Goal: Task Accomplishment & Management: Use online tool/utility

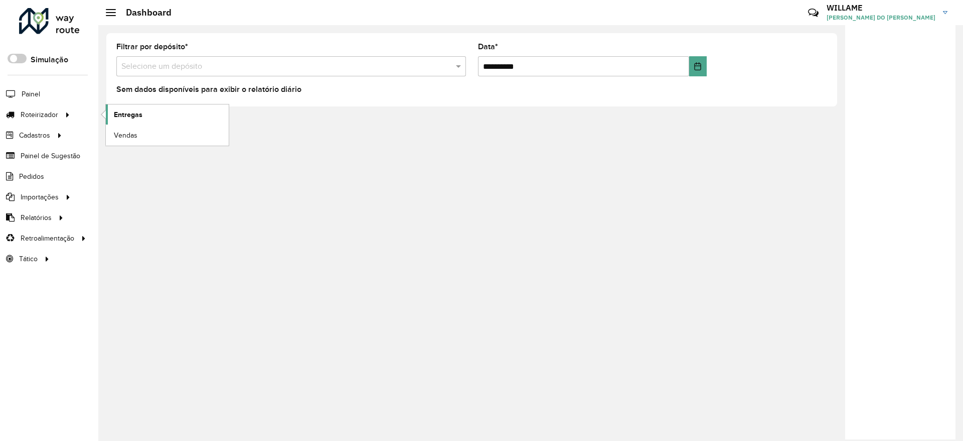
click at [132, 110] on span "Entregas" at bounding box center [128, 114] width 29 height 11
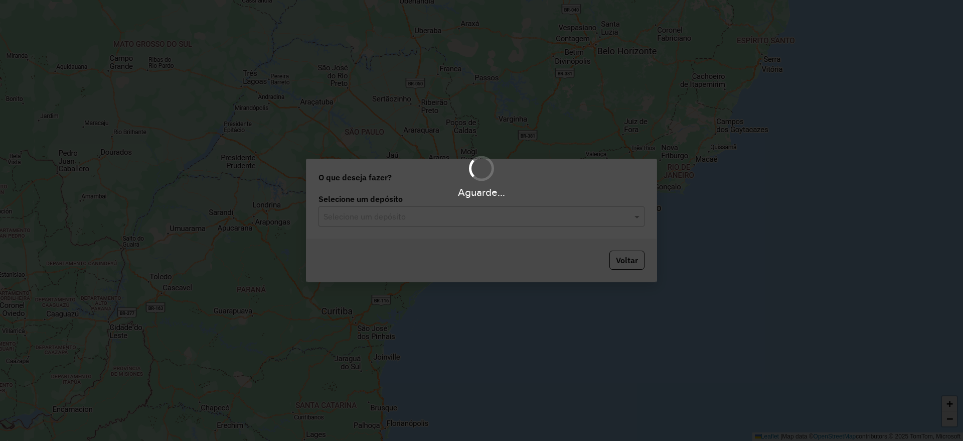
type input "*"
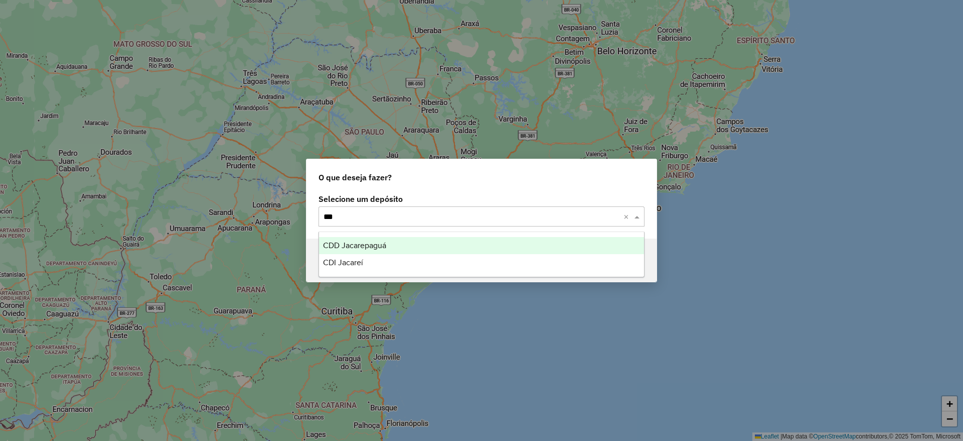
type input "****"
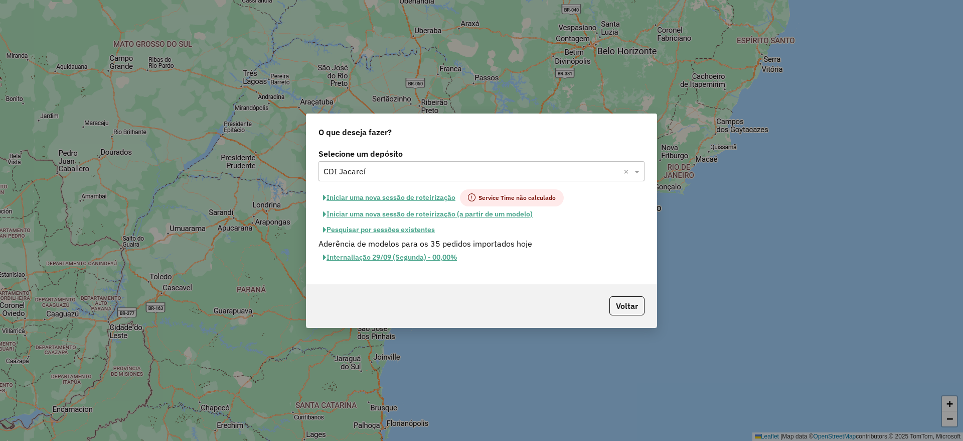
click at [411, 189] on button "Iniciar uma nova sessão de roteirização" at bounding box center [390, 197] width 142 height 17
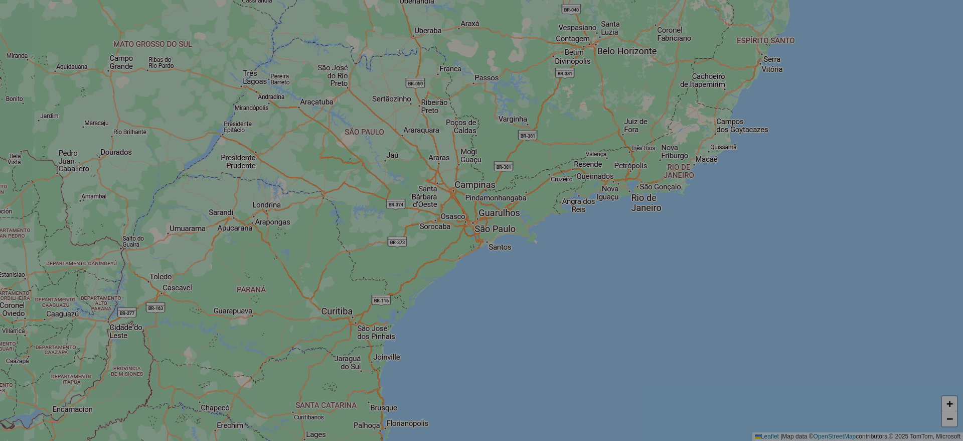
select select "*"
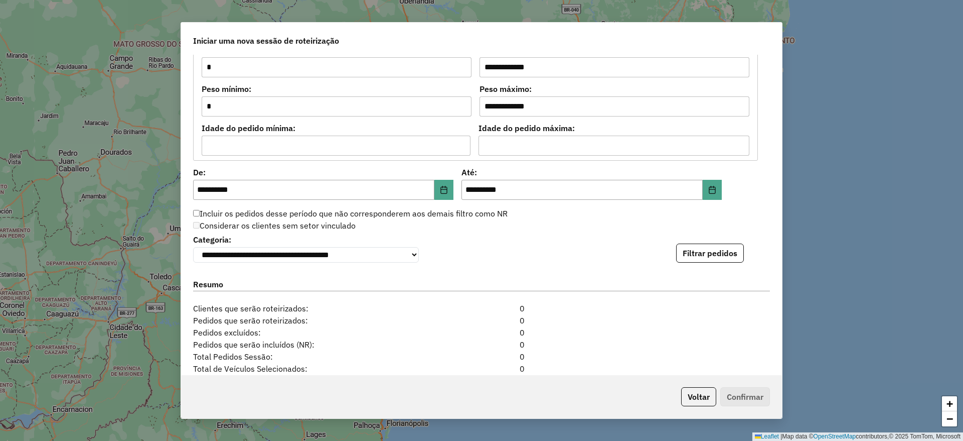
scroll to position [1004, 0]
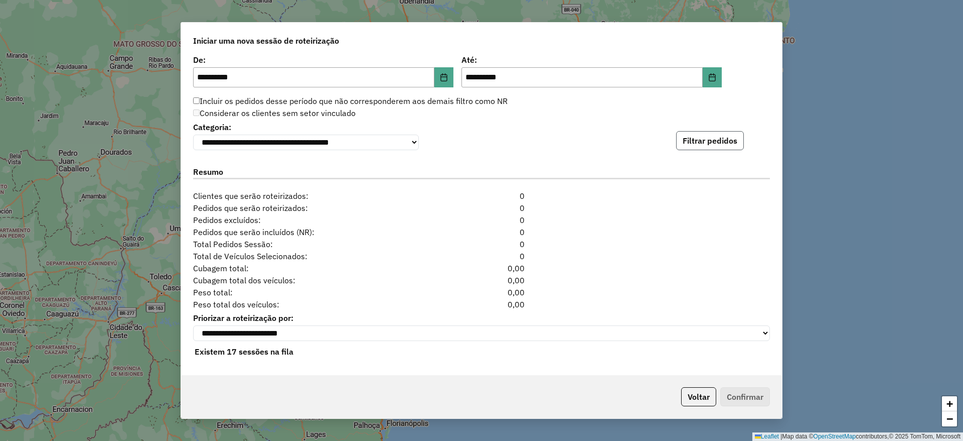
click at [707, 136] on button "Filtrar pedidos" at bounding box center [710, 140] width 68 height 19
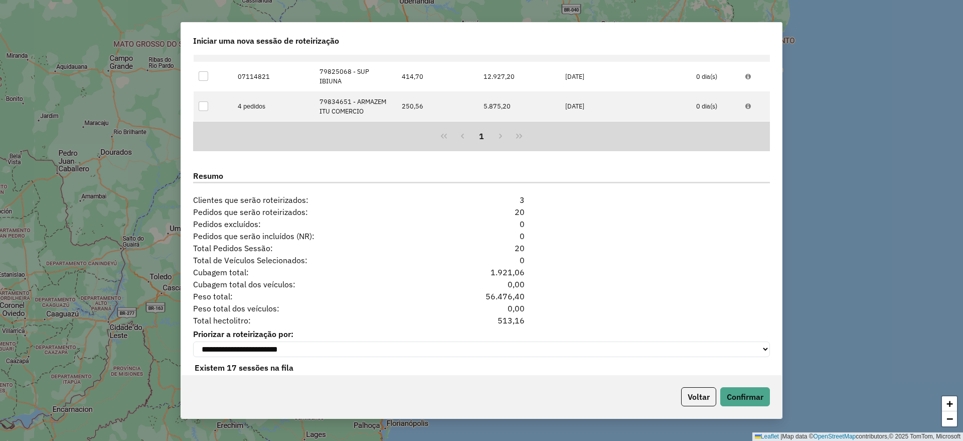
scroll to position [1183, 0]
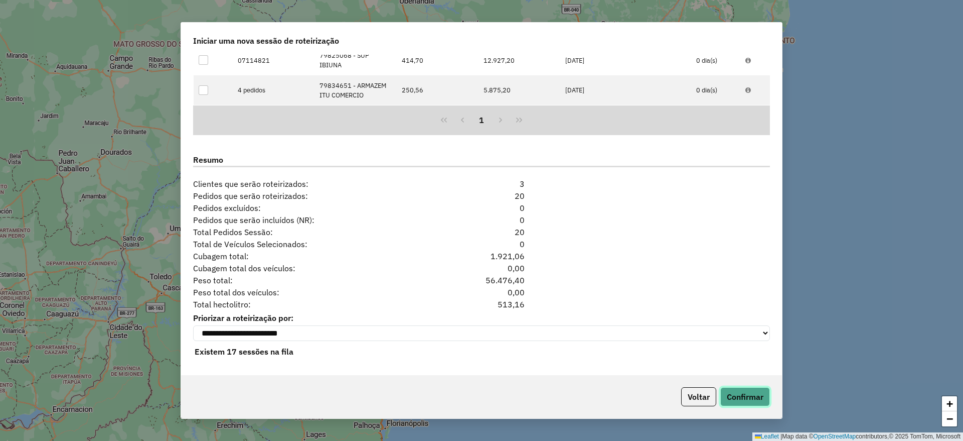
click at [734, 398] on button "Confirmar" at bounding box center [746, 396] width 50 height 19
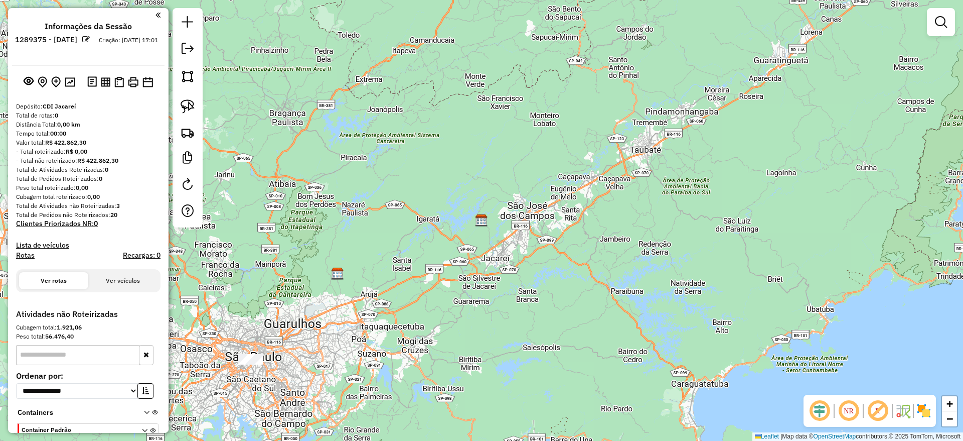
drag, startPoint x: 531, startPoint y: 186, endPoint x: 608, endPoint y: 167, distance: 79.0
click at [608, 167] on div "Janela de atendimento Grade de atendimento Capacidade Transportadoras Veículos …" at bounding box center [481, 220] width 963 height 441
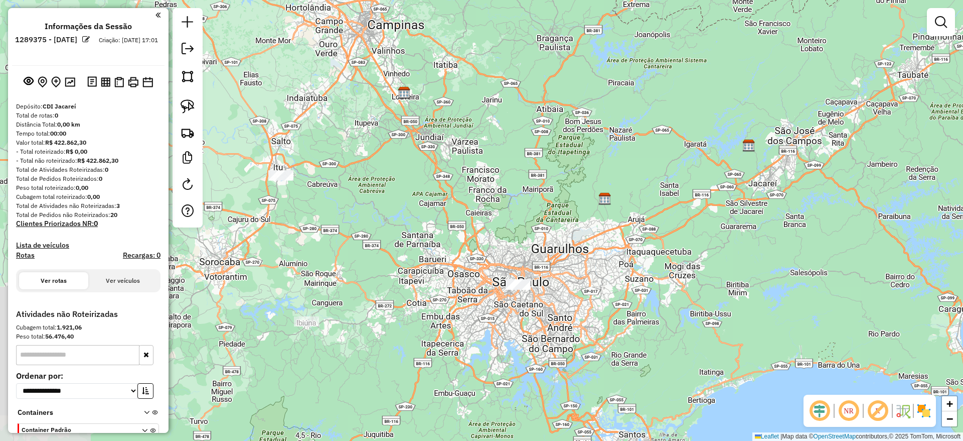
drag, startPoint x: 496, startPoint y: 186, endPoint x: 536, endPoint y: 238, distance: 66.5
click at [536, 238] on div "Janela de atendimento Grade de atendimento Capacidade Transportadoras Veículos …" at bounding box center [481, 220] width 963 height 441
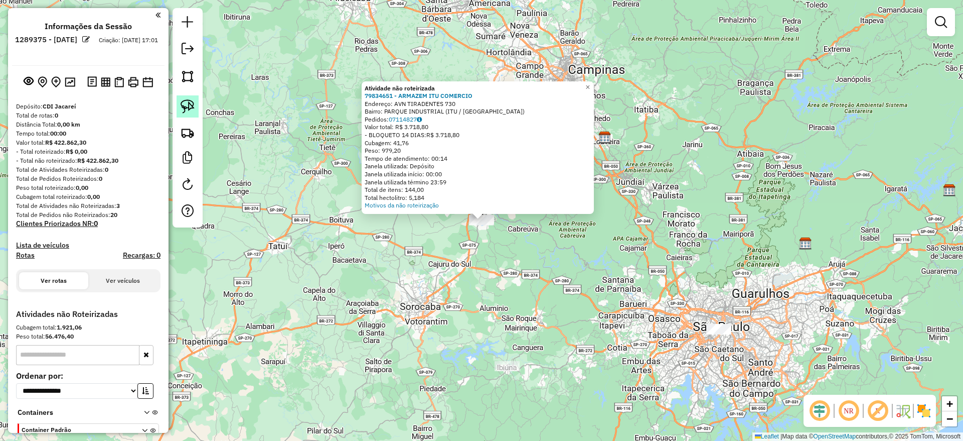
drag, startPoint x: 185, startPoint y: 102, endPoint x: 215, endPoint y: 132, distance: 42.6
click at [185, 102] on img at bounding box center [188, 106] width 14 height 14
drag, startPoint x: 460, startPoint y: 263, endPoint x: 491, endPoint y: 178, distance: 90.8
click at [491, 178] on div "Atividade não roteirizada 79834651 - ARMAZEM ITU COMERCIO Endereço: AVN TIRADEN…" at bounding box center [481, 220] width 963 height 441
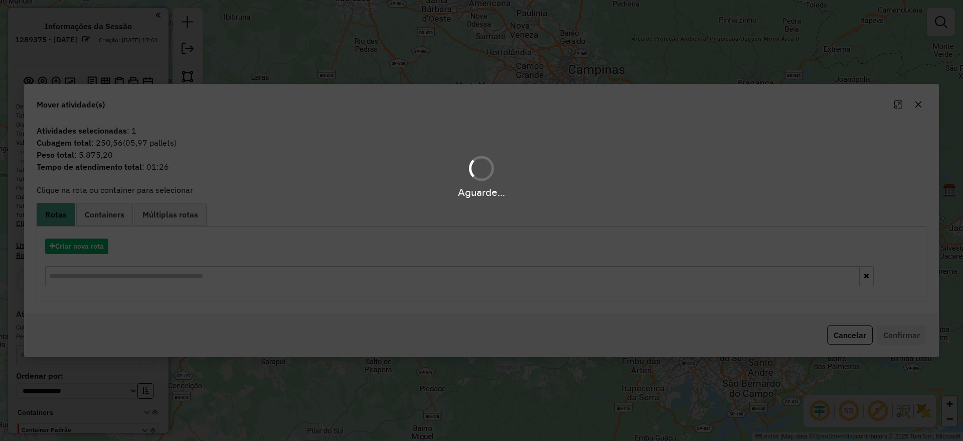
click at [83, 251] on hb-app "**********" at bounding box center [481, 220] width 963 height 441
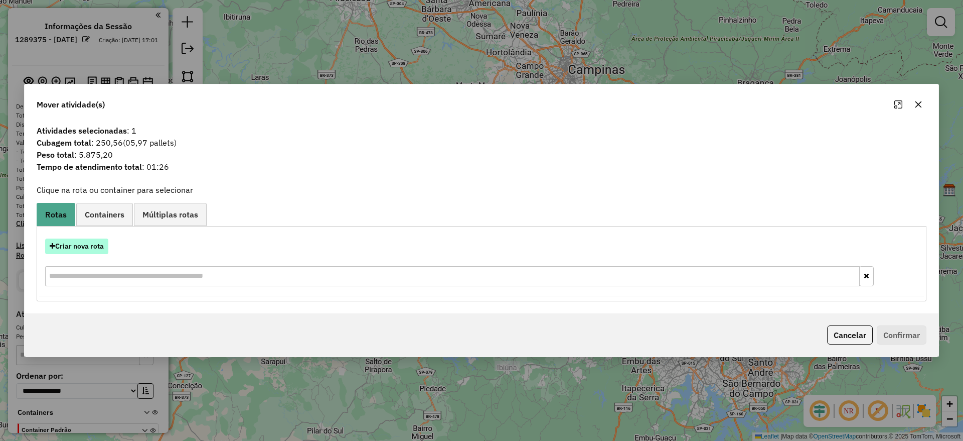
click at [83, 251] on button "Criar nova rota" at bounding box center [76, 246] width 63 height 16
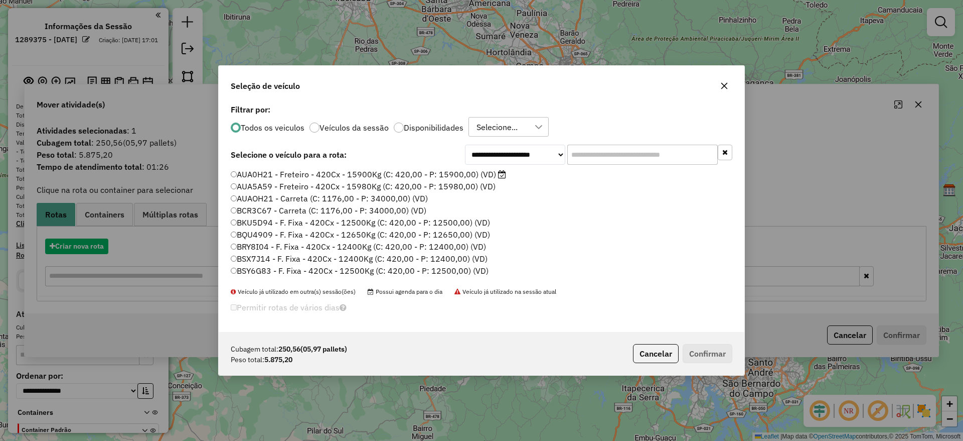
scroll to position [6, 3]
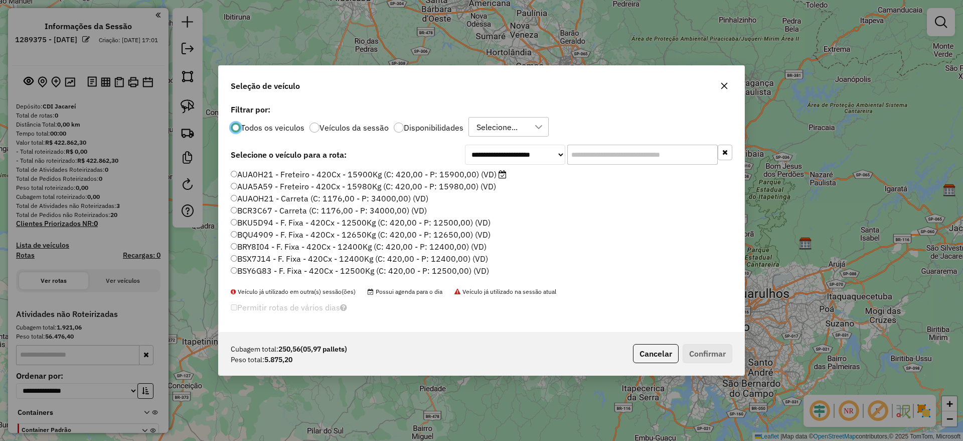
click at [593, 164] on input "text" at bounding box center [643, 155] width 151 height 20
paste input "*******"
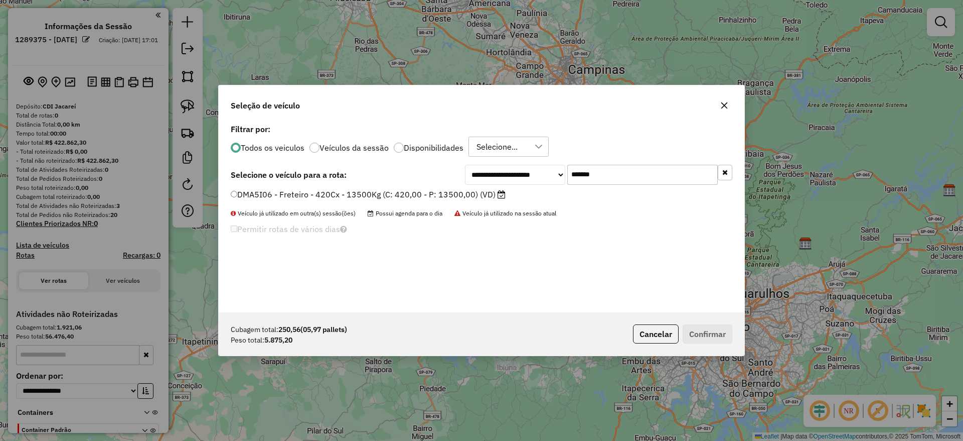
type input "*******"
click at [384, 187] on div "**********" at bounding box center [482, 216] width 526 height 191
click at [390, 192] on label "DMA5I06 - Freteiro - 420Cx - 13500Kg (C: 420,00 - P: 13500,00) (VD)" at bounding box center [368, 194] width 275 height 12
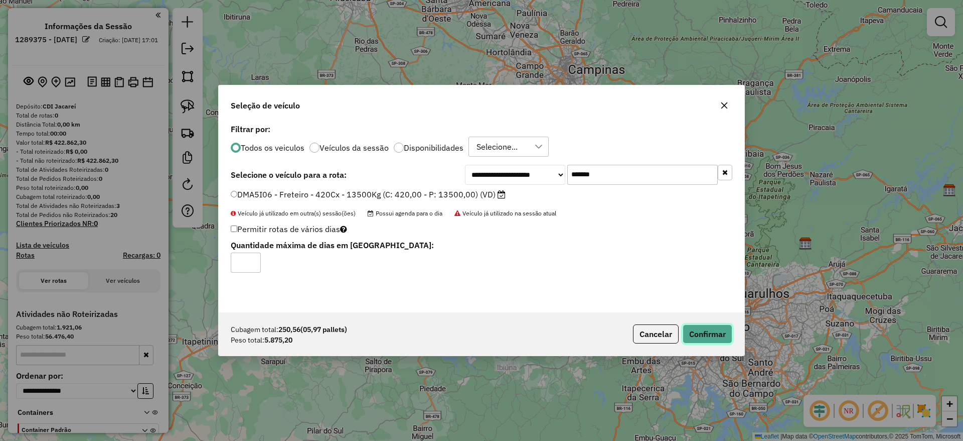
click at [713, 325] on button "Confirmar" at bounding box center [708, 333] width 50 height 19
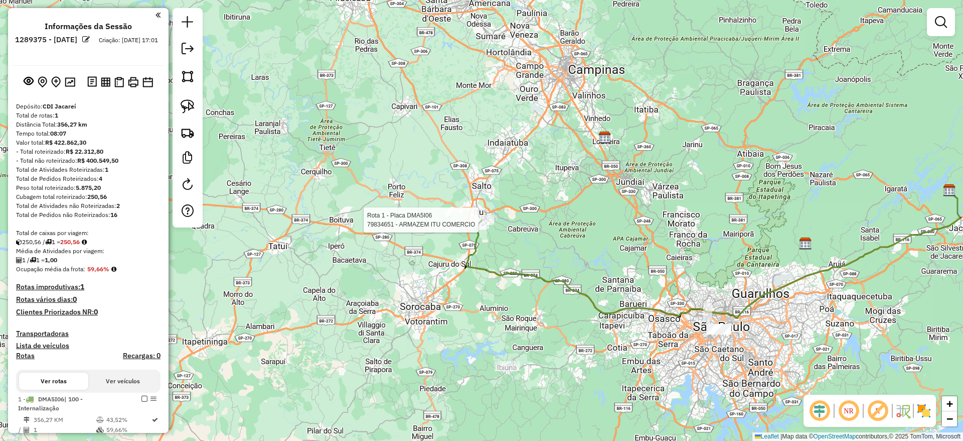
click at [474, 225] on div at bounding box center [481, 220] width 25 height 10
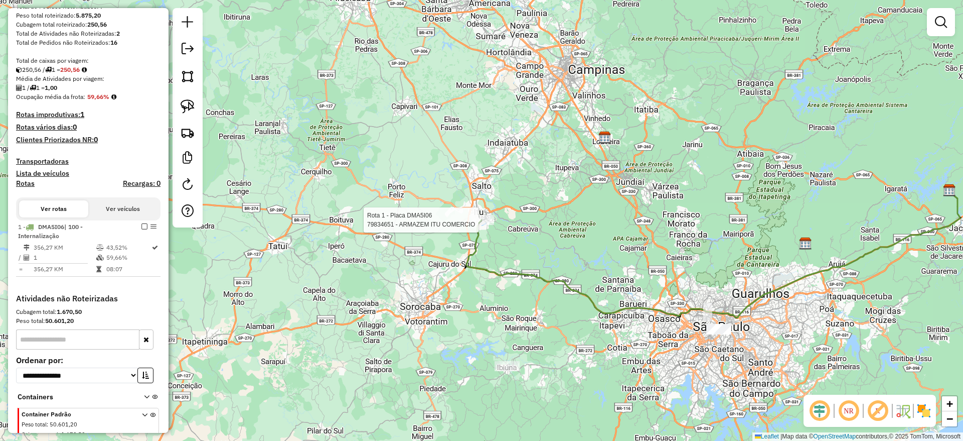
select select "**********"
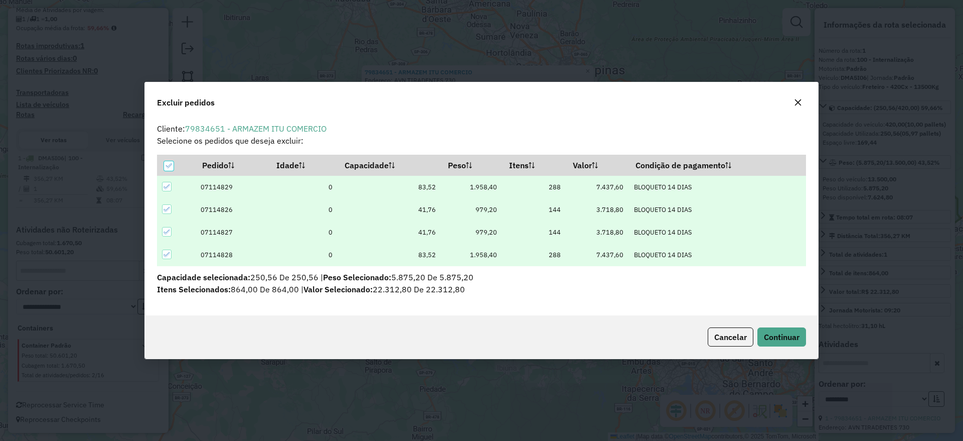
scroll to position [0, 0]
click at [795, 100] on icon "button" at bounding box center [798, 102] width 8 height 8
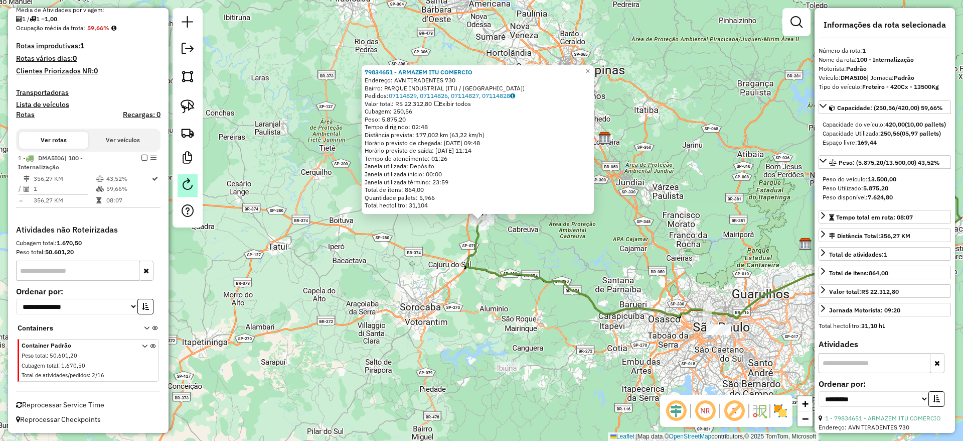
drag, startPoint x: 144, startPoint y: 154, endPoint x: 180, endPoint y: 193, distance: 53.3
click at [143, 154] on div "1 - DMA5I06 | 100 - Internalização" at bounding box center [88, 163] width 141 height 18
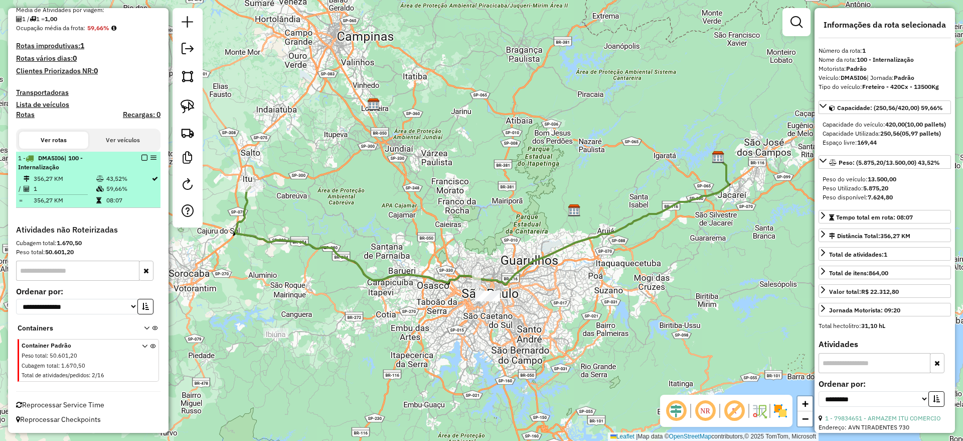
click at [138, 158] on div at bounding box center [141, 158] width 30 height 6
click at [142, 156] on em at bounding box center [145, 158] width 6 height 6
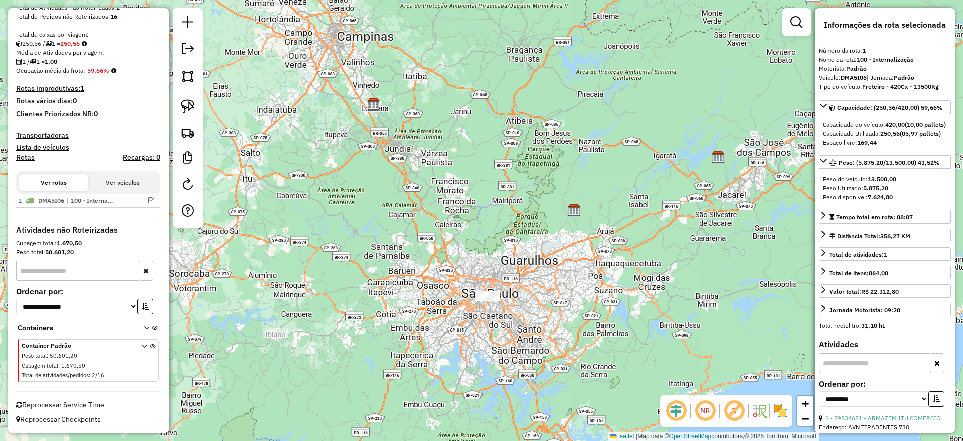
scroll to position [198, 0]
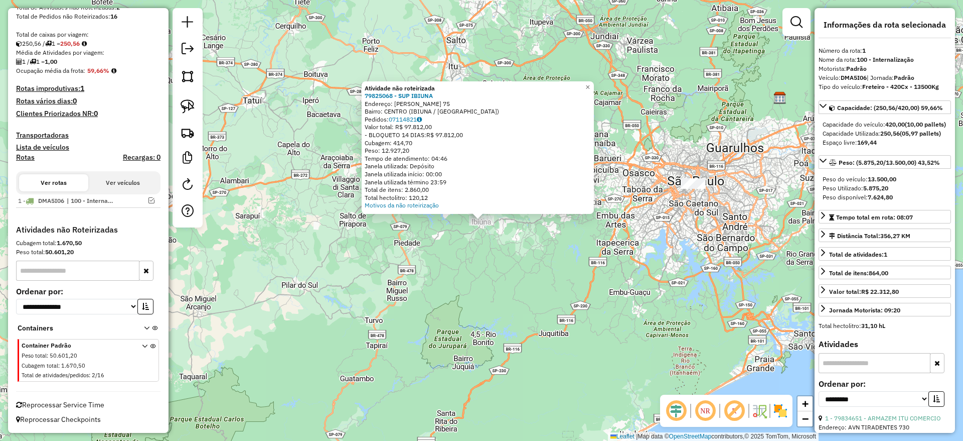
drag, startPoint x: 192, startPoint y: 104, endPoint x: 337, endPoint y: 241, distance: 199.5
click at [192, 105] on img at bounding box center [188, 106] width 14 height 14
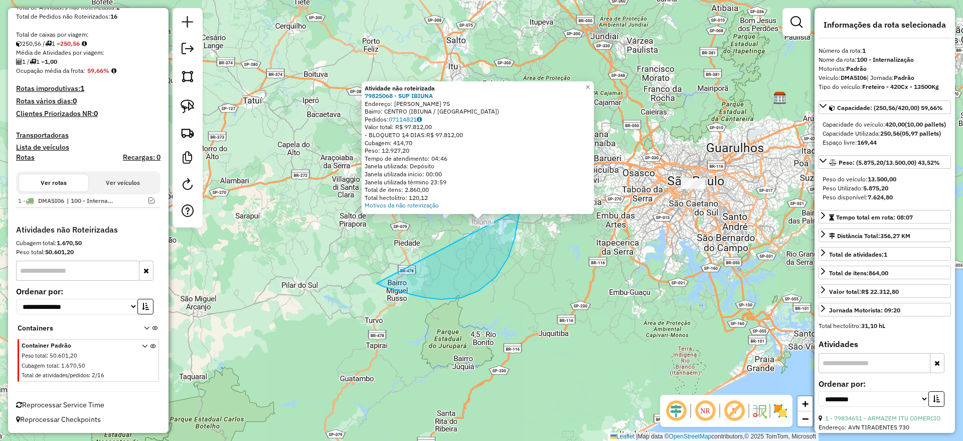
drag, startPoint x: 479, startPoint y: 291, endPoint x: 510, endPoint y: 172, distance: 122.6
click at [510, 172] on div "Atividade não roteirizada 79825068 - SUP IBIUNA Endereço: [PERSON_NAME] 75 Bair…" at bounding box center [481, 220] width 963 height 441
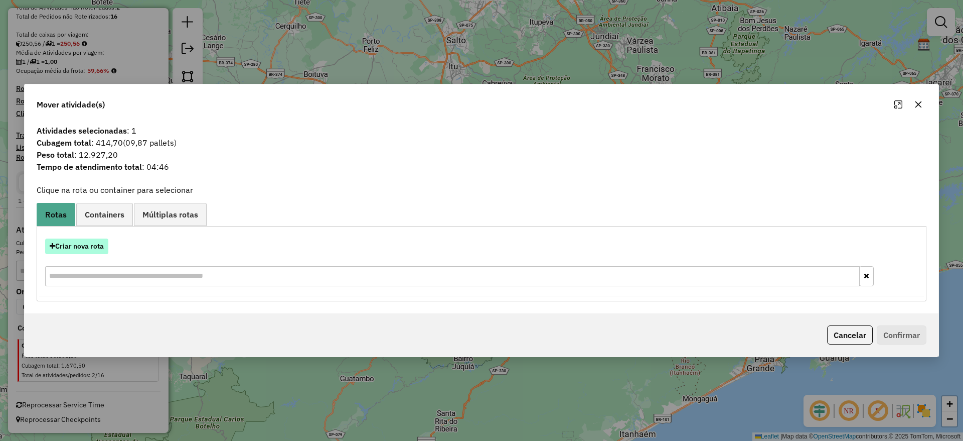
click at [66, 249] on button "Criar nova rota" at bounding box center [76, 246] width 63 height 16
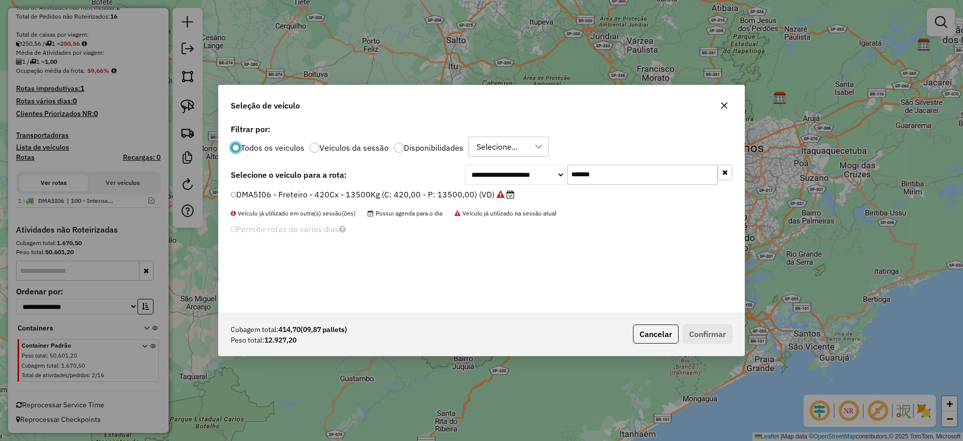
scroll to position [6, 3]
drag, startPoint x: 619, startPoint y: 178, endPoint x: 489, endPoint y: 189, distance: 130.4
click at [493, 187] on div "**********" at bounding box center [482, 216] width 526 height 191
paste input "text"
type input "*******"
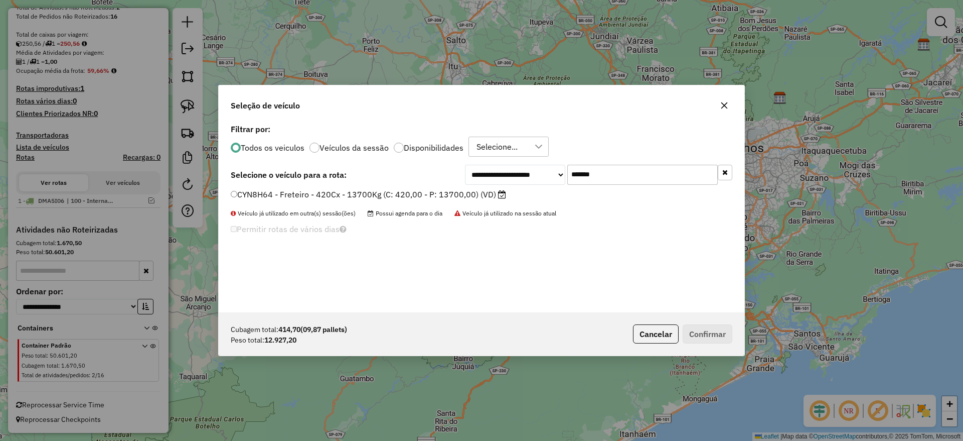
click at [391, 193] on label "CYN8H64 - Freteiro - 420Cx - 13700Kg (C: 420,00 - P: 13700,00) (VD)" at bounding box center [368, 194] width 275 height 12
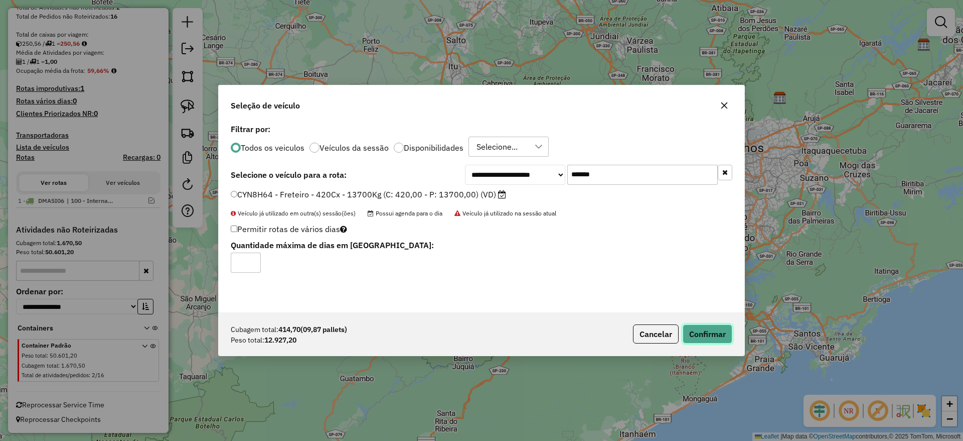
click at [697, 338] on button "Confirmar" at bounding box center [708, 333] width 50 height 19
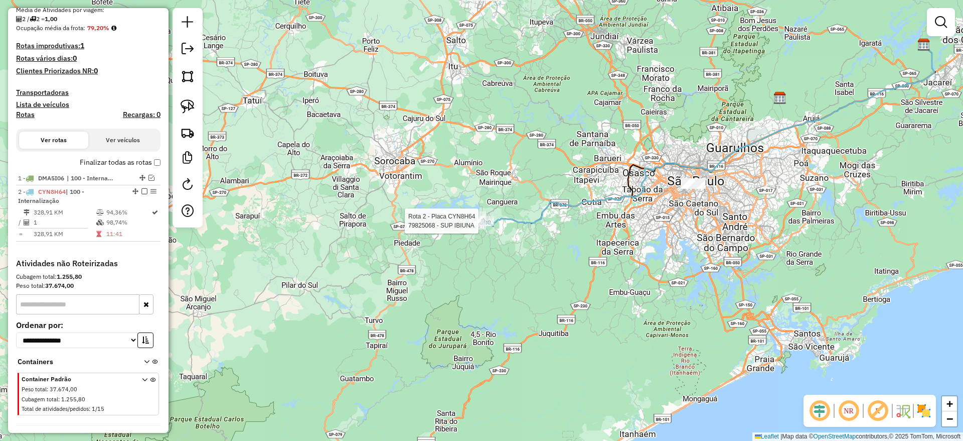
select select "**********"
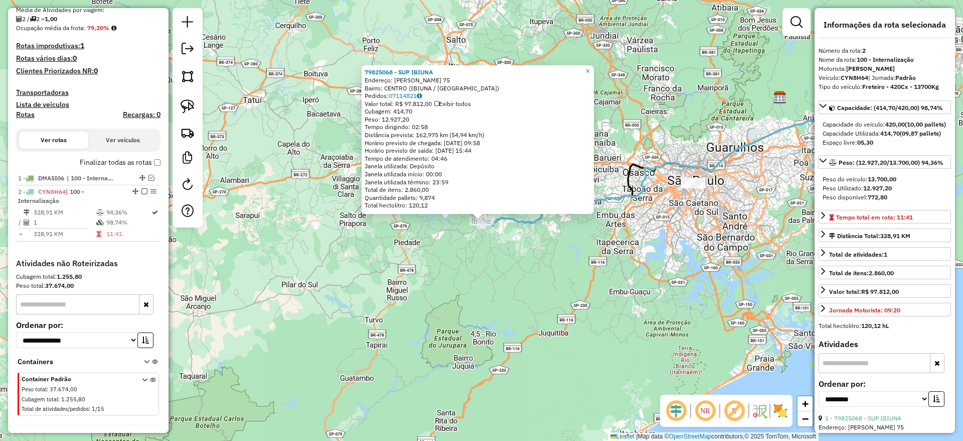
scroll to position [274, 0]
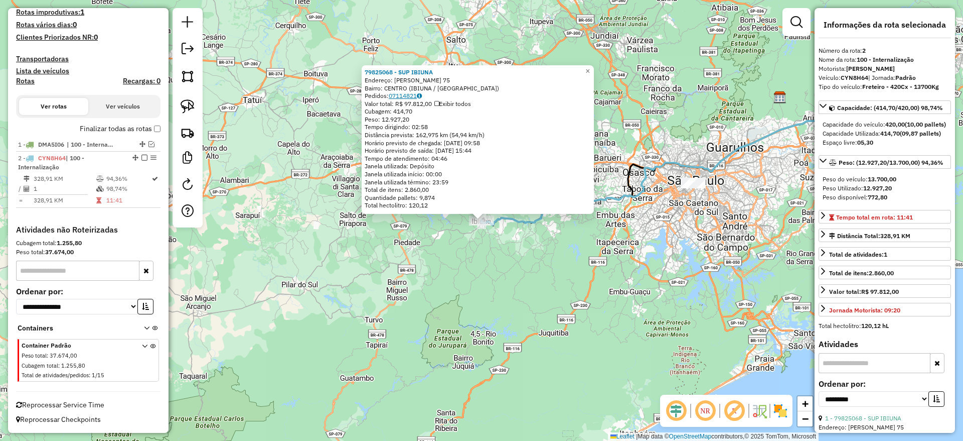
click at [403, 98] on link "07114821" at bounding box center [405, 96] width 33 height 8
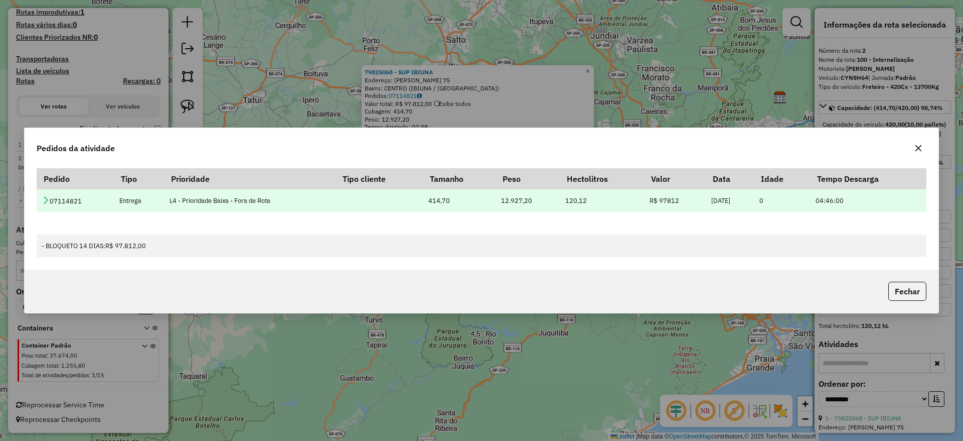
click at [46, 196] on icon at bounding box center [46, 200] width 8 height 8
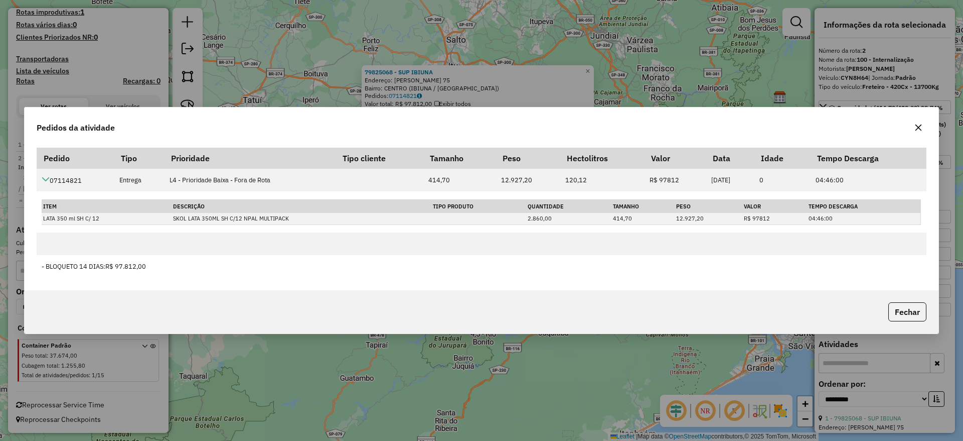
click at [916, 126] on icon "button" at bounding box center [919, 127] width 8 height 8
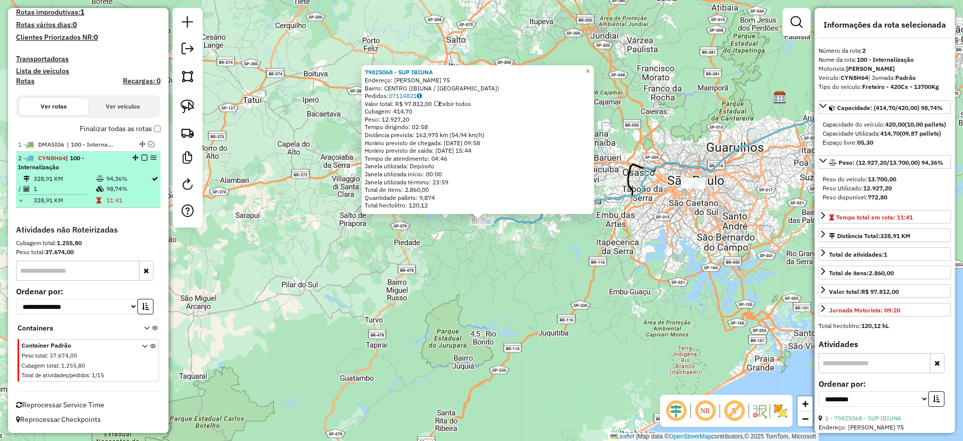
click at [143, 155] on em at bounding box center [145, 158] width 6 height 6
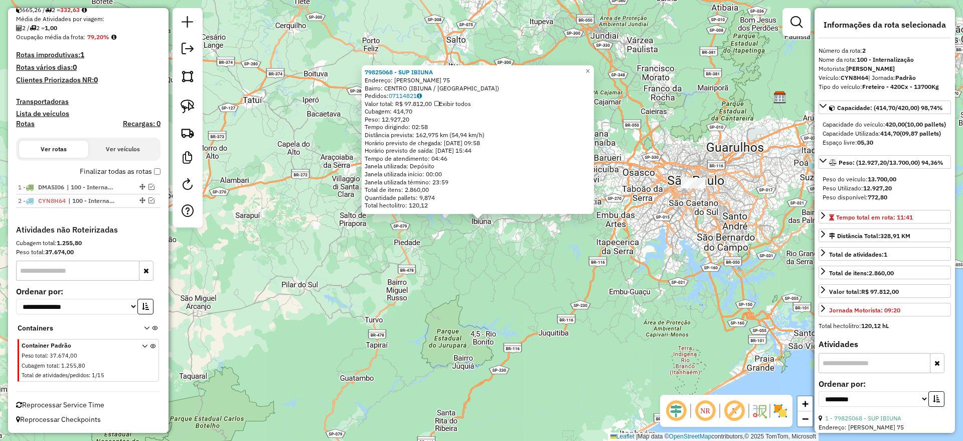
scroll to position [232, 0]
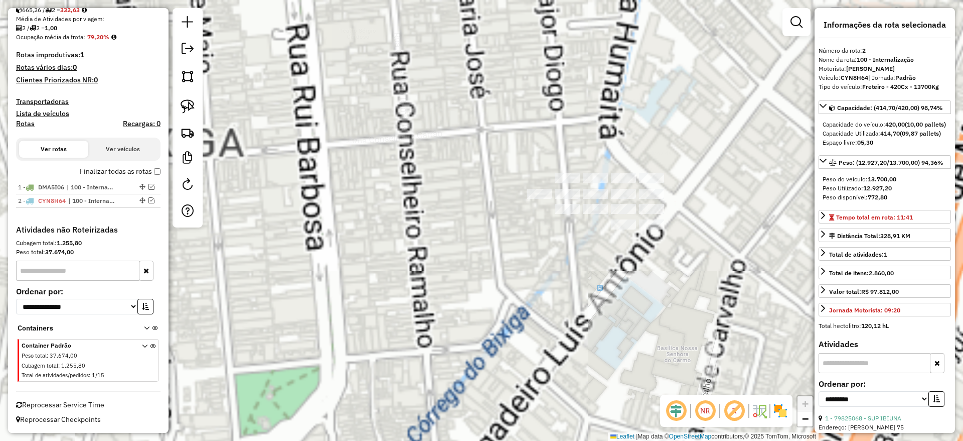
click at [676, 298] on div "79825068 - SUP IBIUNA Endereço: [PERSON_NAME] 75 Bairro: [GEOGRAPHIC_DATA] (IBI…" at bounding box center [481, 220] width 963 height 441
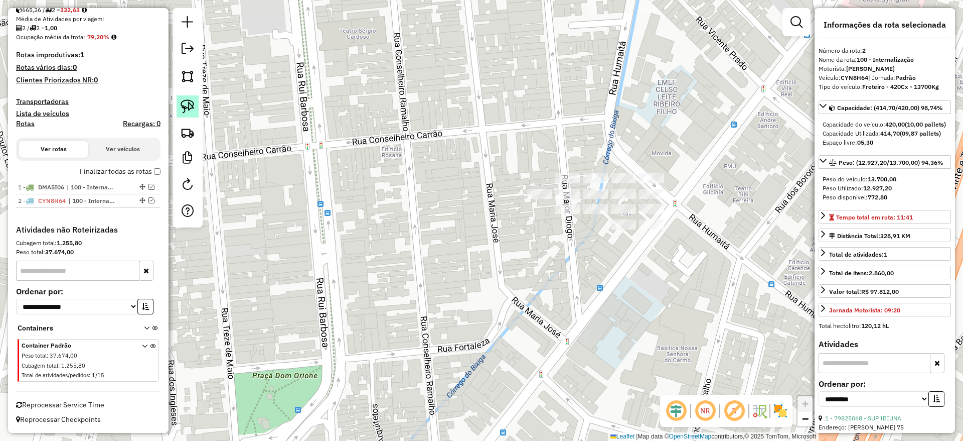
click at [184, 107] on img at bounding box center [188, 106] width 14 height 14
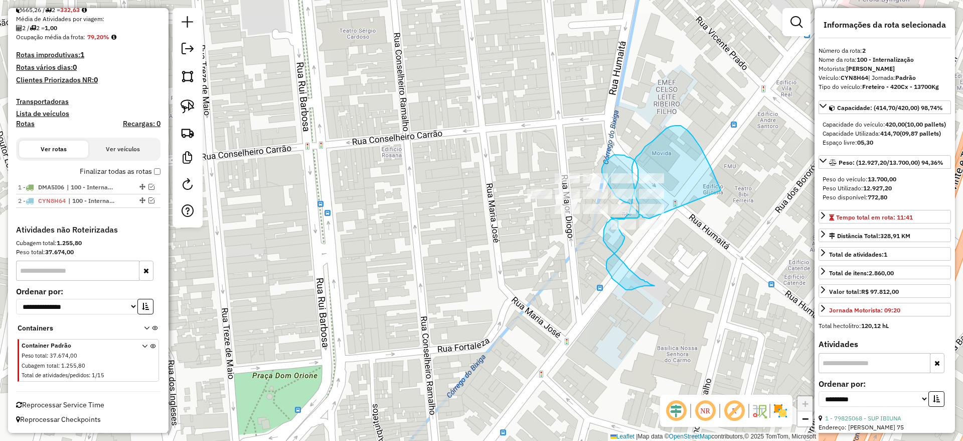
drag, startPoint x: 721, startPoint y: 190, endPoint x: 649, endPoint y: 218, distance: 77.1
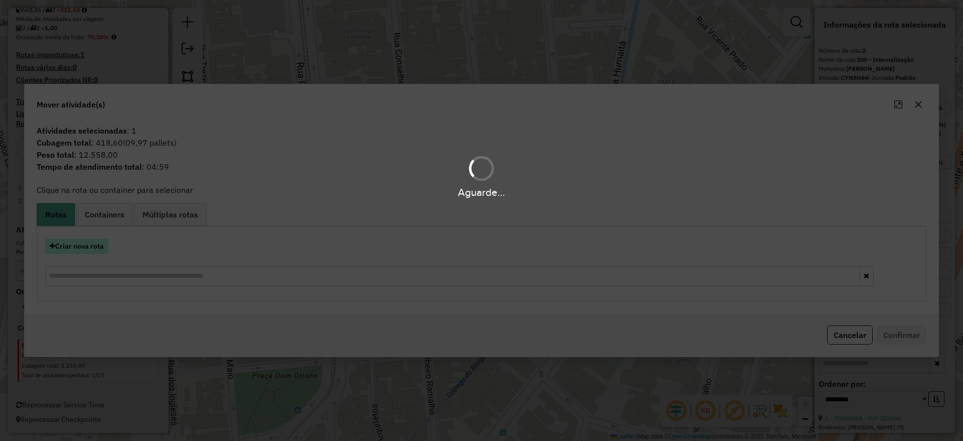
click at [93, 249] on button "Criar nova rota" at bounding box center [76, 246] width 63 height 16
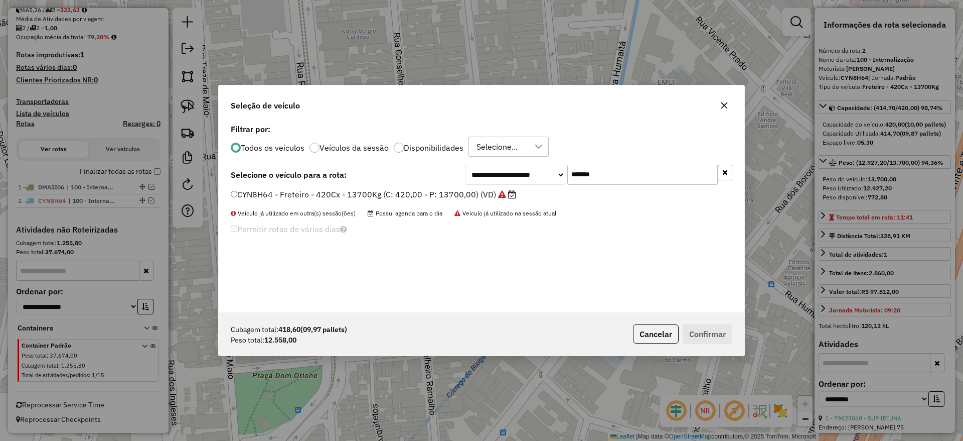
scroll to position [6, 3]
drag, startPoint x: 627, startPoint y: 166, endPoint x: 438, endPoint y: 192, distance: 191.0
click at [467, 189] on div "**********" at bounding box center [482, 216] width 526 height 191
paste input "text"
type input "*******"
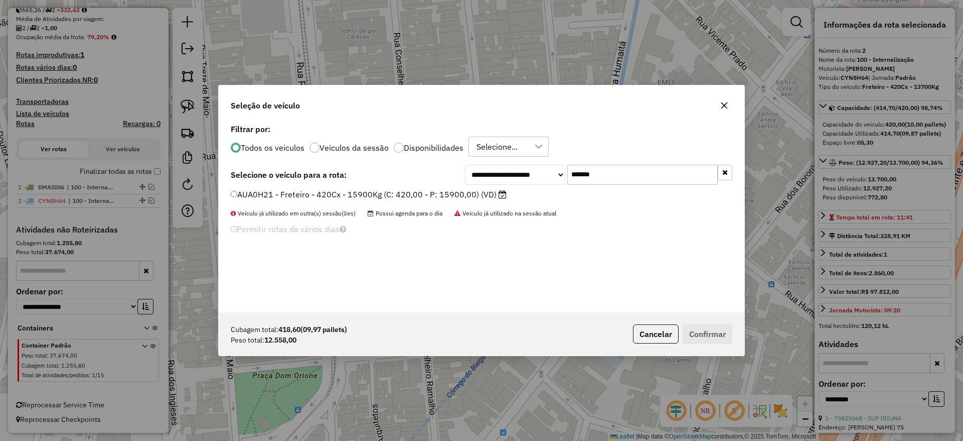
click at [360, 199] on label "AUA0H21 - Freteiro - 420Cx - 15900Kg (C: 420,00 - P: 15900,00) (VD)" at bounding box center [369, 194] width 276 height 12
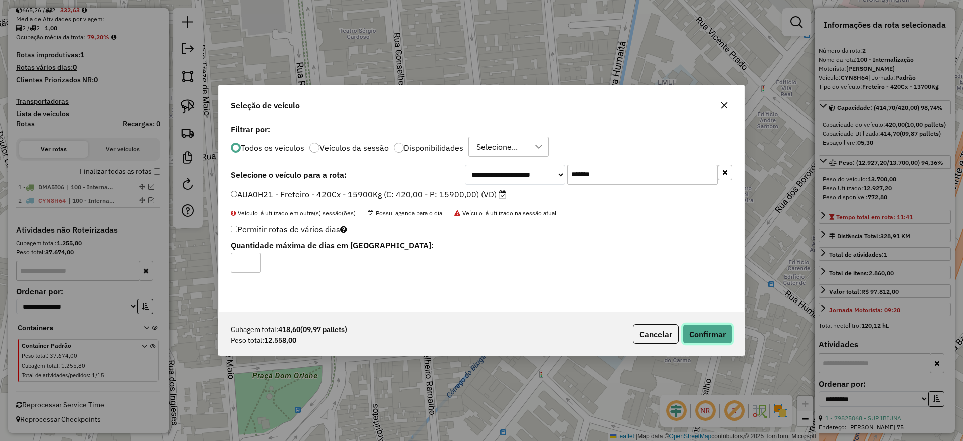
click at [691, 334] on button "Confirmar" at bounding box center [708, 333] width 50 height 19
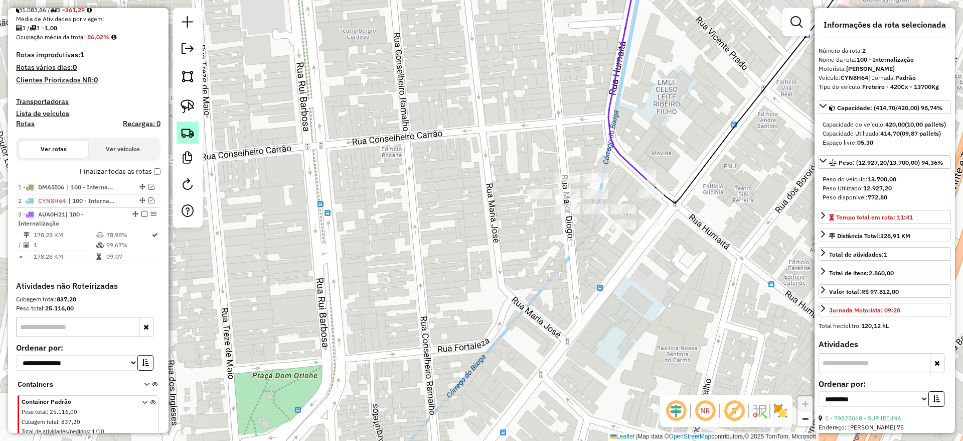
scroll to position [288, 0]
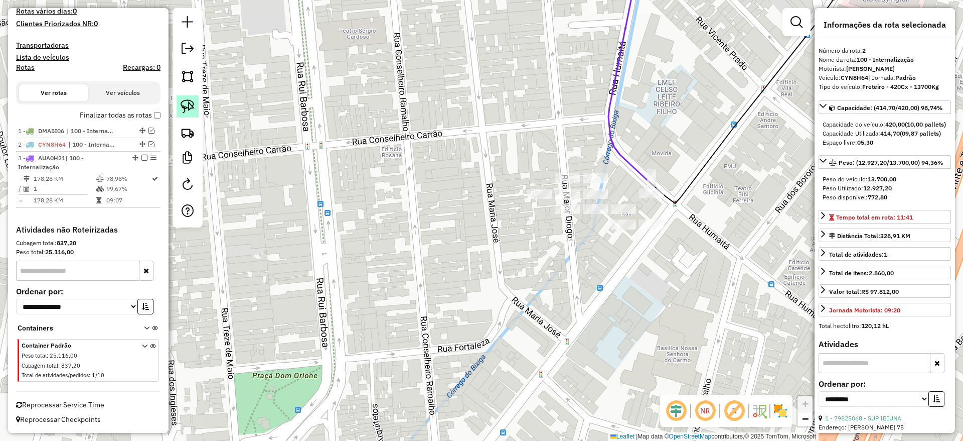
click at [193, 102] on img at bounding box center [188, 106] width 14 height 14
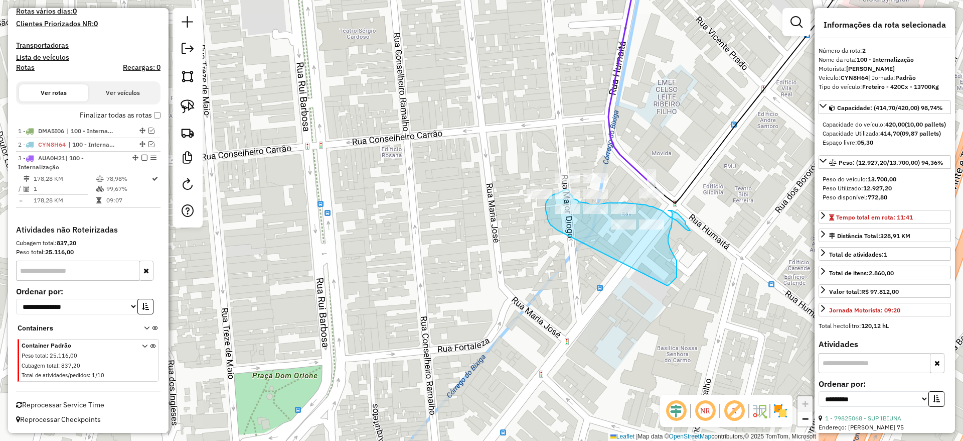
drag, startPoint x: 668, startPoint y: 285, endPoint x: 559, endPoint y: 231, distance: 121.9
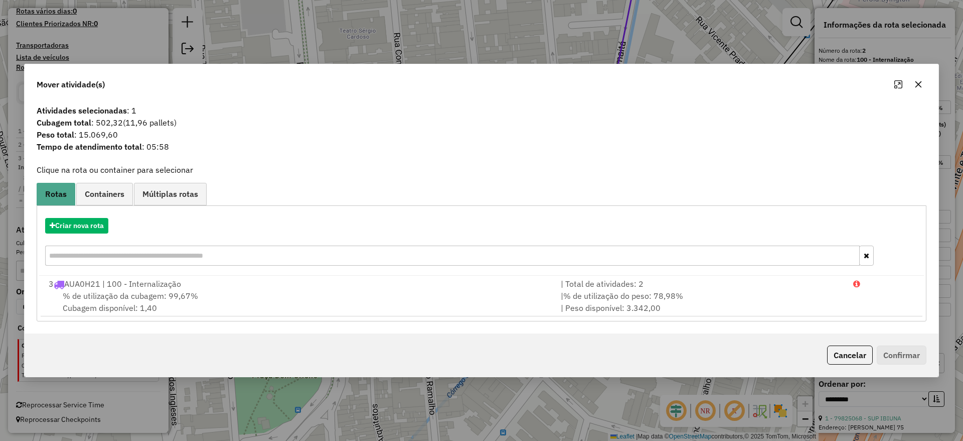
click at [919, 89] on button "button" at bounding box center [919, 84] width 16 height 16
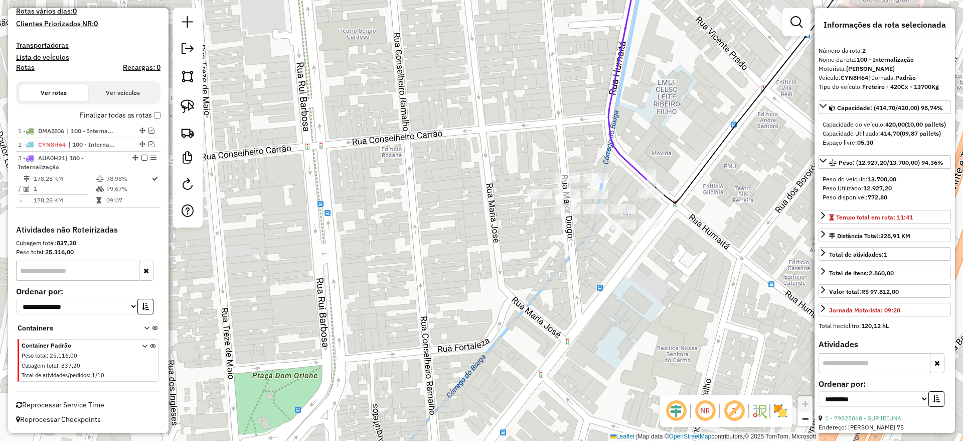
drag, startPoint x: 195, startPoint y: 101, endPoint x: 239, endPoint y: 121, distance: 47.8
click at [195, 102] on link at bounding box center [188, 106] width 22 height 22
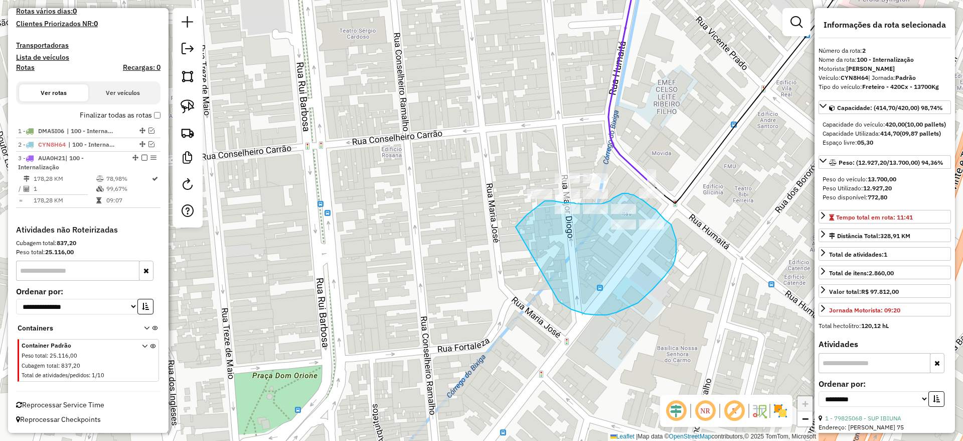
drag, startPoint x: 597, startPoint y: 315, endPoint x: 478, endPoint y: 228, distance: 147.4
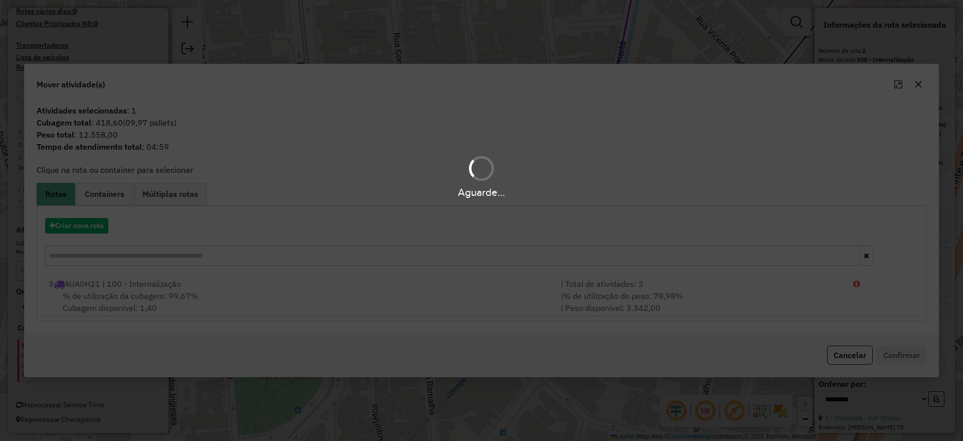
click at [85, 229] on div "Aguarde..." at bounding box center [481, 220] width 963 height 441
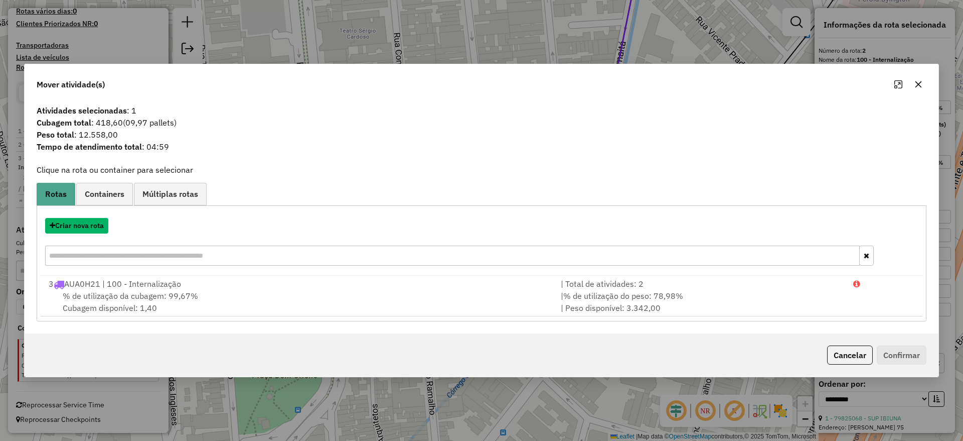
click at [85, 229] on button "Criar nova rota" at bounding box center [76, 226] width 63 height 16
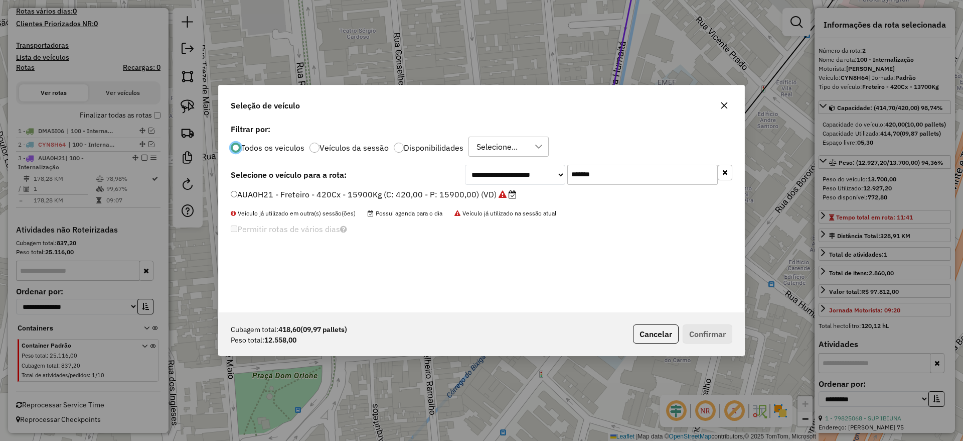
scroll to position [6, 3]
drag, startPoint x: 622, startPoint y: 179, endPoint x: 421, endPoint y: 171, distance: 201.9
click at [428, 166] on div "**********" at bounding box center [482, 175] width 502 height 20
paste input "text"
type input "*******"
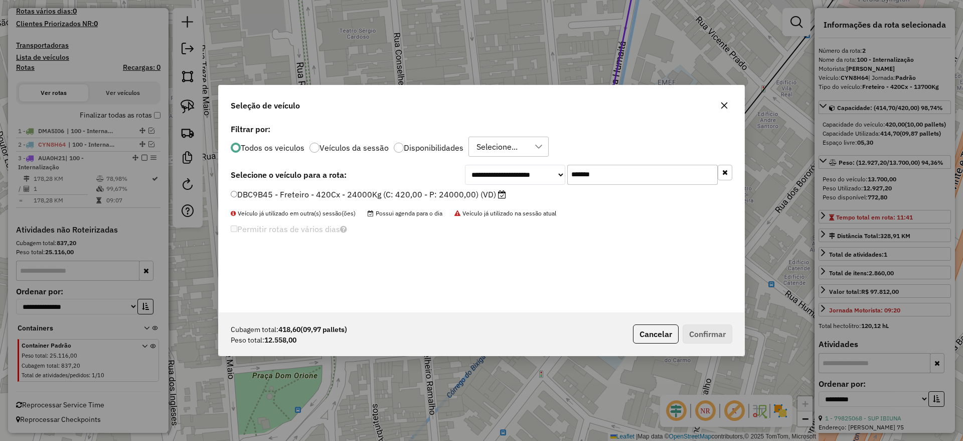
click at [433, 193] on label "DBC9B45 - Freteiro - 420Cx - 24000Kg (C: 420,00 - P: 24000,00) (VD)" at bounding box center [368, 194] width 275 height 12
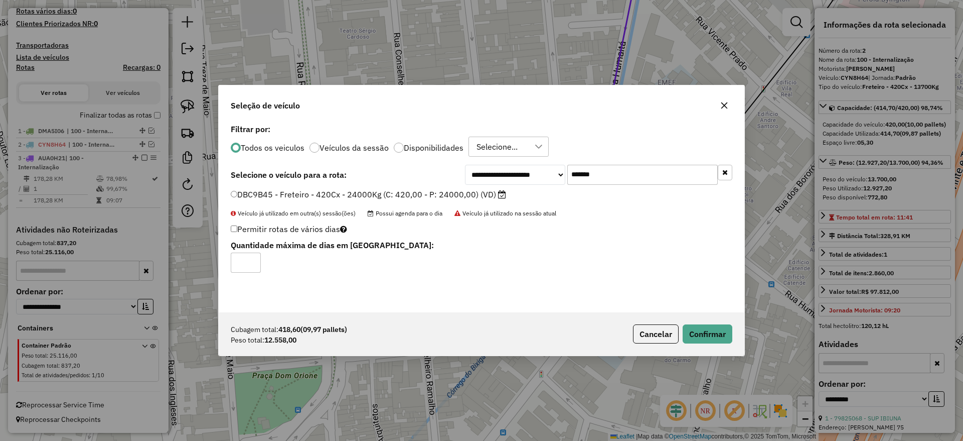
click at [704, 319] on div "Cubagem total: 418,60 (09,97 pallets) Peso total: 12.558,00 Cancelar Confirmar" at bounding box center [482, 333] width 526 height 43
click at [706, 322] on div "Cubagem total: 418,60 (09,97 pallets) Peso total: 12.558,00 Cancelar Confirmar" at bounding box center [482, 333] width 526 height 43
click at [711, 327] on button "Confirmar" at bounding box center [708, 333] width 50 height 19
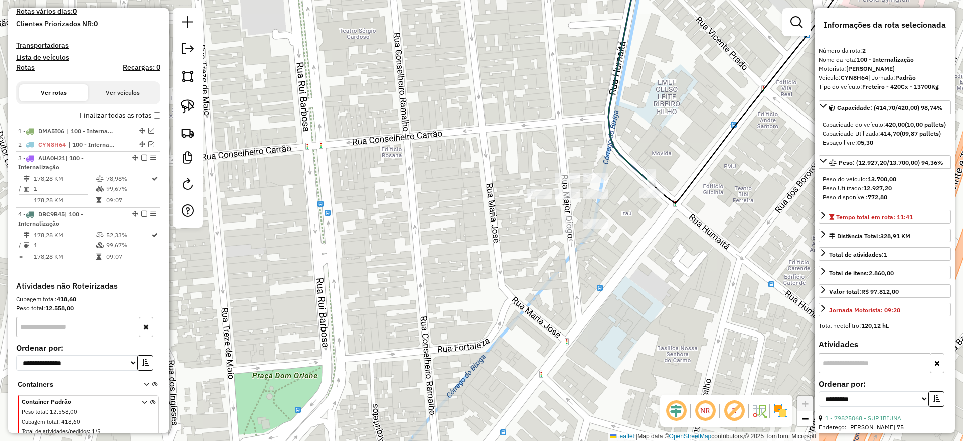
scroll to position [344, 0]
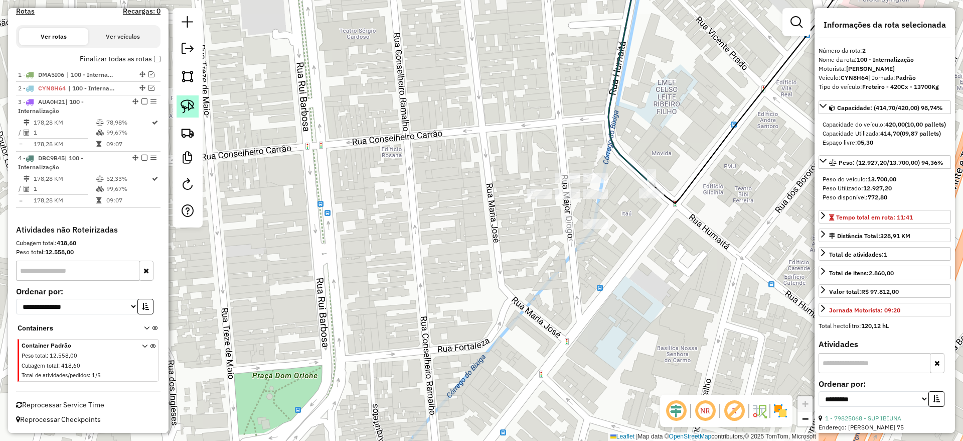
drag, startPoint x: 189, startPoint y: 101, endPoint x: 572, endPoint y: 162, distance: 387.7
click at [189, 102] on img at bounding box center [188, 106] width 14 height 14
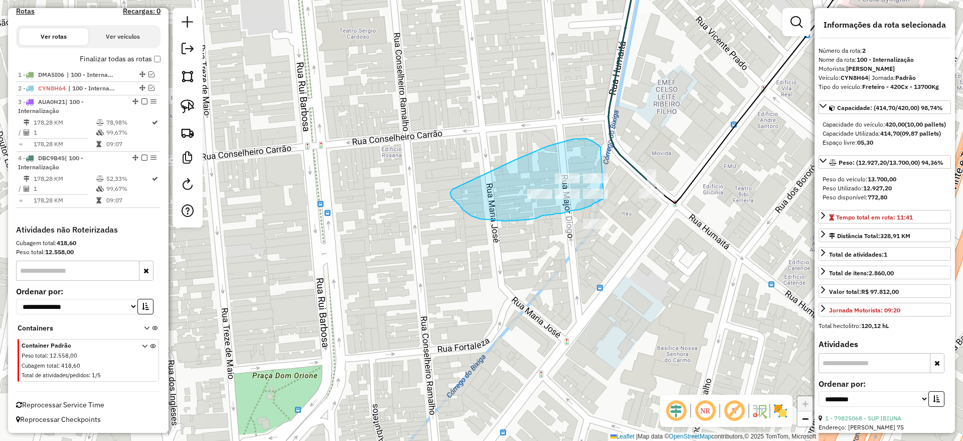
drag, startPoint x: 517, startPoint y: 159, endPoint x: 612, endPoint y: 194, distance: 101.4
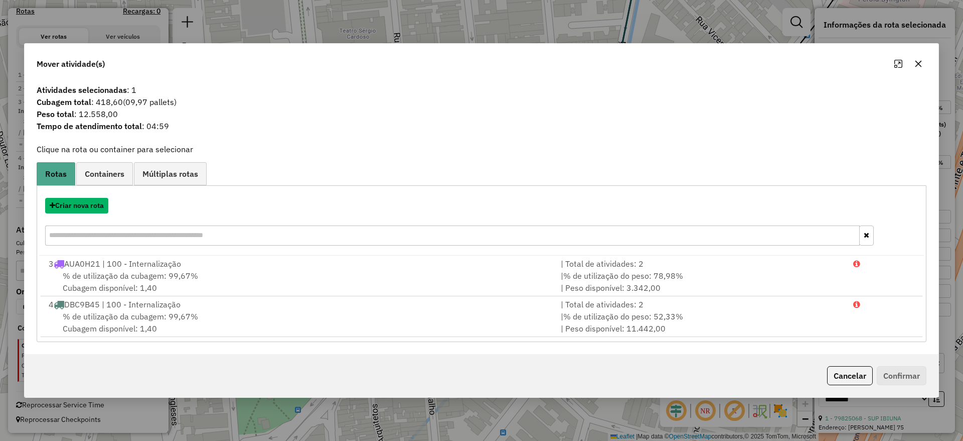
click at [86, 208] on button "Criar nova rota" at bounding box center [76, 206] width 63 height 16
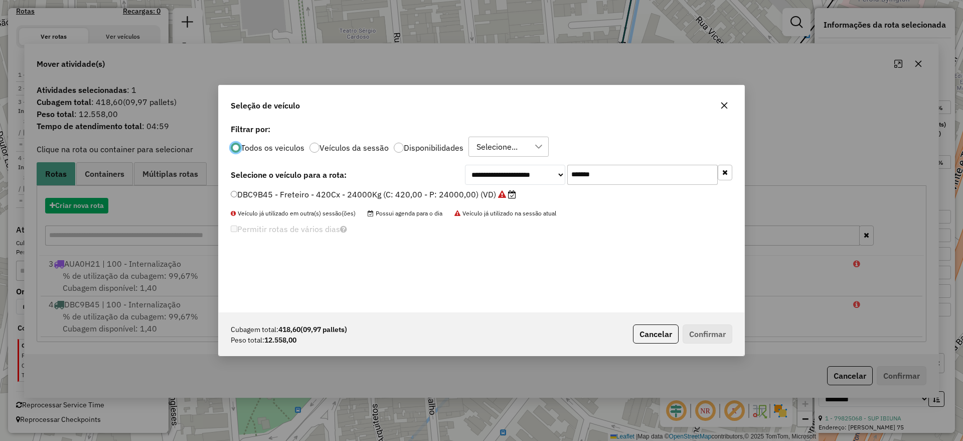
scroll to position [6, 3]
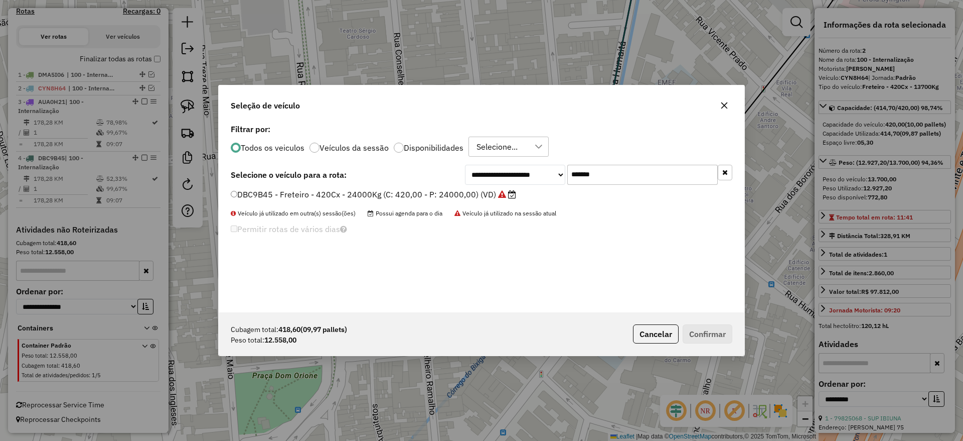
drag, startPoint x: 612, startPoint y: 172, endPoint x: 389, endPoint y: 181, distance: 223.0
click at [415, 178] on div "**********" at bounding box center [482, 175] width 502 height 20
paste input "text"
type input "*******"
click at [397, 195] on label "EWU5F57 - Freteiro - 420Cx - 13500Kg (C: 420,00 - P: 13500,00) (VD)" at bounding box center [369, 194] width 276 height 12
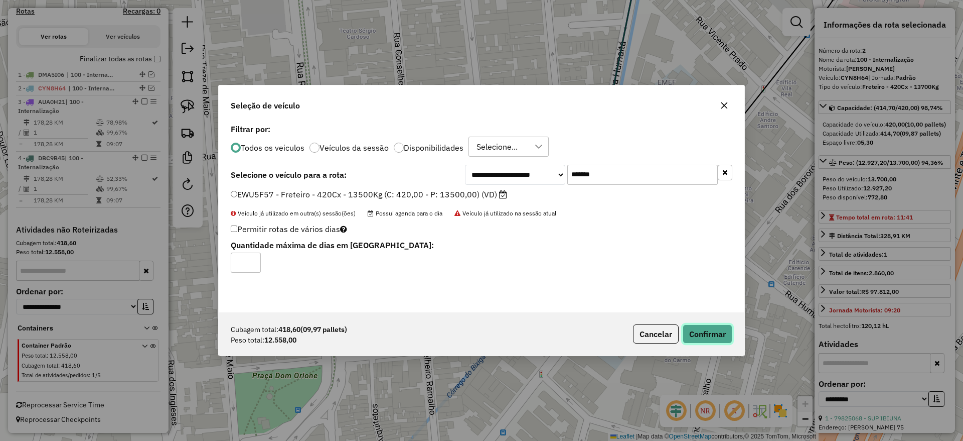
click at [714, 326] on button "Confirmar" at bounding box center [708, 333] width 50 height 19
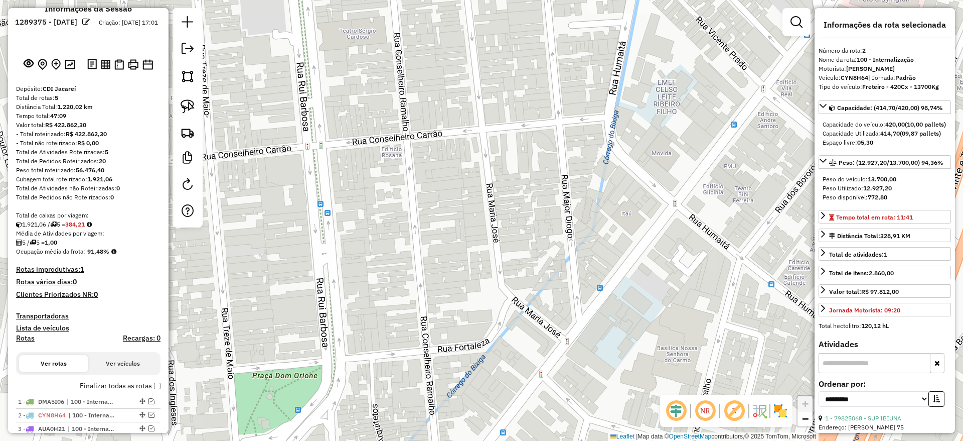
scroll to position [0, 0]
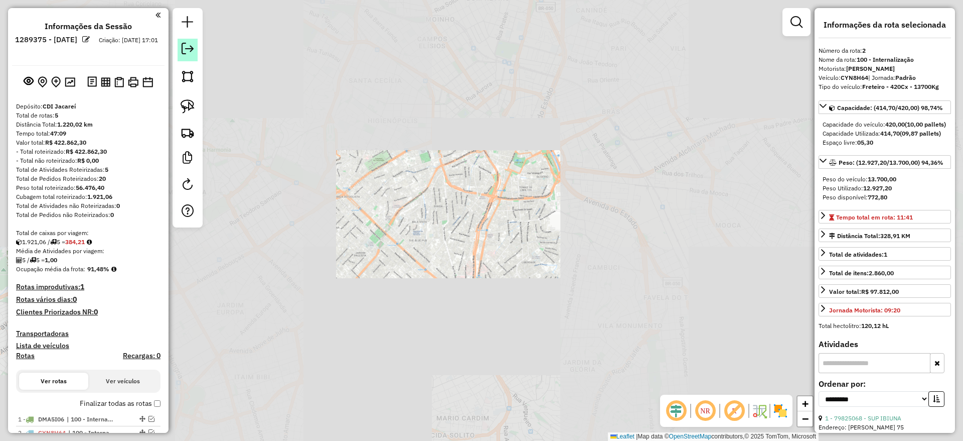
click at [190, 46] on em at bounding box center [188, 49] width 12 height 12
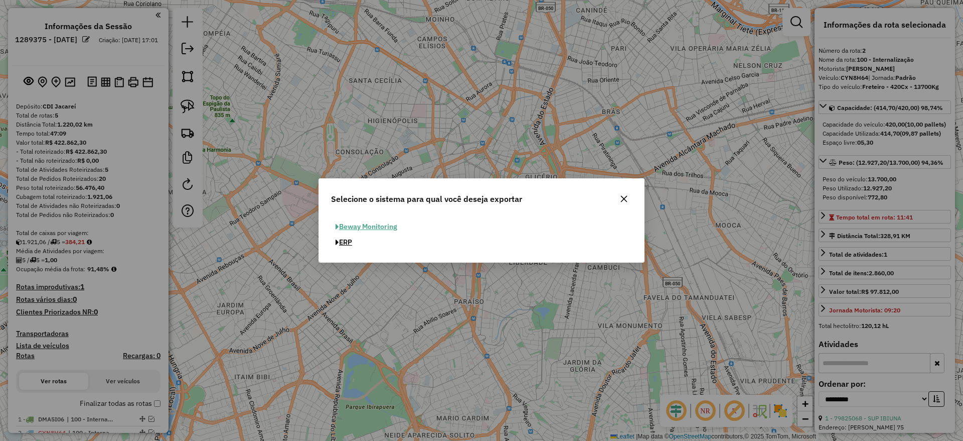
click at [347, 239] on button "ERP" at bounding box center [344, 242] width 26 height 16
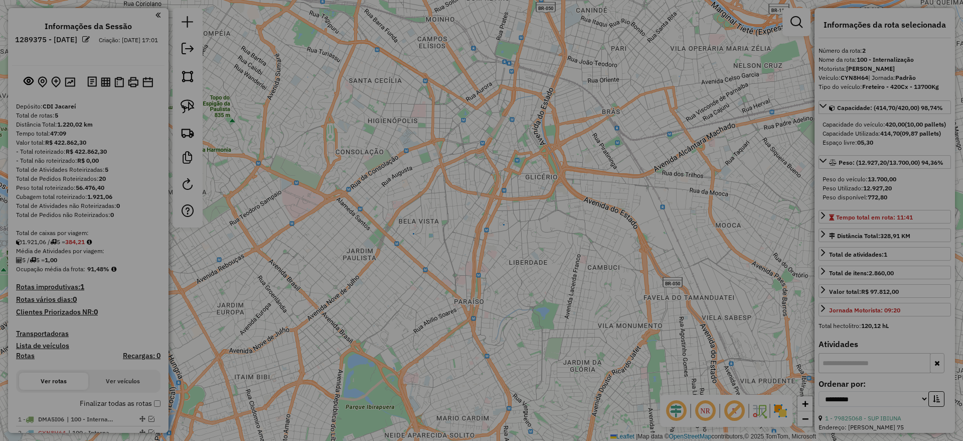
select select "**"
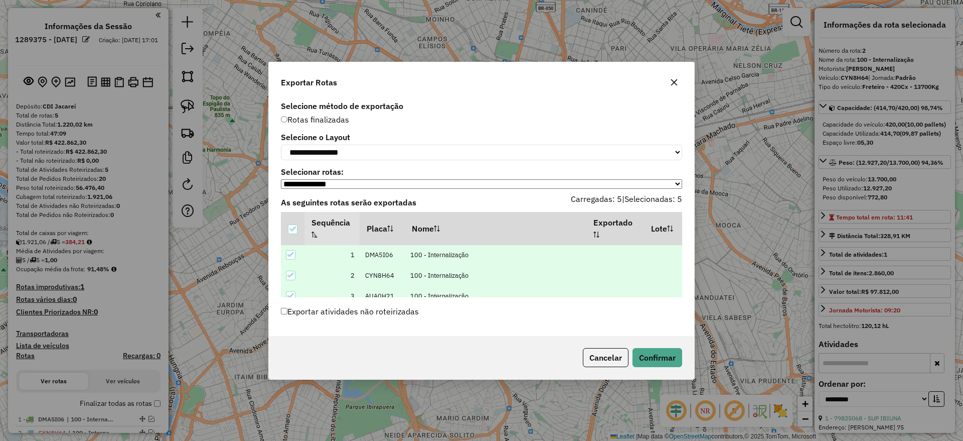
click at [718, 207] on div "**********" at bounding box center [481, 220] width 963 height 441
click at [676, 78] on icon "button" at bounding box center [674, 82] width 8 height 8
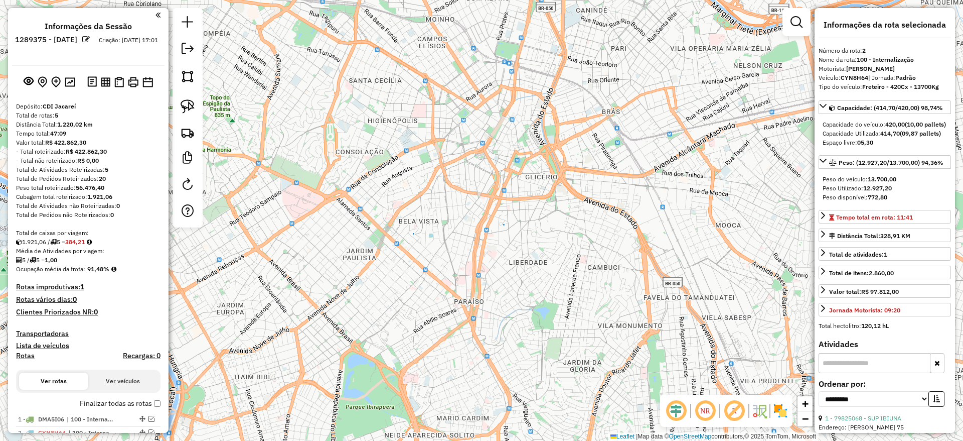
drag, startPoint x: 351, startPoint y: 297, endPoint x: 501, endPoint y: 124, distance: 229.4
click at [501, 124] on div "Janela de atendimento Grade de atendimento Capacidade Transportadoras Veículos …" at bounding box center [481, 220] width 963 height 441
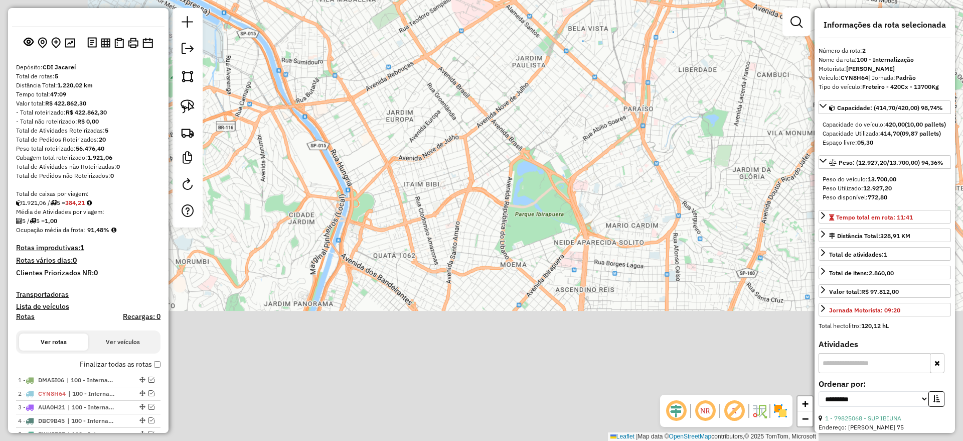
scroll to position [114, 0]
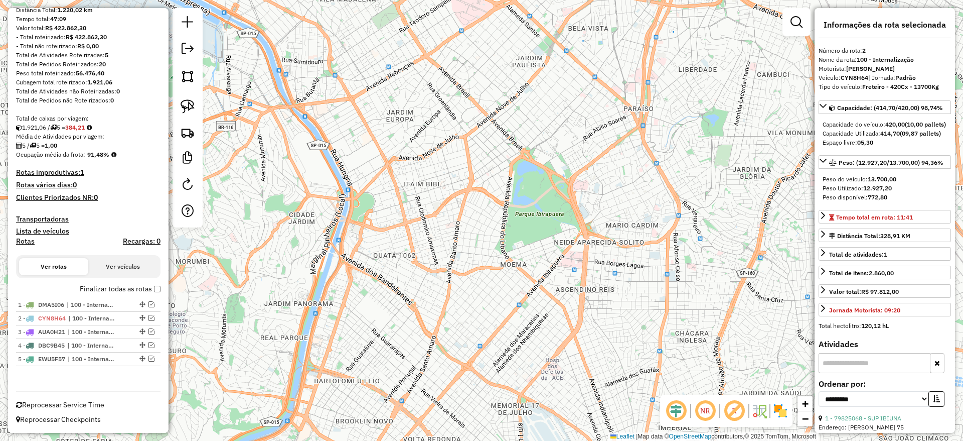
click at [153, 293] on label "Finalizar todas as rotas" at bounding box center [120, 289] width 81 height 11
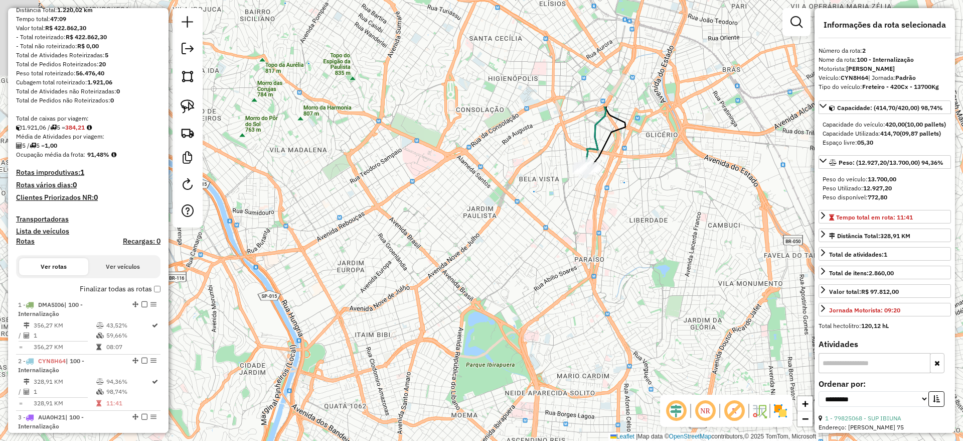
drag, startPoint x: 508, startPoint y: 266, endPoint x: 560, endPoint y: 198, distance: 85.3
click at [508, 268] on div "Janela de atendimento Grade de atendimento Capacidade Transportadoras Veículos …" at bounding box center [481, 220] width 963 height 441
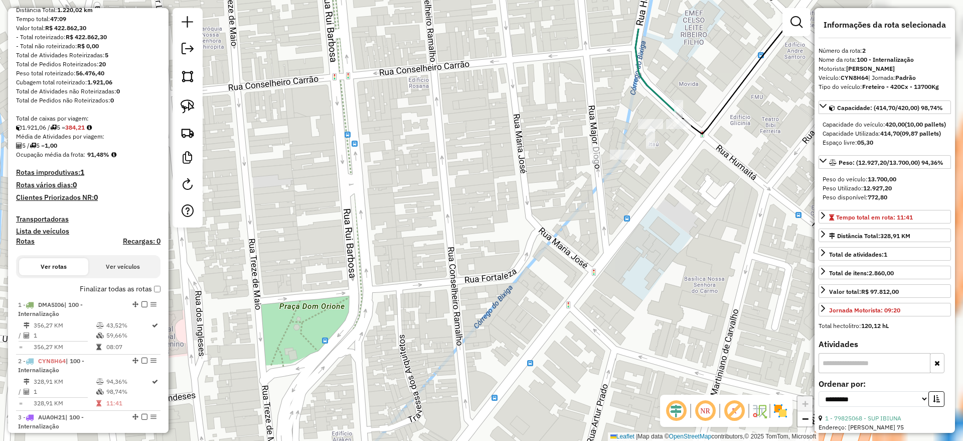
drag, startPoint x: 742, startPoint y: 120, endPoint x: 531, endPoint y: 251, distance: 248.3
click at [531, 251] on div "Janela de atendimento Grade de atendimento Capacidade Transportadoras Veículos …" at bounding box center [481, 220] width 963 height 441
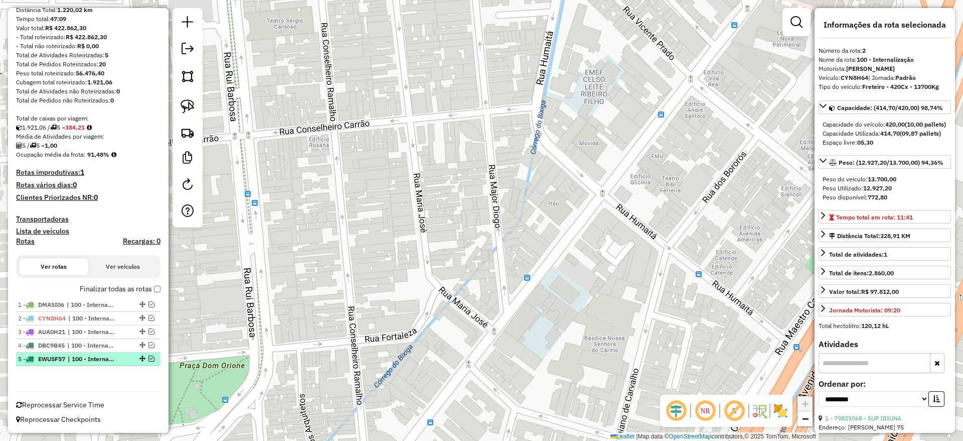
click at [151, 360] on em at bounding box center [152, 358] width 6 height 6
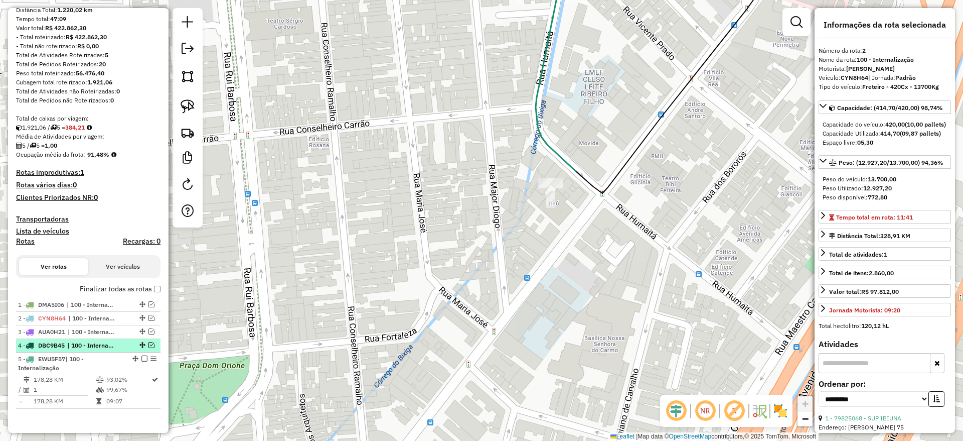
click at [149, 343] on em at bounding box center [152, 345] width 6 height 6
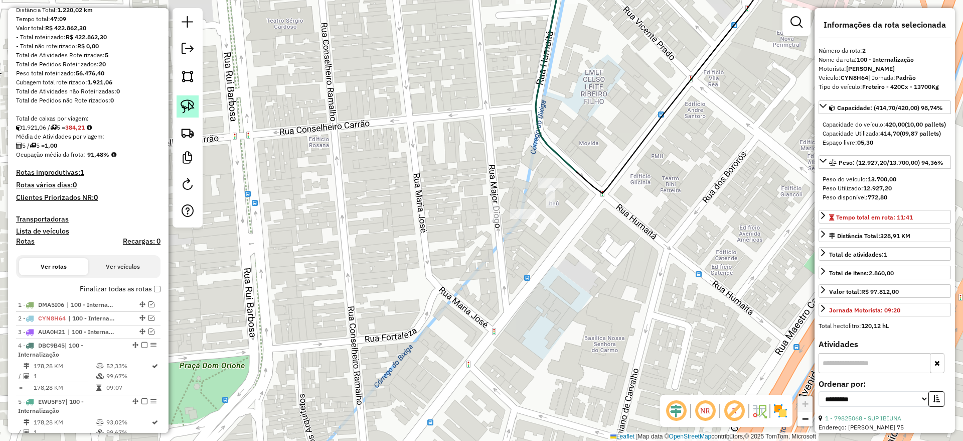
click at [188, 104] on img at bounding box center [188, 106] width 14 height 14
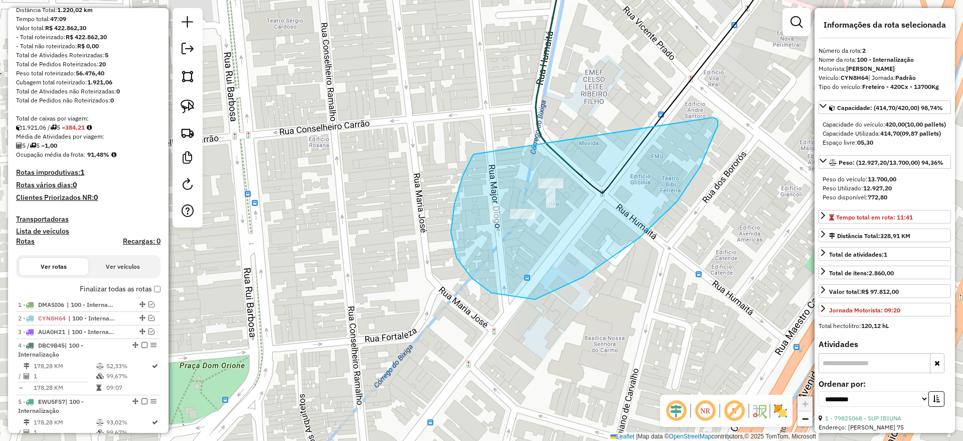
drag, startPoint x: 451, startPoint y: 232, endPoint x: 713, endPoint y: 117, distance: 285.8
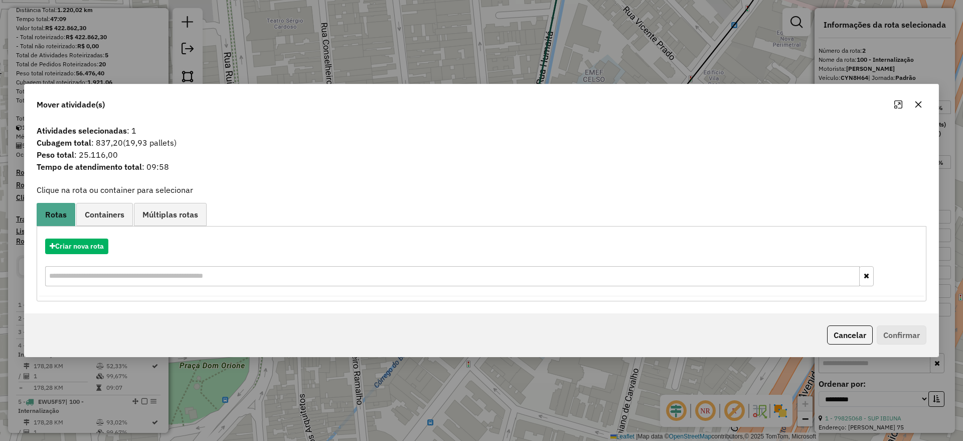
click at [84, 242] on hb-app "Aguarde... Pop-up bloqueado! Seu navegador bloqueou automáticamente a abertura …" at bounding box center [481, 220] width 963 height 441
click at [84, 242] on button "Criar nova rota" at bounding box center [76, 246] width 63 height 16
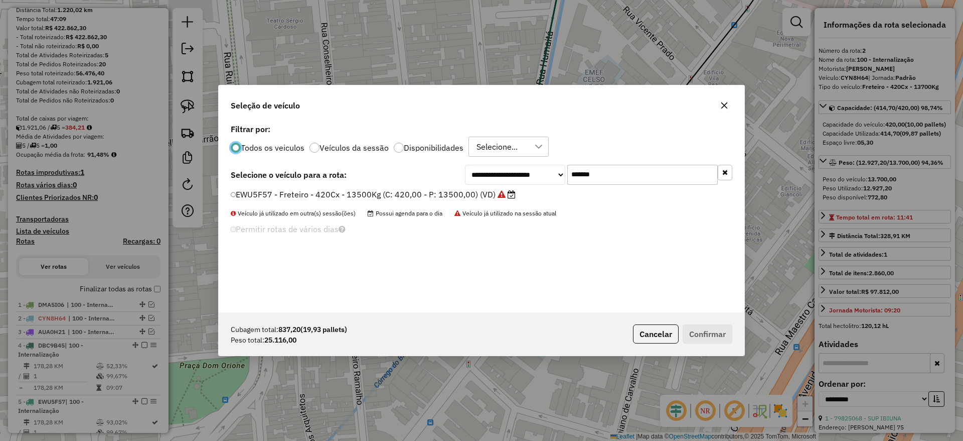
scroll to position [6, 3]
drag, startPoint x: 635, startPoint y: 176, endPoint x: 450, endPoint y: 195, distance: 186.2
click at [467, 189] on div "**********" at bounding box center [482, 216] width 526 height 191
paste input "text"
type input "*******"
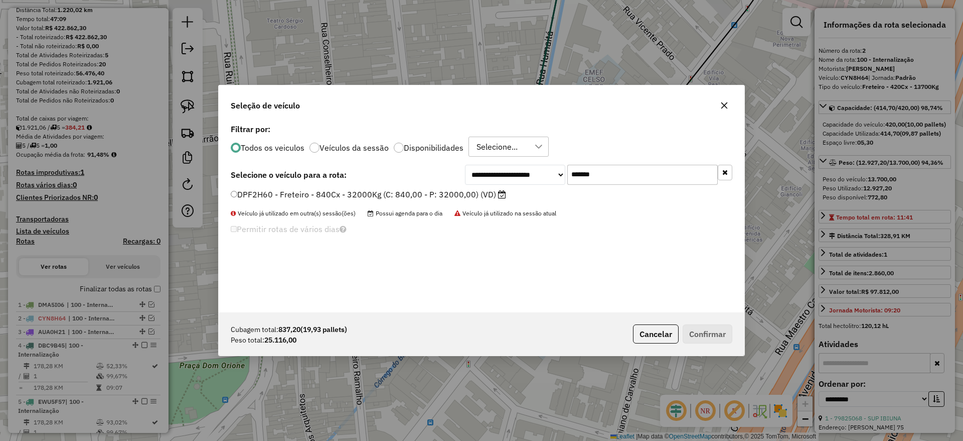
click at [423, 197] on label "DPF2H60 - Freteiro - 840Cx - 32000Kg (C: 840,00 - P: 32000,00) (VD)" at bounding box center [368, 194] width 275 height 12
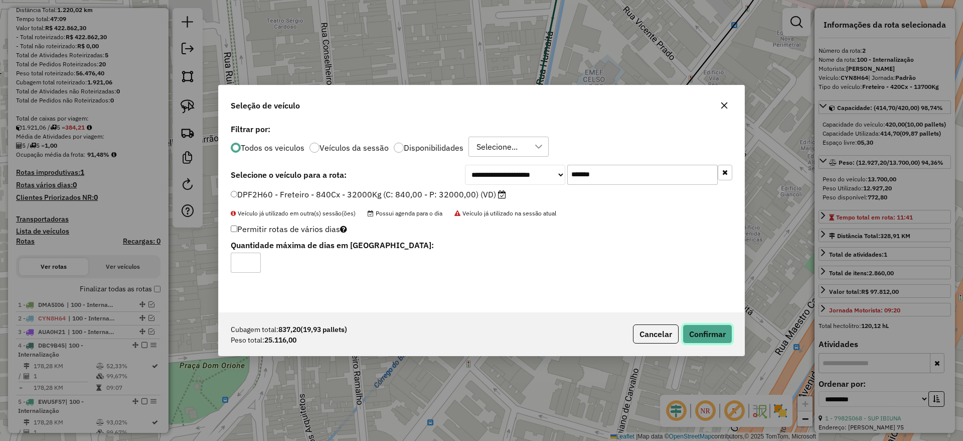
click at [699, 335] on button "Confirmar" at bounding box center [708, 333] width 50 height 19
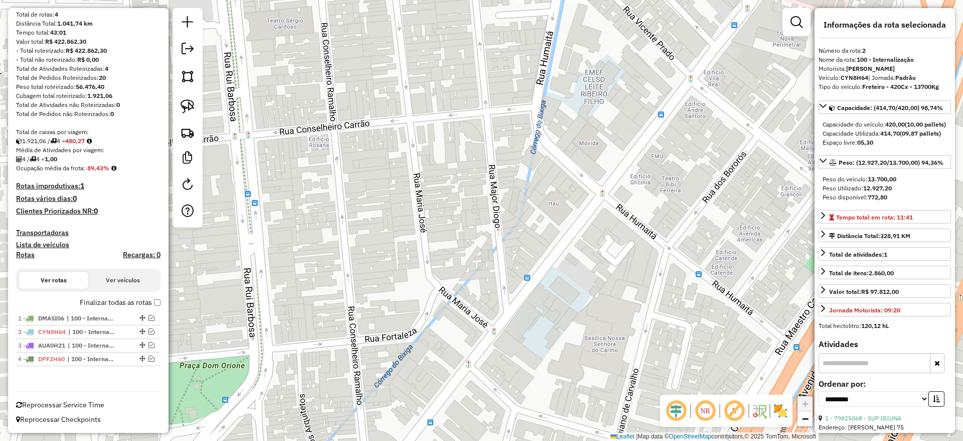
scroll to position [101, 0]
click at [190, 52] on em at bounding box center [188, 49] width 12 height 12
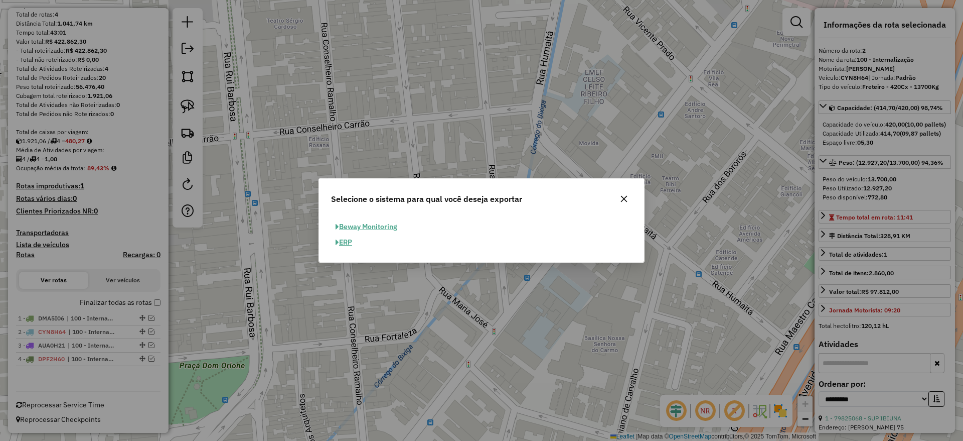
click at [349, 238] on button "ERP" at bounding box center [344, 242] width 26 height 16
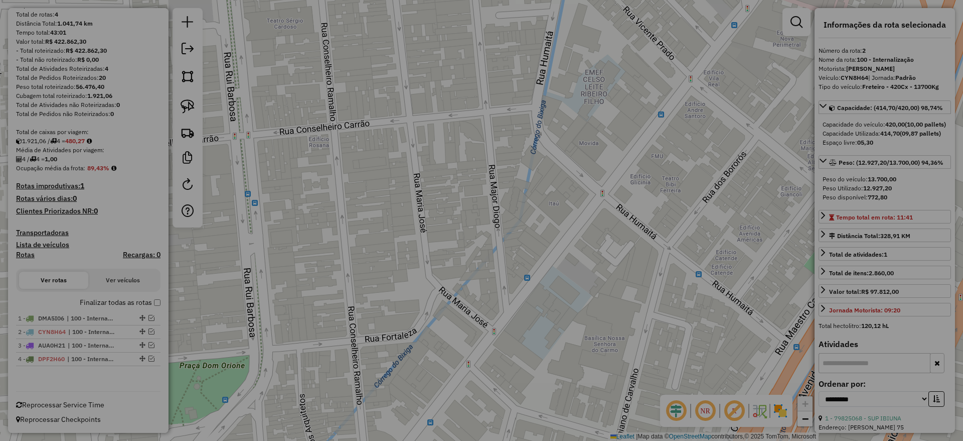
select select "**"
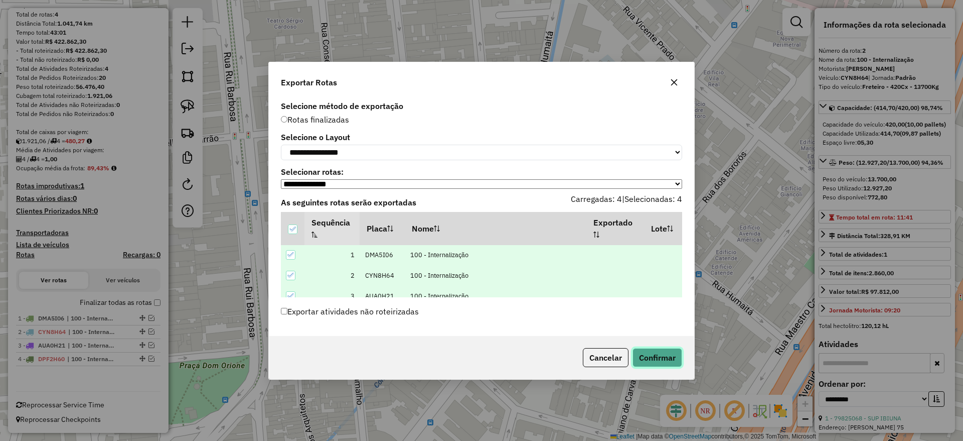
click at [637, 354] on button "Confirmar" at bounding box center [658, 357] width 50 height 19
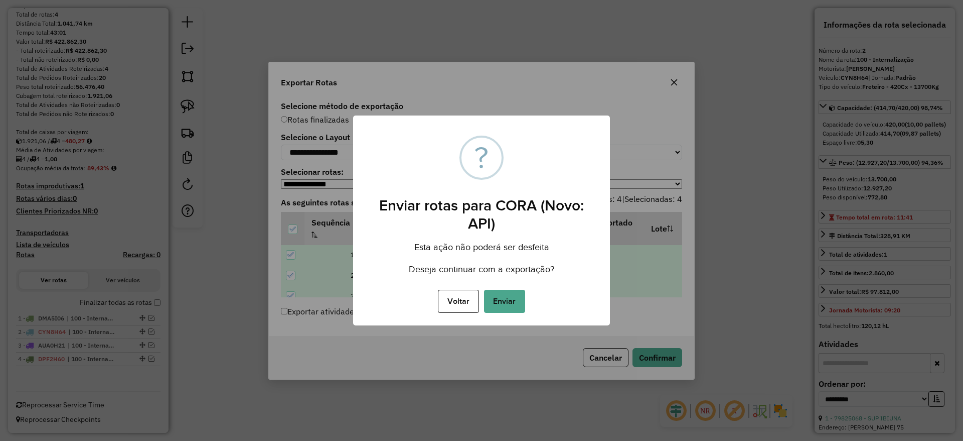
drag, startPoint x: 505, startPoint y: 296, endPoint x: 488, endPoint y: 281, distance: 23.1
click at [489, 283] on div "× ? Enviar rotas para CORA (Novo: API) Esta ação não poderá ser desfeita Deseja…" at bounding box center [481, 220] width 257 height 210
click at [509, 309] on button "Enviar" at bounding box center [504, 301] width 41 height 23
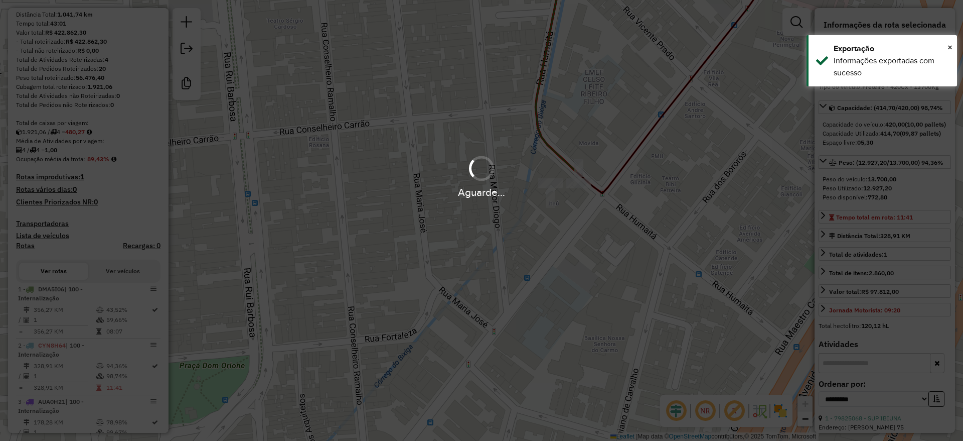
scroll to position [229, 0]
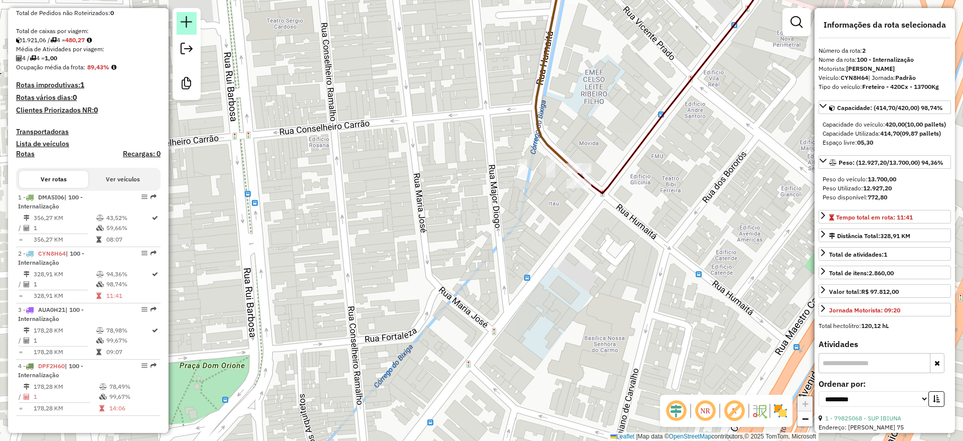
click at [195, 21] on link at bounding box center [187, 23] width 20 height 23
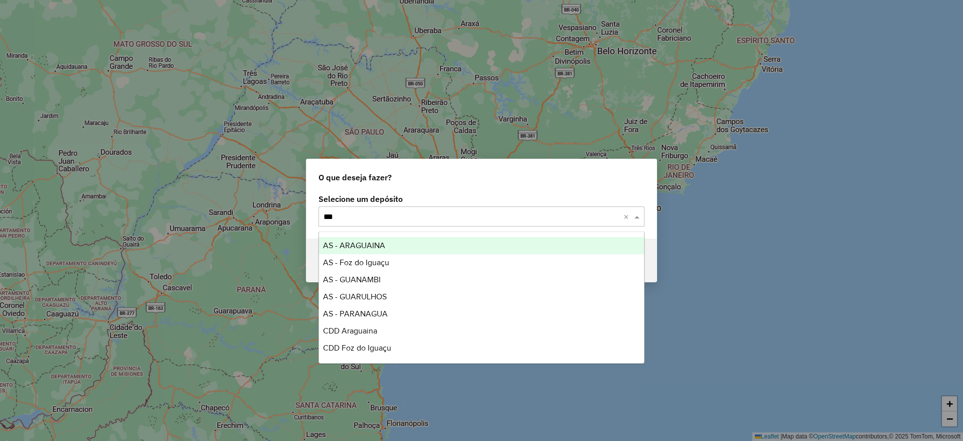
type input "****"
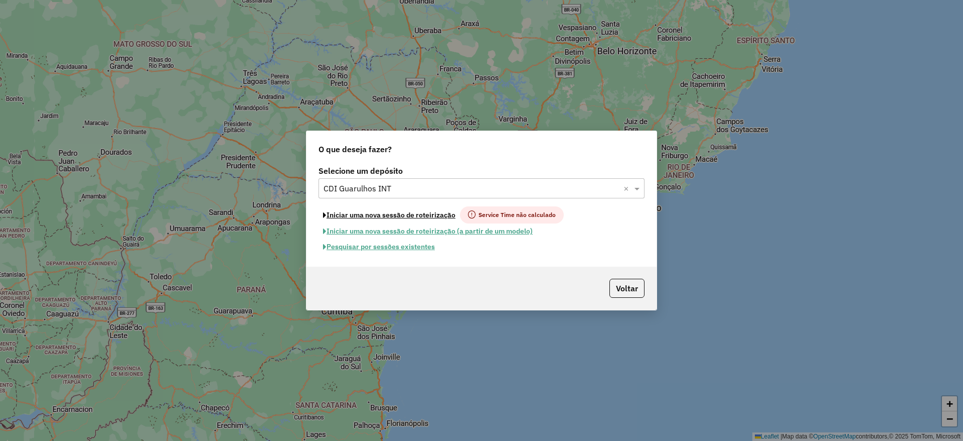
click at [398, 215] on button "Iniciar uma nova sessão de roteirização" at bounding box center [390, 214] width 142 height 17
select select "*"
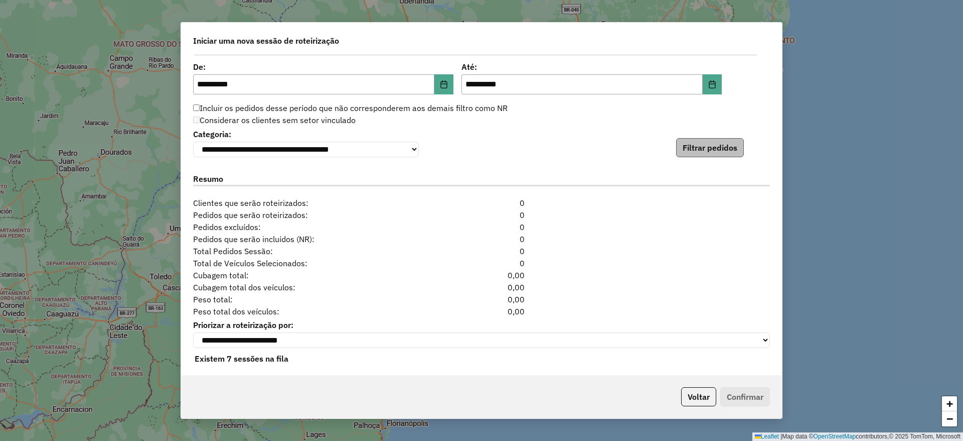
scroll to position [1004, 0]
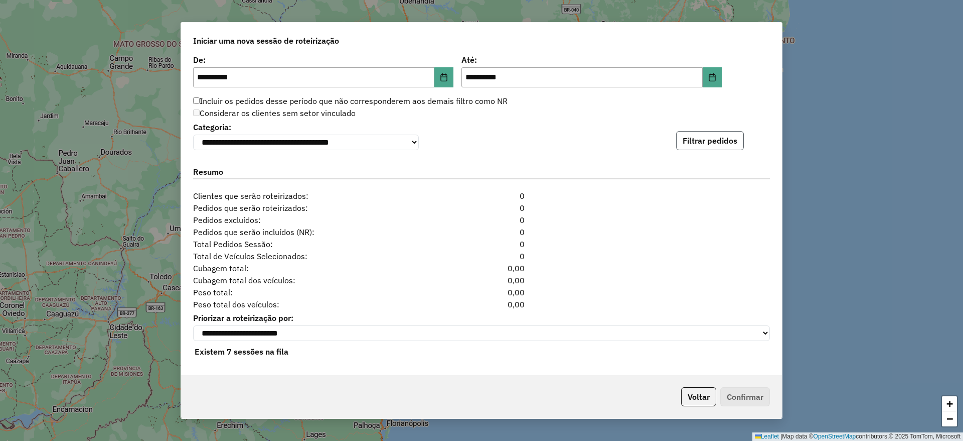
click at [698, 139] on button "Filtrar pedidos" at bounding box center [710, 140] width 68 height 19
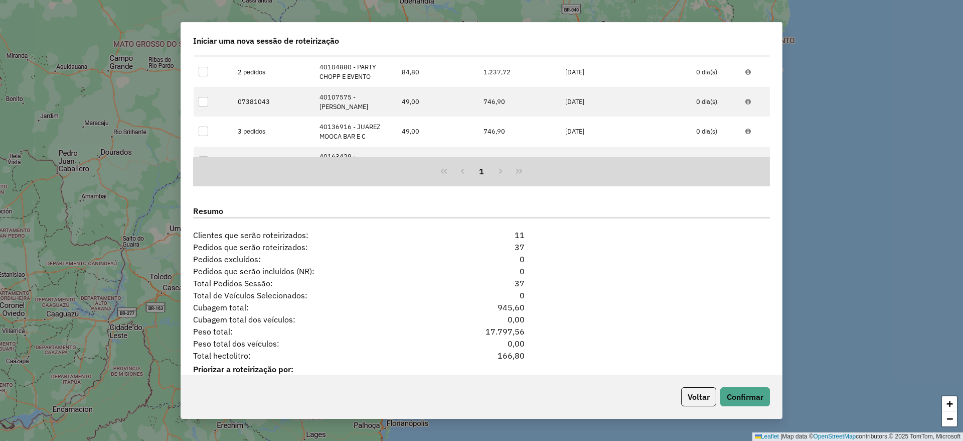
scroll to position [1223, 0]
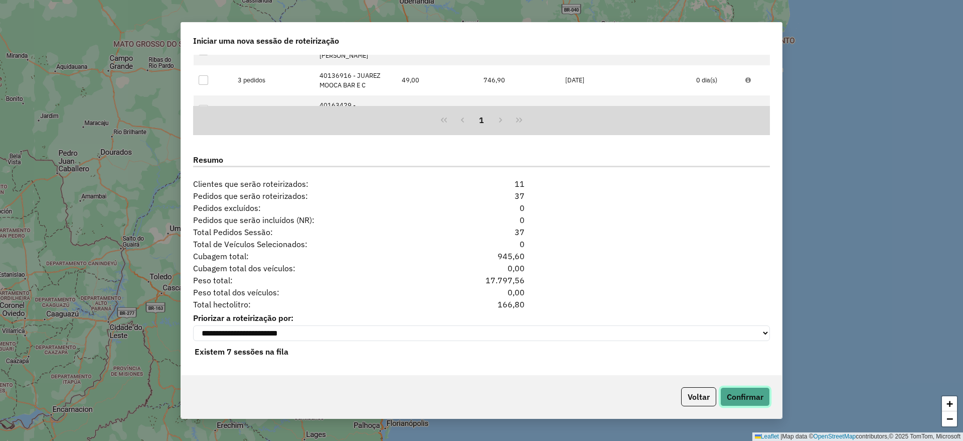
click at [752, 392] on button "Confirmar" at bounding box center [746, 396] width 50 height 19
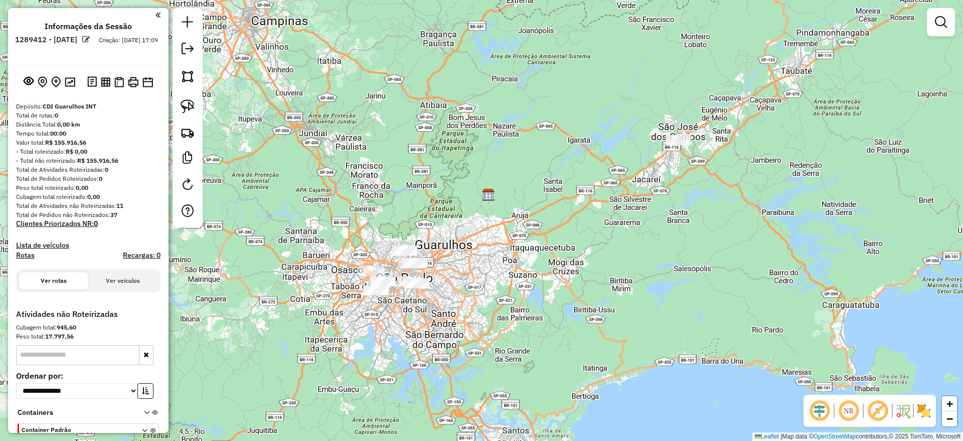
drag, startPoint x: 455, startPoint y: 284, endPoint x: 469, endPoint y: 222, distance: 63.2
click at [469, 222] on div "Janela de atendimento Grade de atendimento Capacidade Transportadoras Veículos …" at bounding box center [481, 220] width 963 height 441
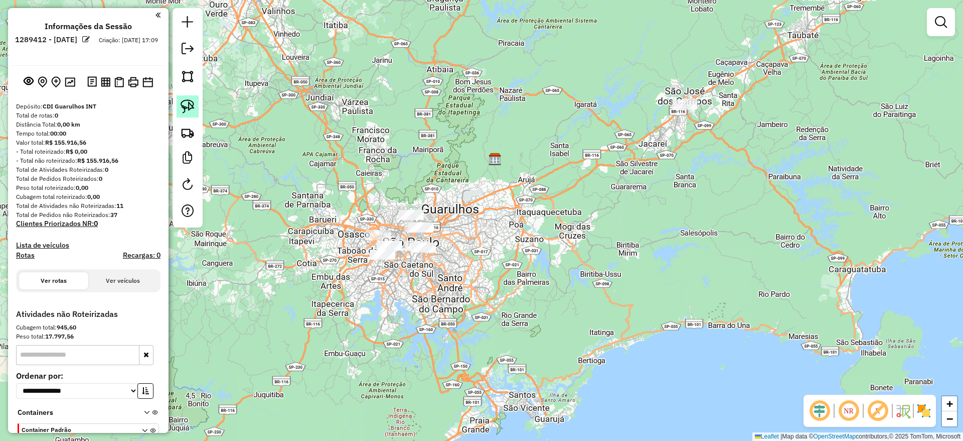
click at [190, 95] on link at bounding box center [188, 106] width 22 height 22
drag, startPoint x: 640, startPoint y: 107, endPoint x: 763, endPoint y: 121, distance: 123.7
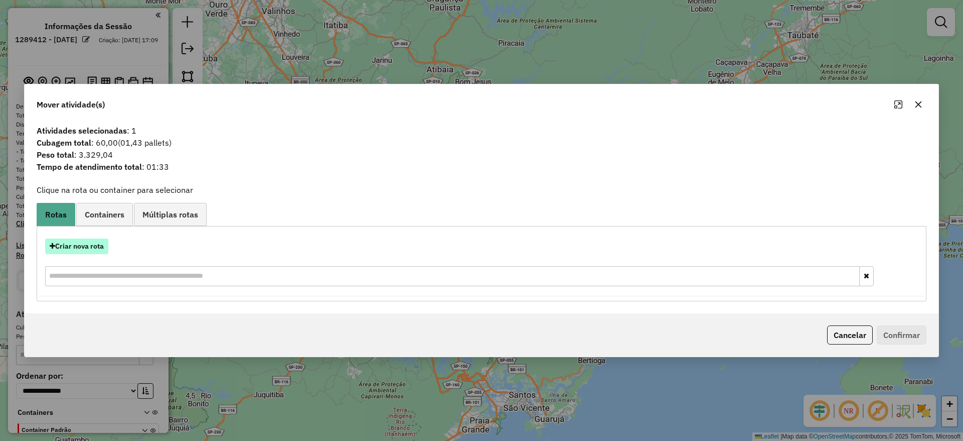
click at [74, 245] on button "Criar nova rota" at bounding box center [76, 246] width 63 height 16
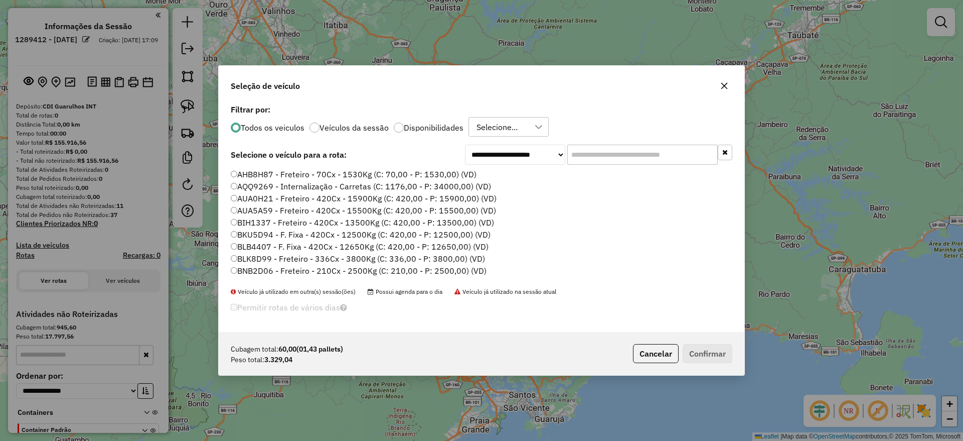
scroll to position [6, 3]
drag, startPoint x: 625, startPoint y: 162, endPoint x: 549, endPoint y: 166, distance: 75.9
click at [624, 161] on input "text" at bounding box center [643, 155] width 151 height 20
paste input "*******"
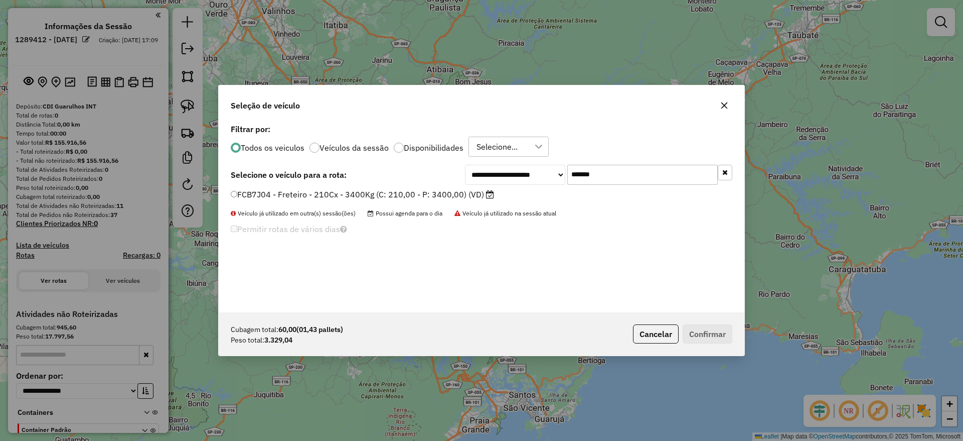
type input "*******"
click at [406, 194] on label "FCB7J04 - Freteiro - 210Cx - 3400Kg (C: 210,00 - P: 3400,00) (VD)" at bounding box center [362, 194] width 263 height 12
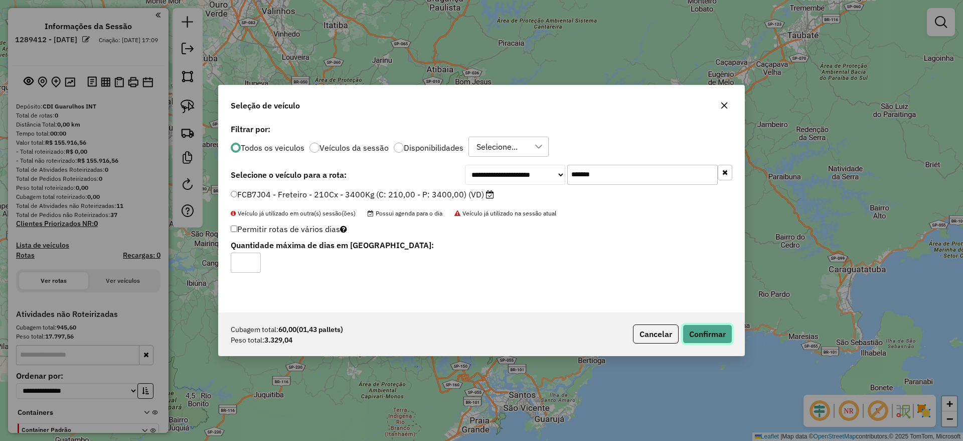
click at [692, 335] on button "Confirmar" at bounding box center [708, 333] width 50 height 19
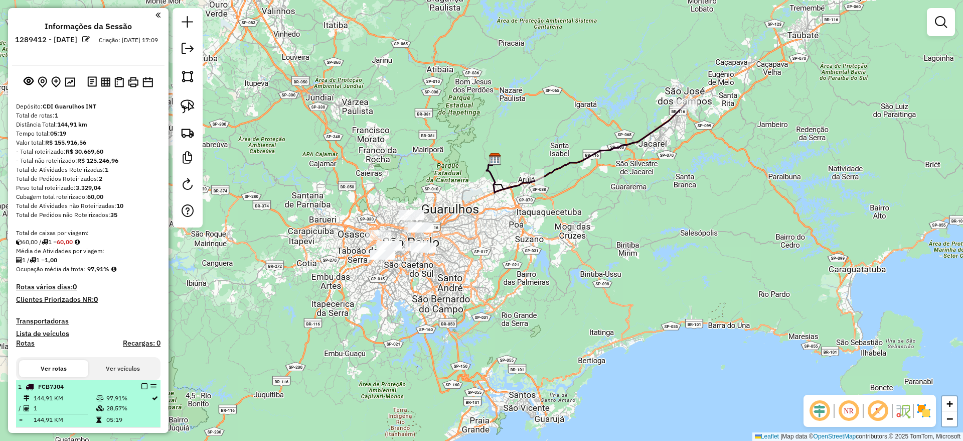
scroll to position [75, 0]
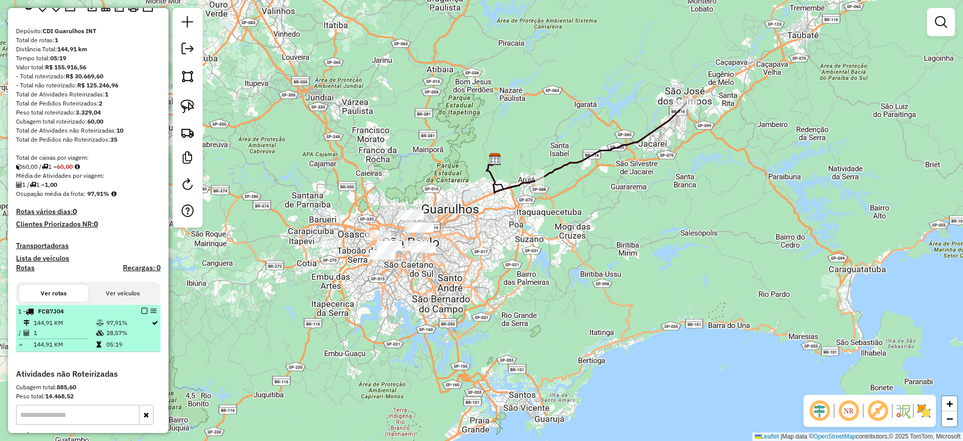
click at [142, 310] on em at bounding box center [145, 311] width 6 height 6
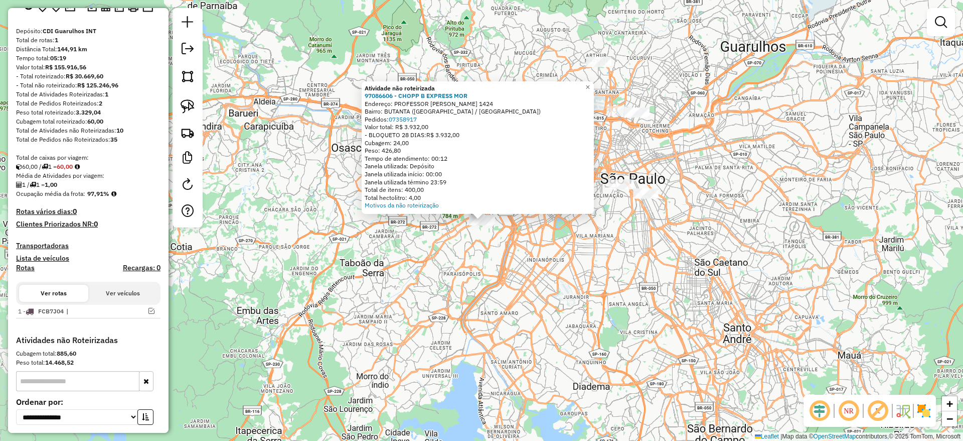
drag, startPoint x: 260, startPoint y: 164, endPoint x: 227, endPoint y: 133, distance: 44.7
click at [254, 159] on div "Atividade não roteirizada 97086606 - CHOPP B EXPRESS MOR Endereço: PROFESSOR [P…" at bounding box center [481, 220] width 963 height 441
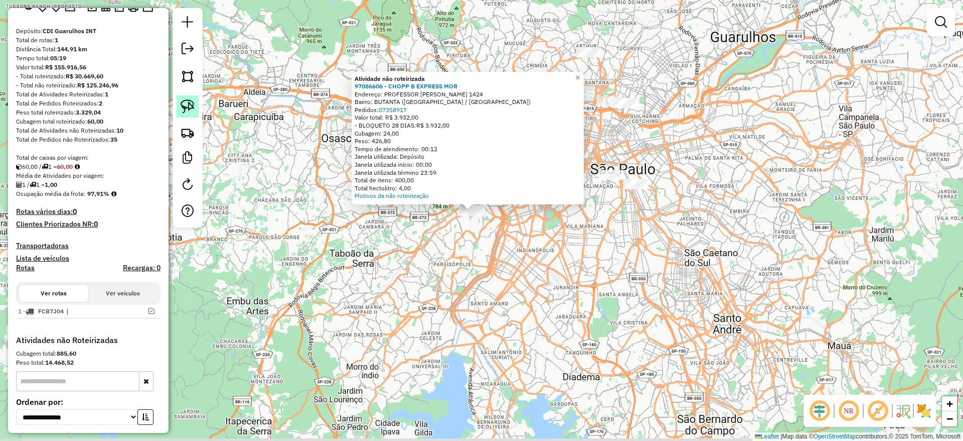
click at [194, 105] on img at bounding box center [188, 106] width 14 height 14
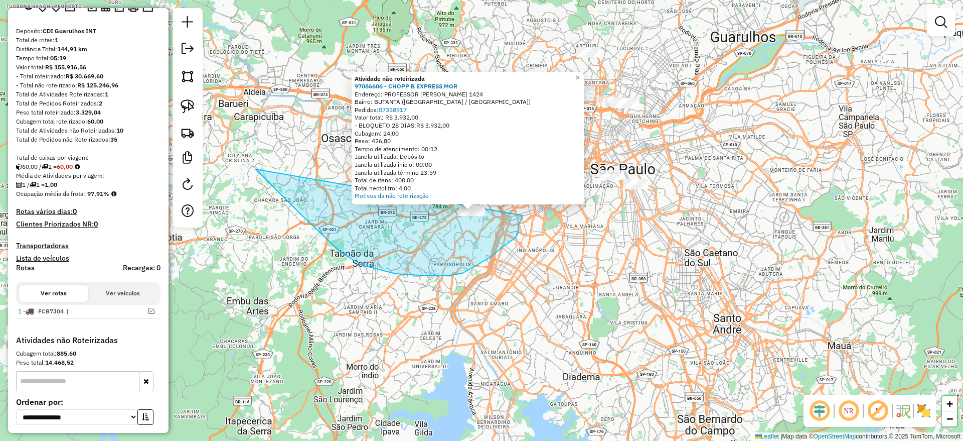
drag, startPoint x: 263, startPoint y: 177, endPoint x: 522, endPoint y: 214, distance: 261.6
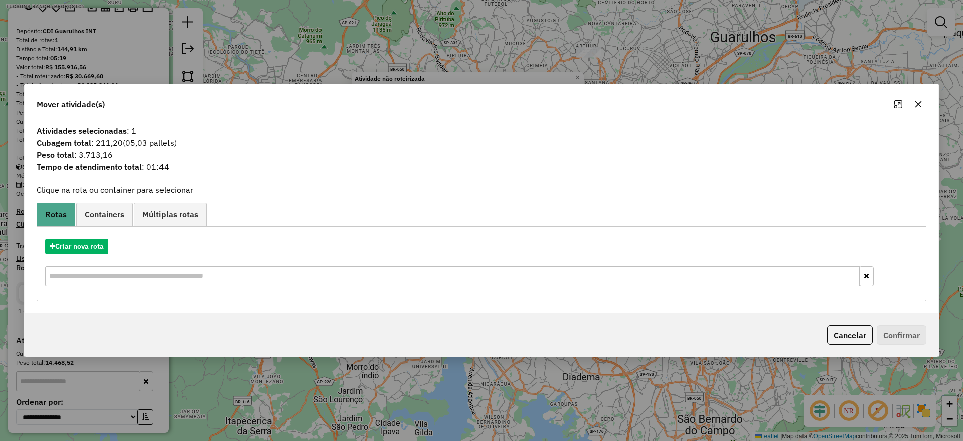
click at [912, 105] on button "button" at bounding box center [919, 104] width 16 height 16
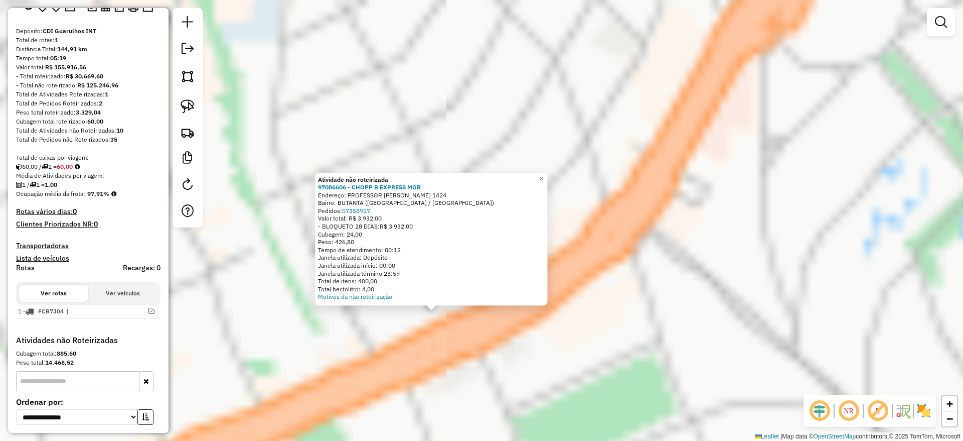
click at [432, 363] on div "Atividade não roteirizada 97086606 - CHOPP B EXPRESS MOR Endereço: PROFESSOR [P…" at bounding box center [481, 220] width 963 height 441
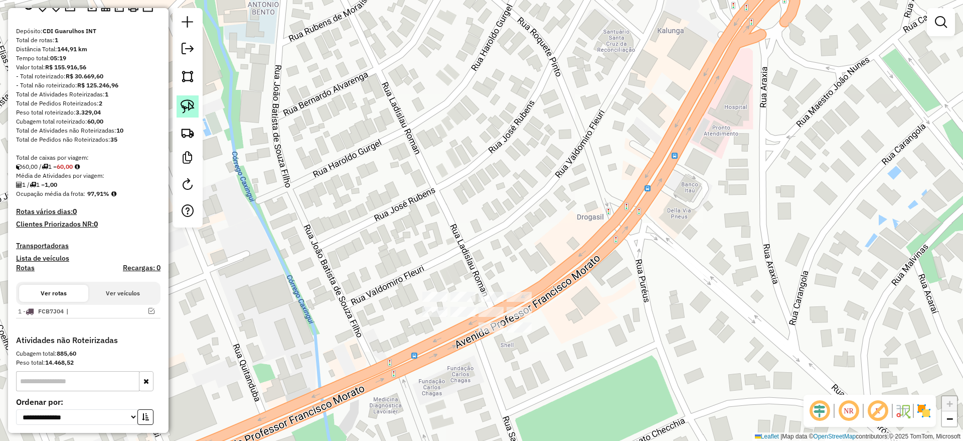
click at [190, 107] on img at bounding box center [188, 106] width 14 height 14
drag, startPoint x: 574, startPoint y: 273, endPoint x: 516, endPoint y: 356, distance: 100.9
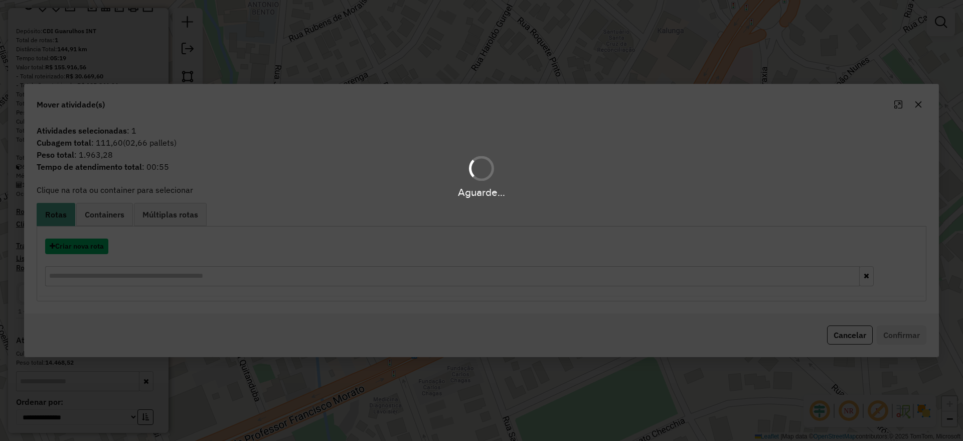
click at [86, 244] on button "Criar nova rota" at bounding box center [76, 246] width 63 height 16
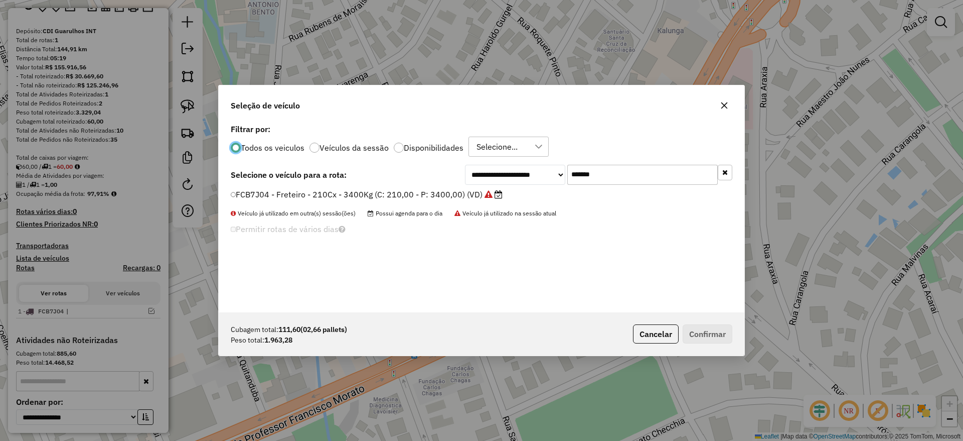
scroll to position [6, 3]
drag, startPoint x: 639, startPoint y: 177, endPoint x: 416, endPoint y: 190, distance: 223.2
click at [422, 189] on div "**********" at bounding box center [482, 216] width 526 height 191
paste input "text"
type input "*******"
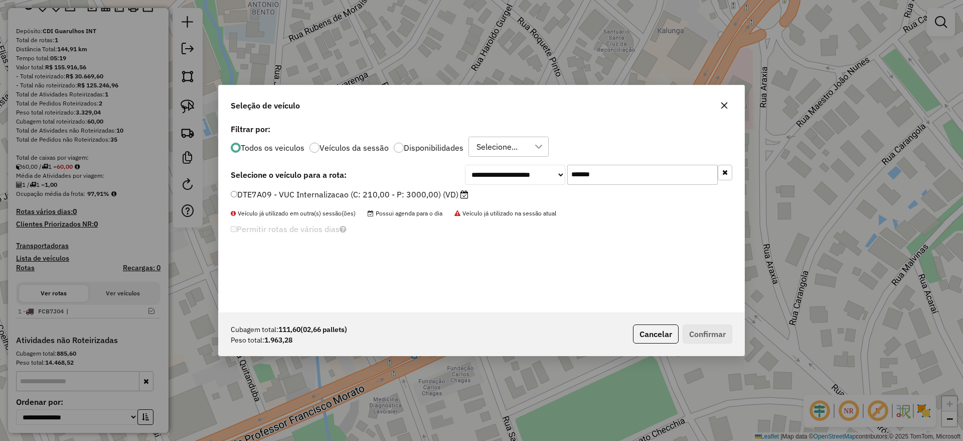
click at [401, 195] on label "DTE7A09 - VUC Internalizacao (C: 210,00 - P: 3000,00) (VD)" at bounding box center [350, 194] width 238 height 12
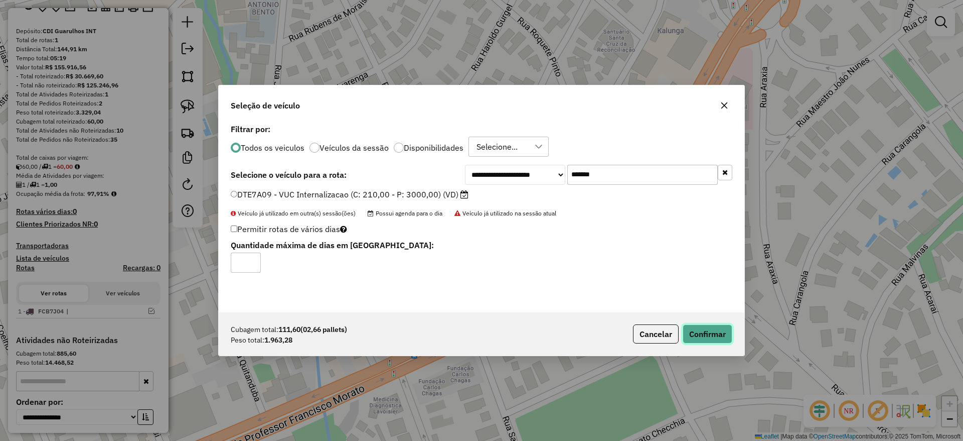
click at [696, 332] on button "Confirmar" at bounding box center [708, 333] width 50 height 19
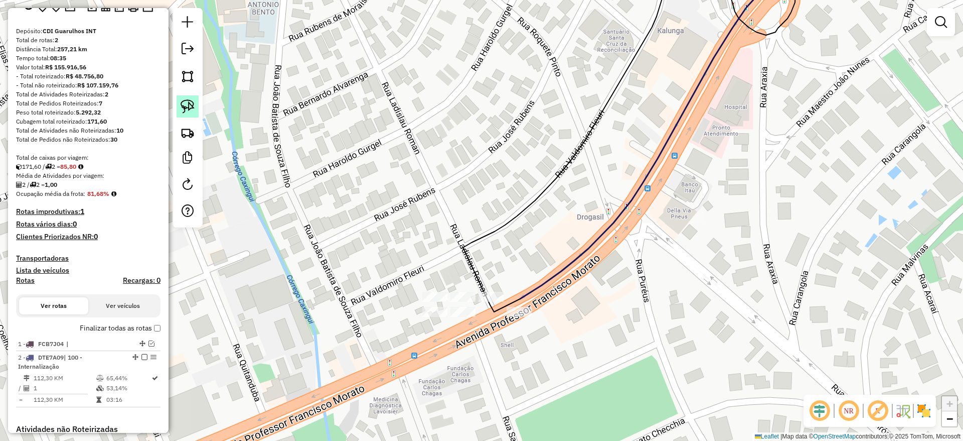
click at [187, 112] on img at bounding box center [188, 106] width 14 height 14
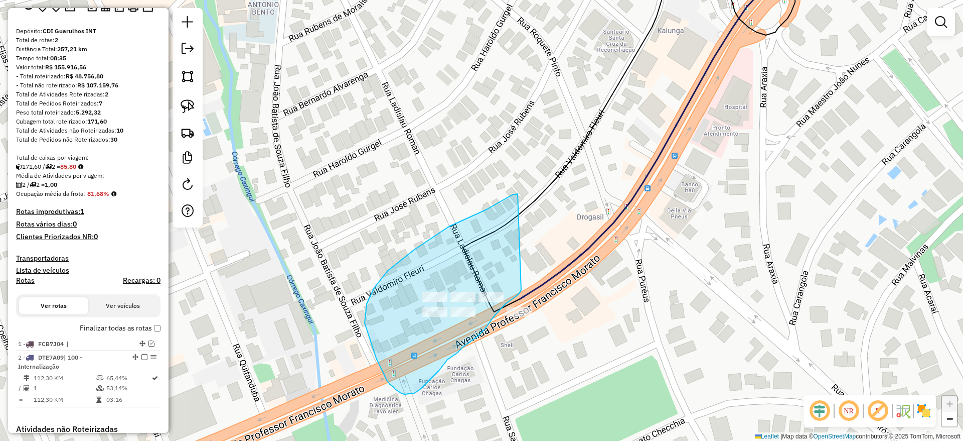
drag, startPoint x: 374, startPoint y: 288, endPoint x: 522, endPoint y: 289, distance: 147.5
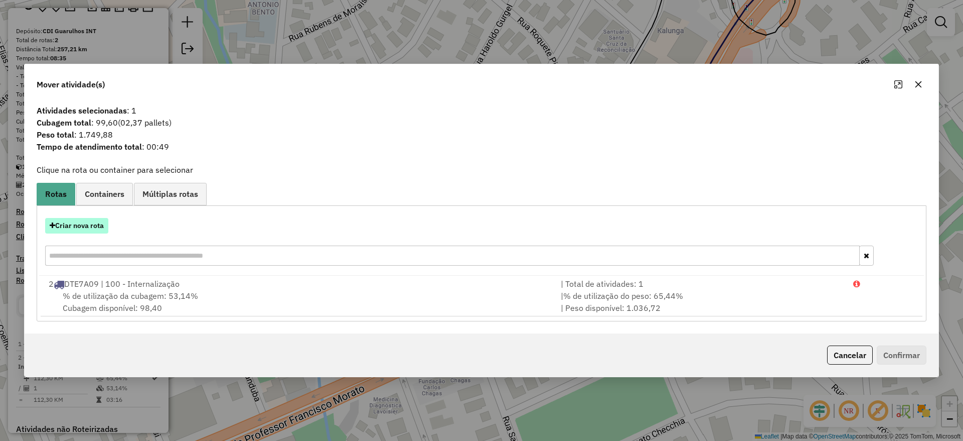
click at [95, 225] on button "Criar nova rota" at bounding box center [76, 226] width 63 height 16
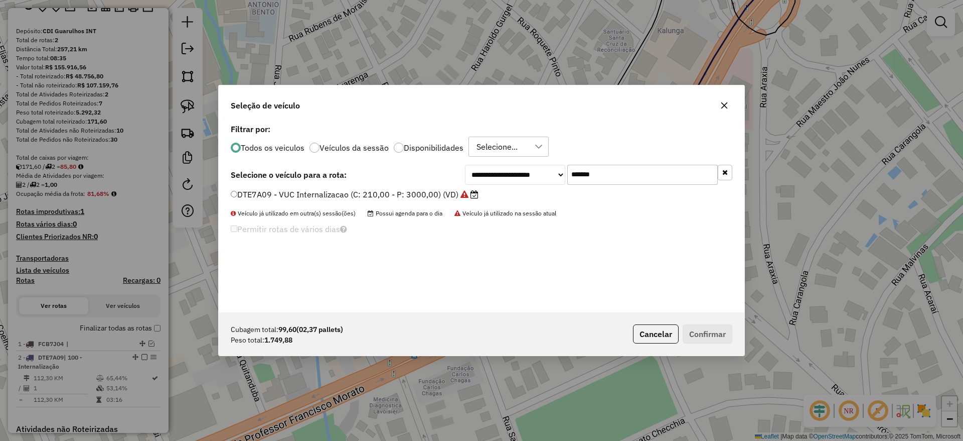
drag, startPoint x: 626, startPoint y: 178, endPoint x: 436, endPoint y: 162, distance: 191.4
click at [443, 161] on div "**********" at bounding box center [482, 216] width 526 height 191
paste input "text"
type input "*******"
click at [401, 194] on label "FBO1B74 - VUC Internalizacao (C: 210,00 - P: 3000,00) (VD)" at bounding box center [350, 194] width 238 height 12
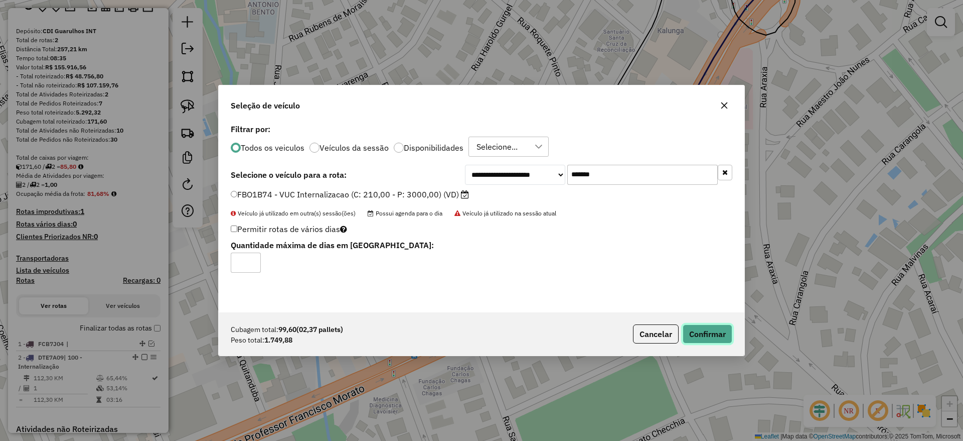
click at [690, 326] on button "Confirmar" at bounding box center [708, 333] width 50 height 19
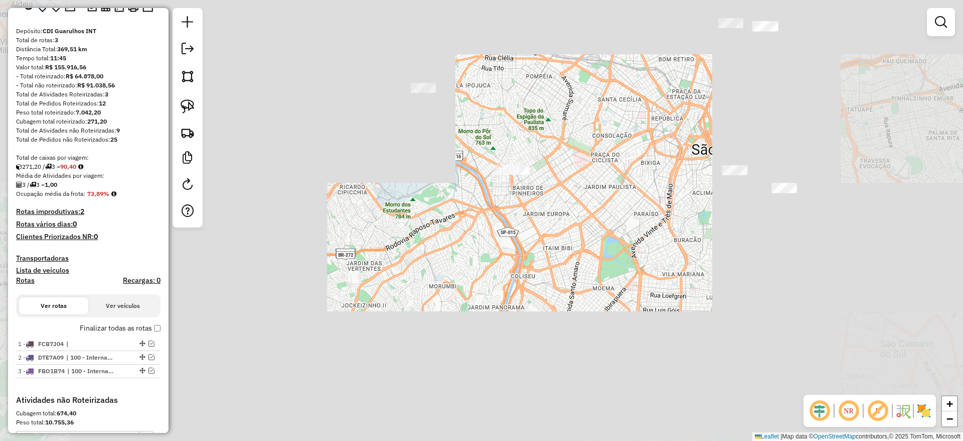
drag, startPoint x: 662, startPoint y: 199, endPoint x: 561, endPoint y: 318, distance: 156.6
click at [561, 318] on div "Janela de atendimento Grade de atendimento Capacidade Transportadoras Veículos …" at bounding box center [481, 220] width 963 height 441
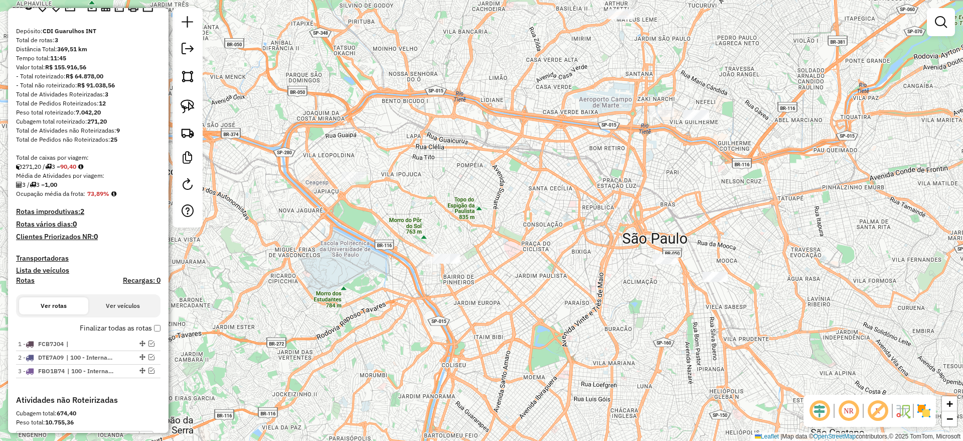
drag, startPoint x: 500, startPoint y: 211, endPoint x: 471, endPoint y: 235, distance: 37.7
click at [475, 233] on div "Janela de atendimento Grade de atendimento Capacidade Transportadoras Veículos …" at bounding box center [481, 220] width 963 height 441
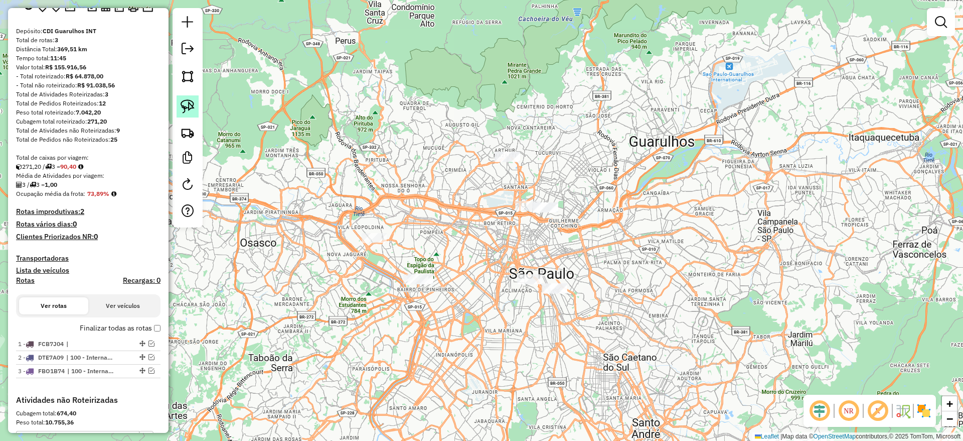
click at [192, 106] on img at bounding box center [188, 106] width 14 height 14
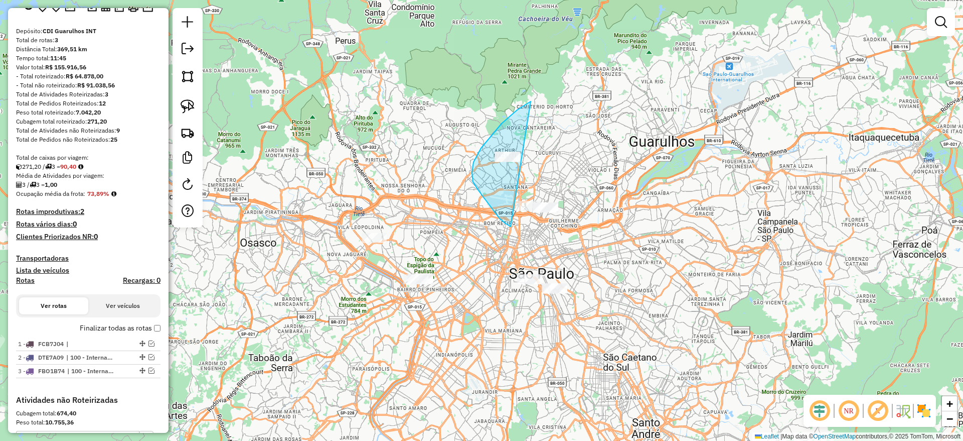
drag, startPoint x: 531, startPoint y: 101, endPoint x: 598, endPoint y: 212, distance: 129.7
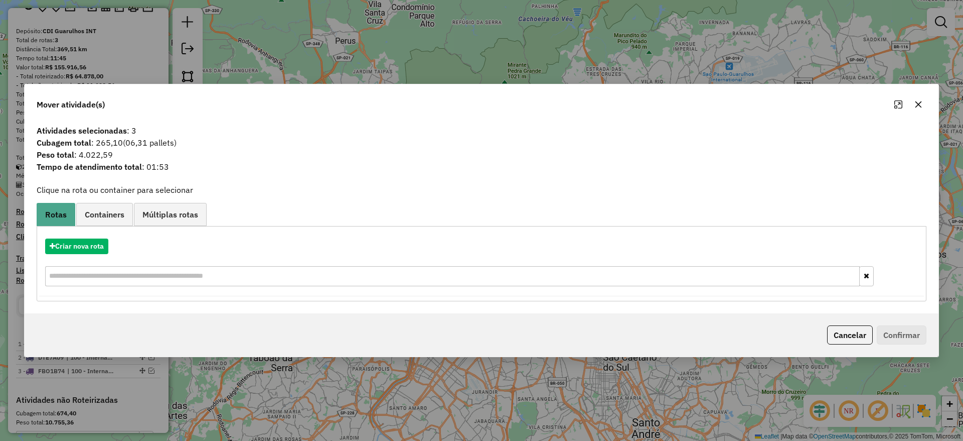
click at [914, 100] on button "button" at bounding box center [919, 104] width 16 height 16
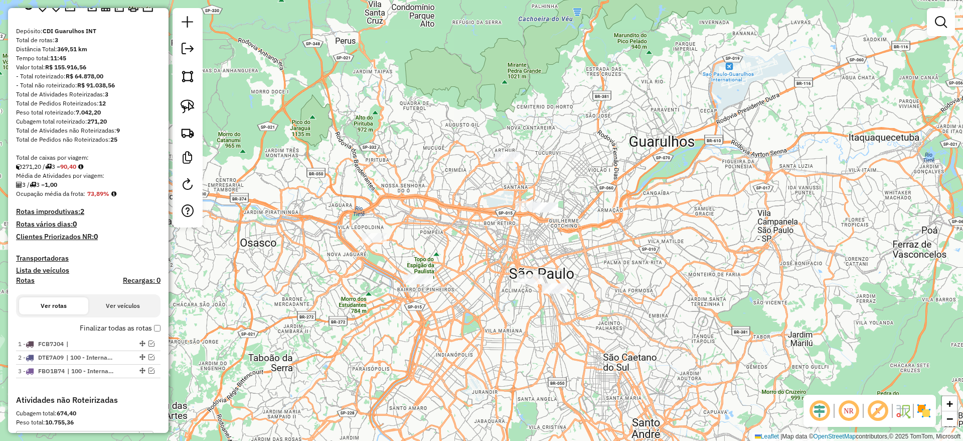
drag, startPoint x: 188, startPoint y: 106, endPoint x: 571, endPoint y: 137, distance: 384.2
click at [188, 106] on img at bounding box center [188, 106] width 14 height 14
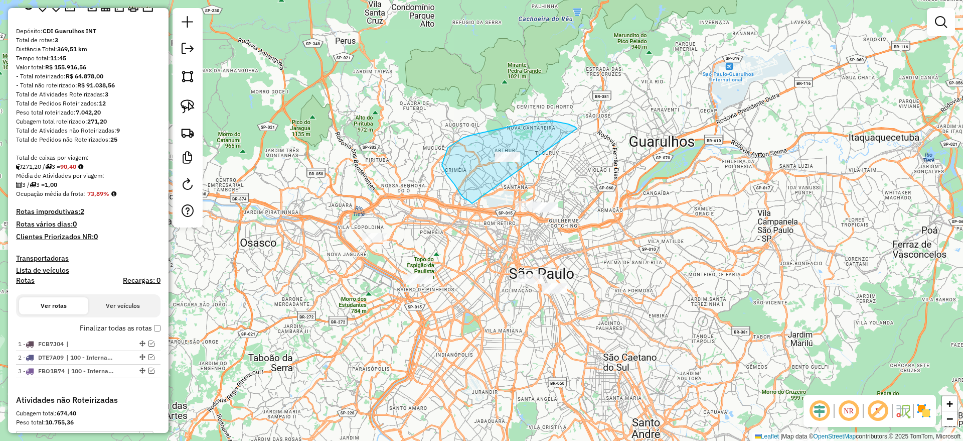
drag, startPoint x: 569, startPoint y: 124, endPoint x: 472, endPoint y: 203, distance: 124.8
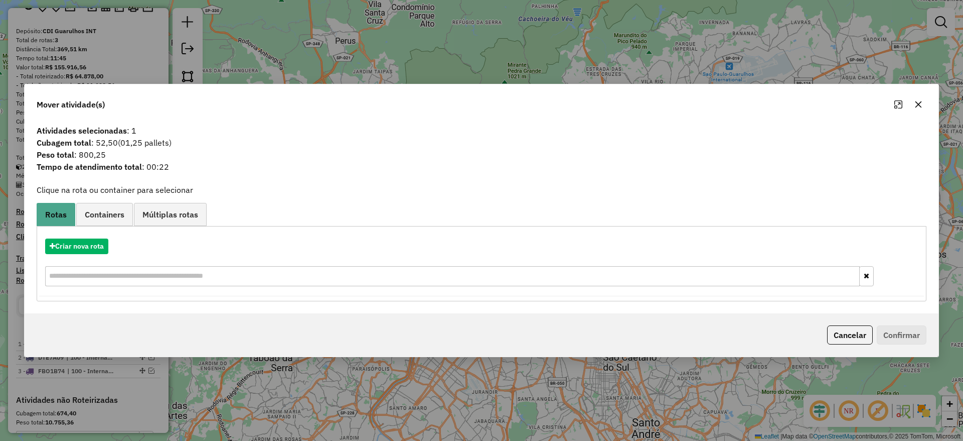
drag, startPoint x: 918, startPoint y: 100, endPoint x: 794, endPoint y: 167, distance: 140.8
click at [915, 102] on icon "button" at bounding box center [919, 104] width 8 height 8
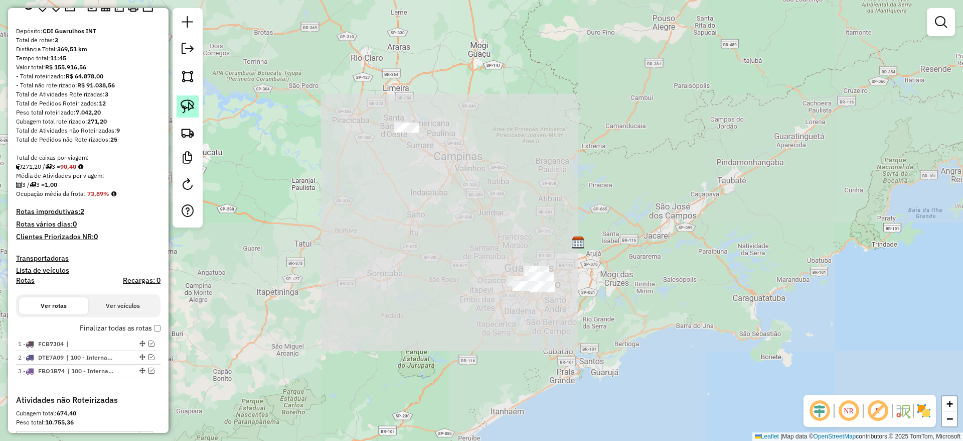
click at [182, 104] on img at bounding box center [188, 106] width 14 height 14
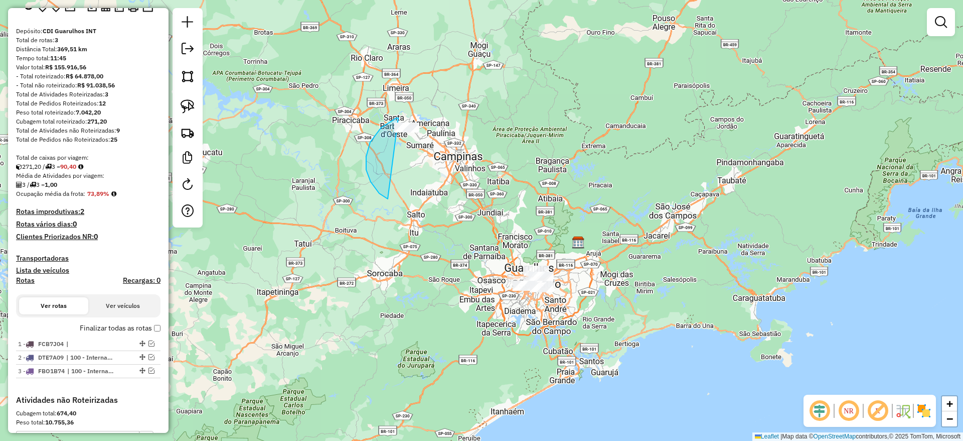
drag, startPoint x: 371, startPoint y: 182, endPoint x: 466, endPoint y: 121, distance: 112.6
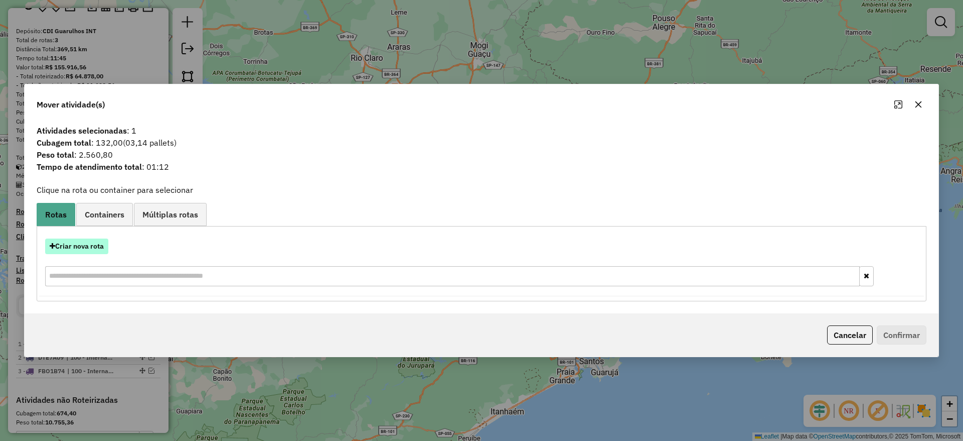
click at [97, 240] on button "Criar nova rota" at bounding box center [76, 246] width 63 height 16
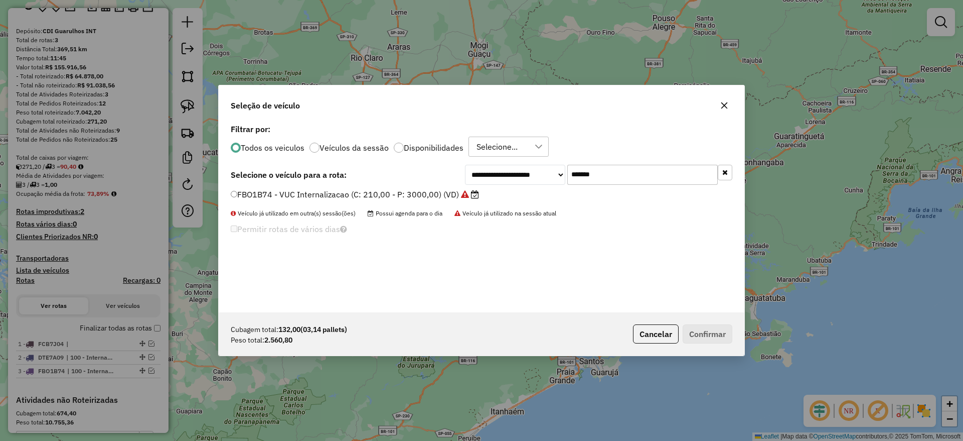
drag, startPoint x: 633, startPoint y: 172, endPoint x: 437, endPoint y: 208, distance: 199.1
click at [450, 202] on div "**********" at bounding box center [482, 216] width 526 height 191
paste input "text"
type input "*******"
click at [409, 200] on div "DFS5A15 - Freteiro - 210cxs 3200kgs (C: 210,00 - P: 3200,00) (VD)" at bounding box center [482, 199] width 514 height 20
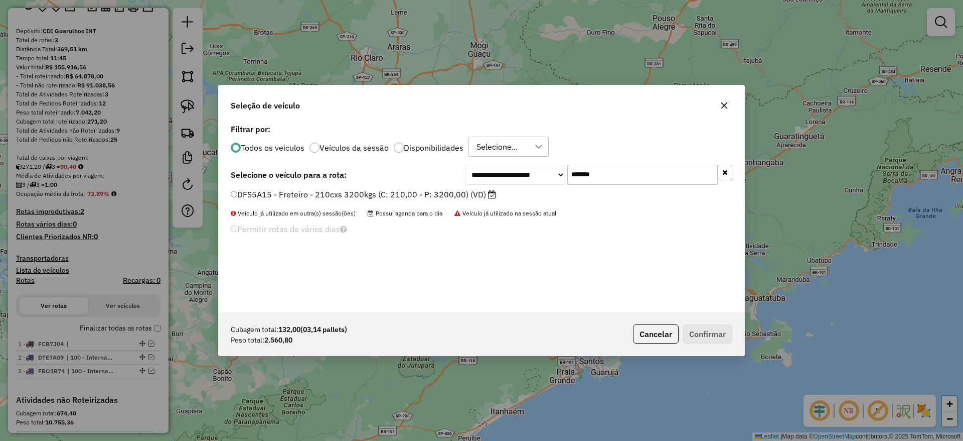
click at [405, 196] on label "DFS5A15 - Freteiro - 210cxs 3200kgs (C: 210,00 - P: 3200,00) (VD)" at bounding box center [363, 194] width 265 height 12
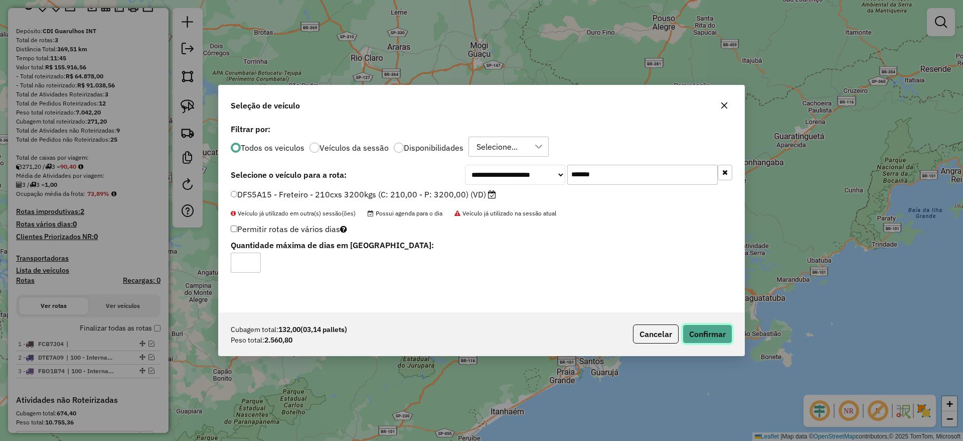
click at [718, 338] on button "Confirmar" at bounding box center [708, 333] width 50 height 19
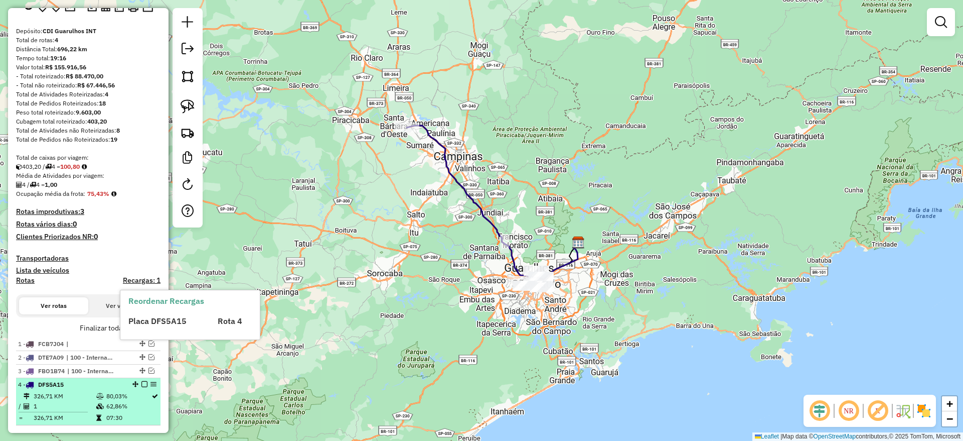
click at [142, 383] on em at bounding box center [145, 384] width 6 height 6
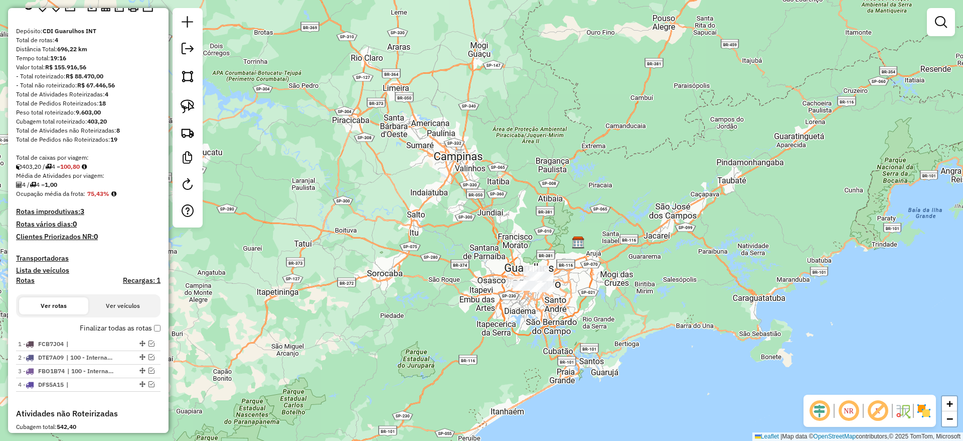
click at [173, 98] on div at bounding box center [188, 117] width 30 height 219
click at [188, 108] on img at bounding box center [188, 106] width 14 height 14
drag, startPoint x: 487, startPoint y: 171, endPoint x: 657, endPoint y: 288, distance: 206.7
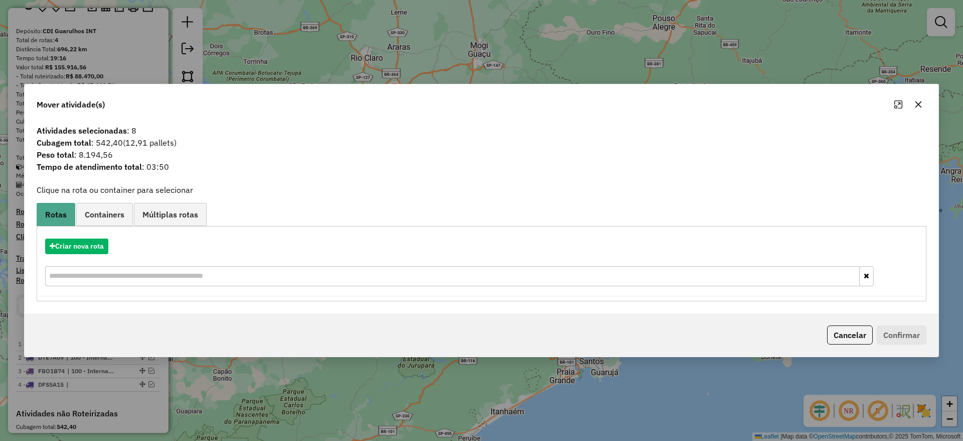
click at [924, 102] on button "button" at bounding box center [919, 104] width 16 height 16
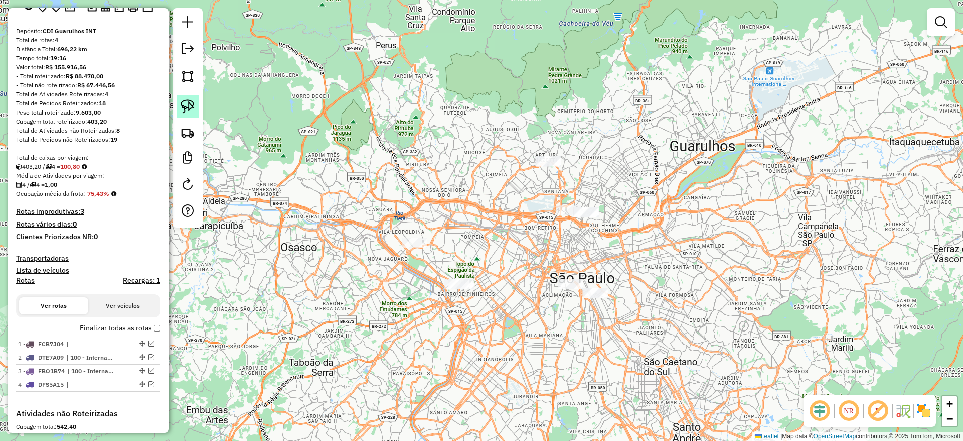
click at [190, 104] on img at bounding box center [188, 106] width 14 height 14
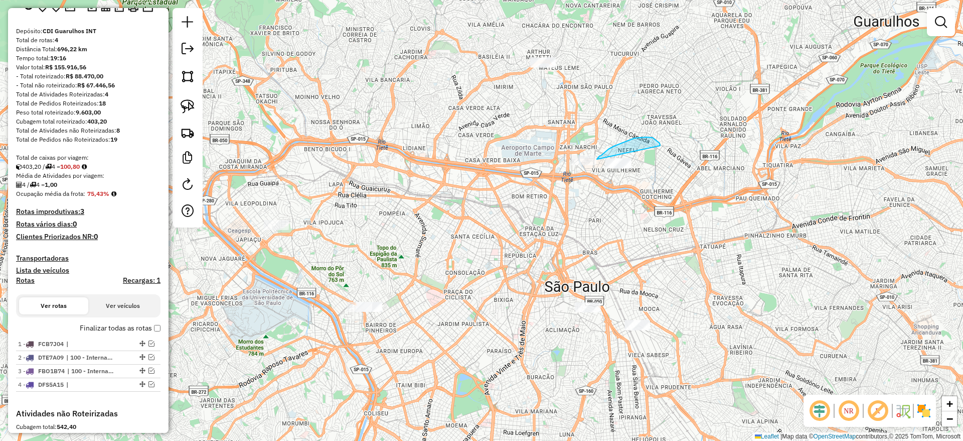
drag, startPoint x: 660, startPoint y: 146, endPoint x: 622, endPoint y: 200, distance: 67.0
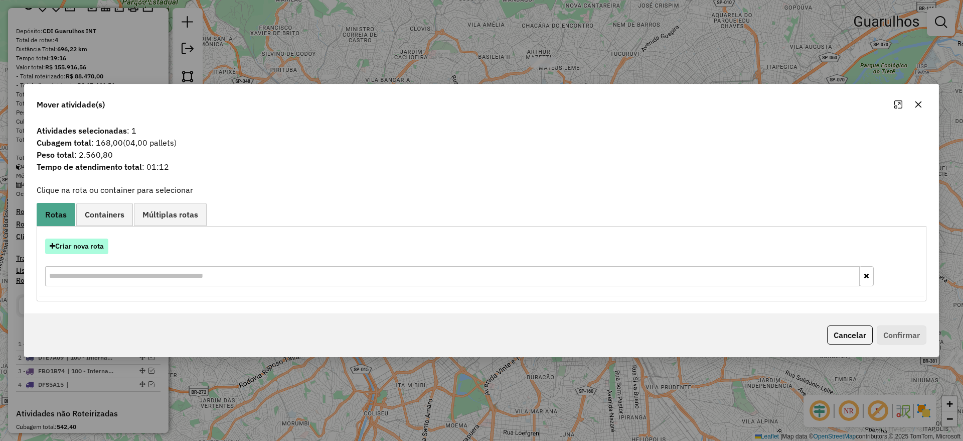
click at [102, 248] on button "Criar nova rota" at bounding box center [76, 246] width 63 height 16
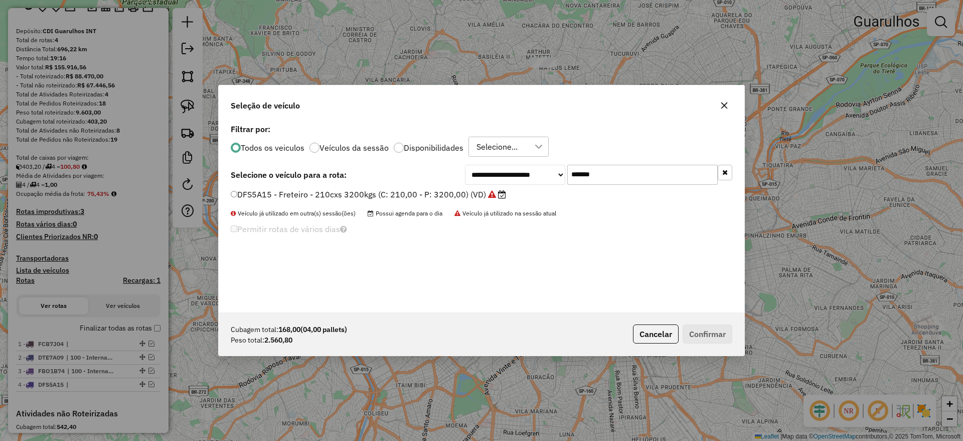
drag, startPoint x: 650, startPoint y: 172, endPoint x: 444, endPoint y: 172, distance: 205.7
click at [456, 171] on div "**********" at bounding box center [482, 175] width 502 height 20
paste input "text"
type input "*******"
click at [411, 192] on label "CVP8G49 - Freteiro - 210Cx - 3200Kg (C: 210,00 - P: 3200,00) (VD)" at bounding box center [363, 194] width 265 height 12
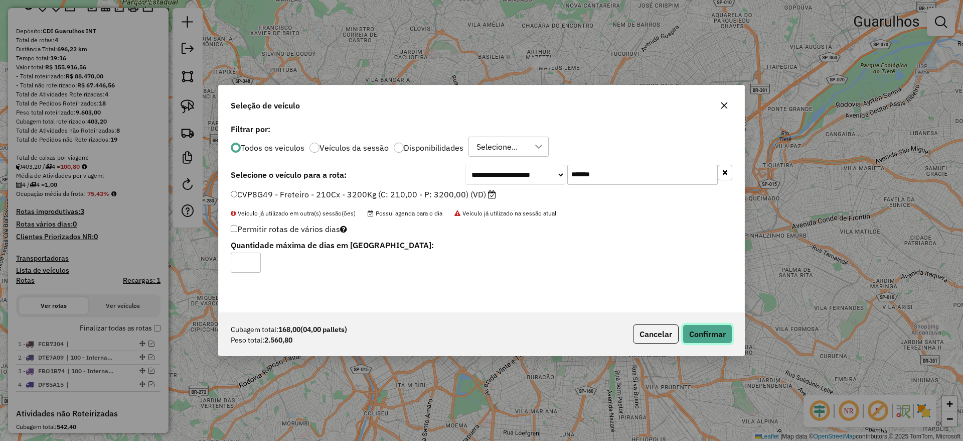
drag, startPoint x: 695, startPoint y: 333, endPoint x: 634, endPoint y: 322, distance: 62.1
click at [695, 333] on button "Confirmar" at bounding box center [708, 333] width 50 height 19
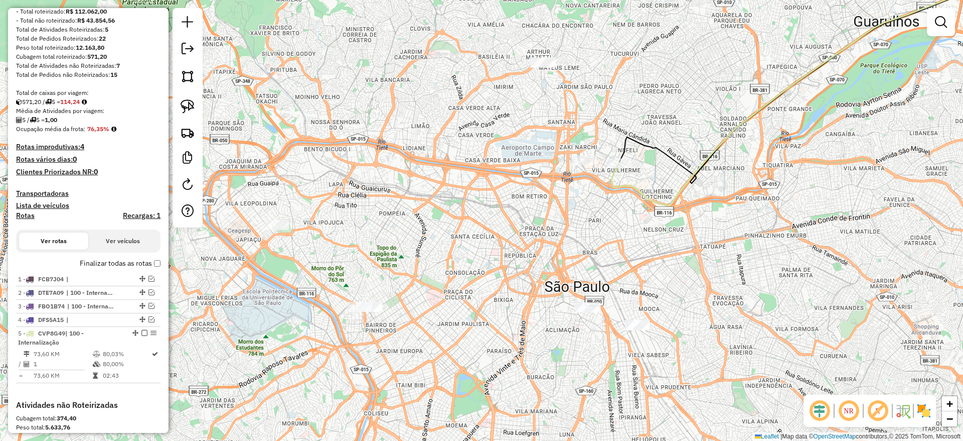
scroll to position [226, 0]
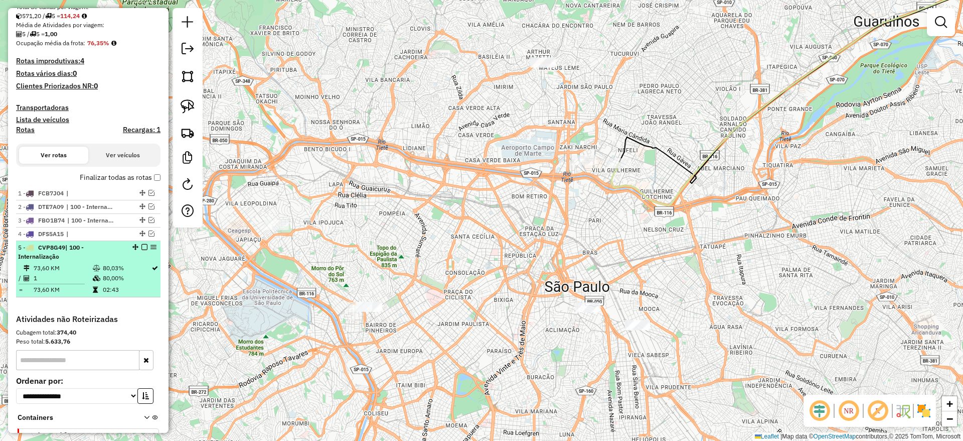
click at [142, 248] on em at bounding box center [145, 247] width 6 height 6
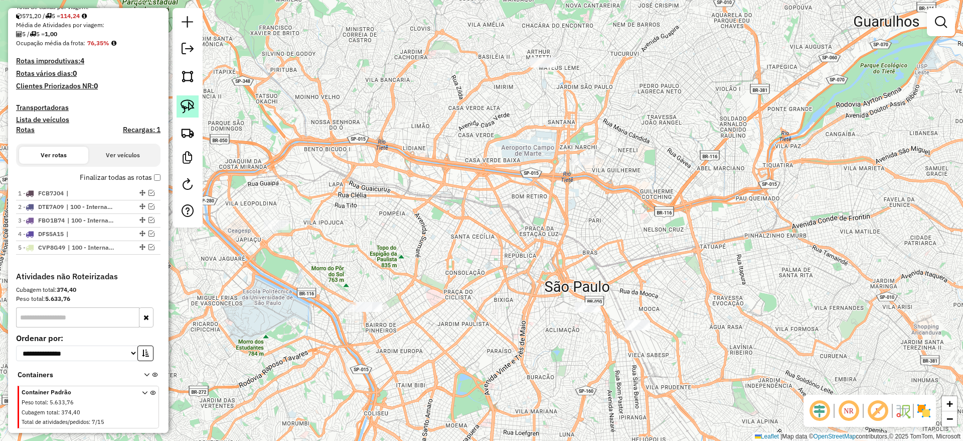
click at [178, 111] on link at bounding box center [188, 106] width 22 height 22
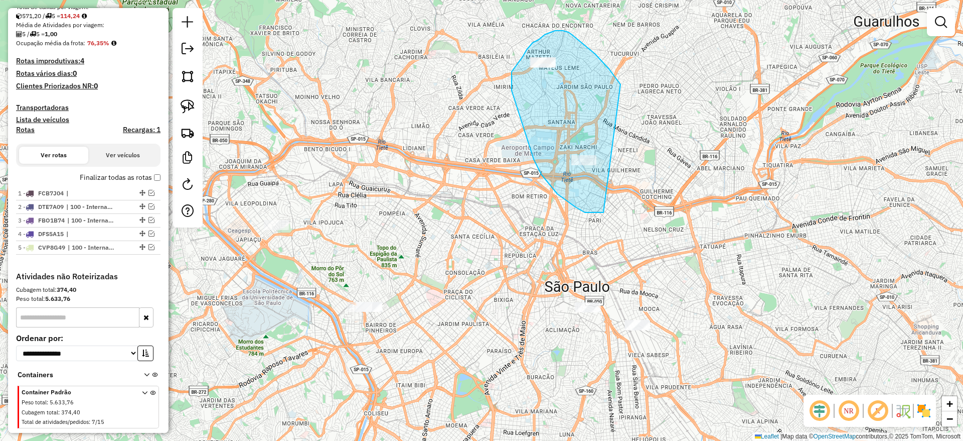
drag, startPoint x: 604, startPoint y: 63, endPoint x: 606, endPoint y: 210, distance: 147.5
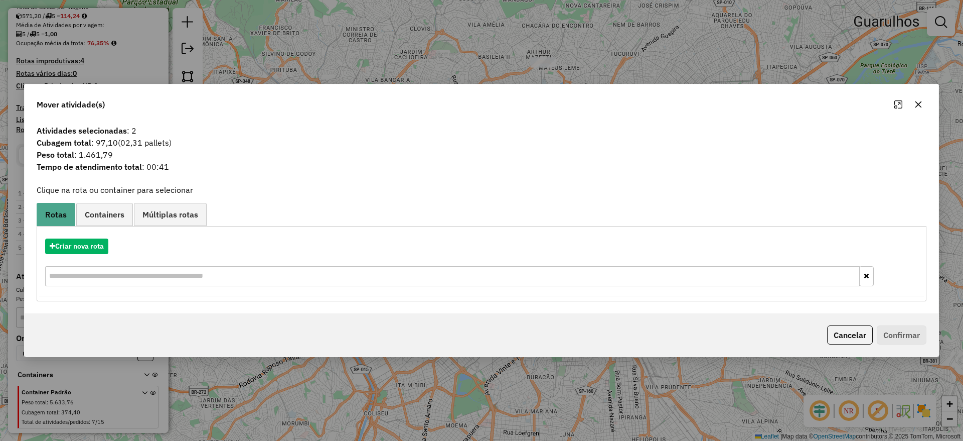
drag, startPoint x: 914, startPoint y: 100, endPoint x: 455, endPoint y: 162, distance: 463.7
click at [914, 100] on button "button" at bounding box center [919, 104] width 16 height 16
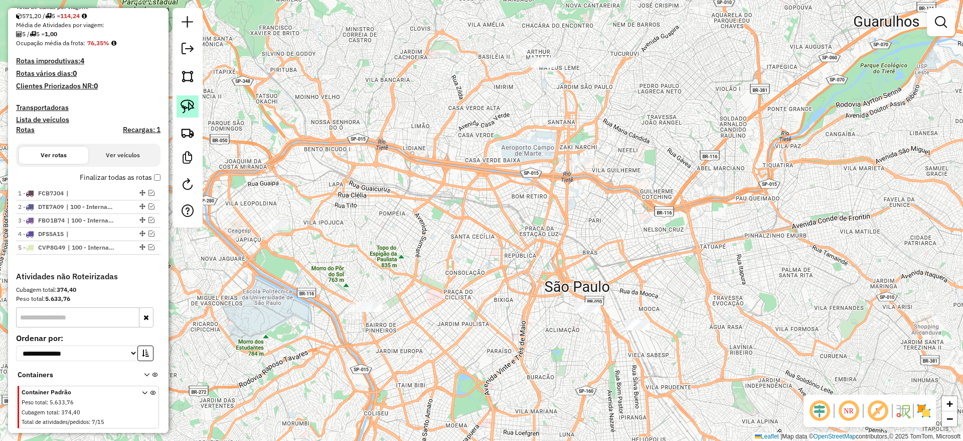
click at [190, 106] on img at bounding box center [188, 106] width 14 height 14
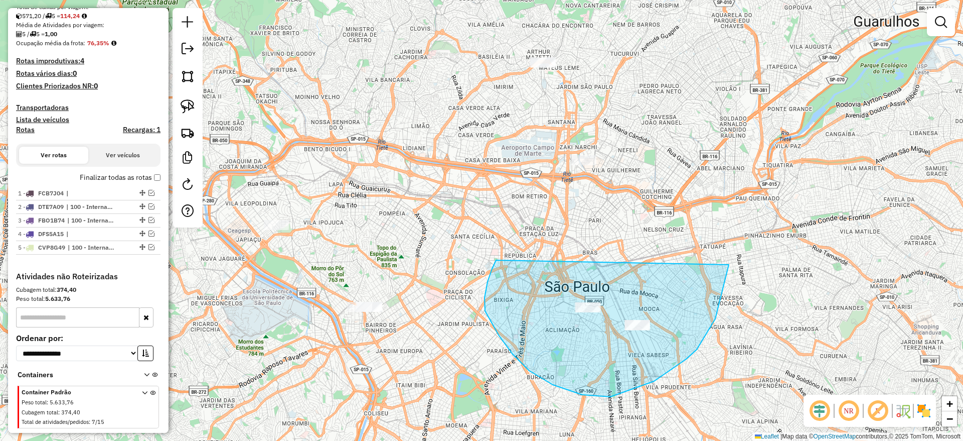
drag, startPoint x: 495, startPoint y: 261, endPoint x: 729, endPoint y: 264, distance: 233.9
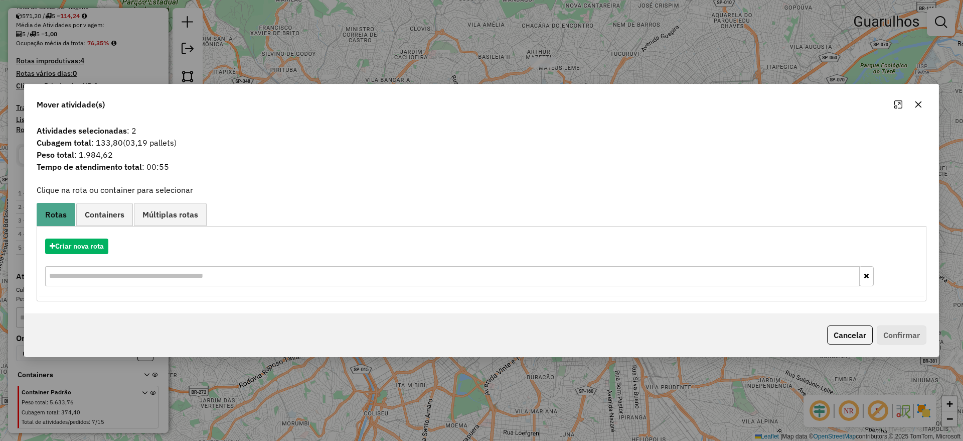
click at [915, 103] on icon "button" at bounding box center [919, 104] width 8 height 8
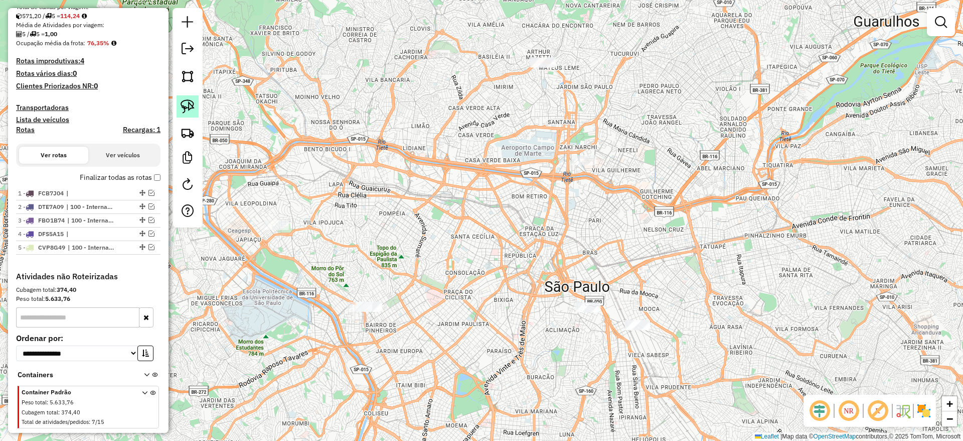
click at [178, 99] on link at bounding box center [188, 106] width 22 height 22
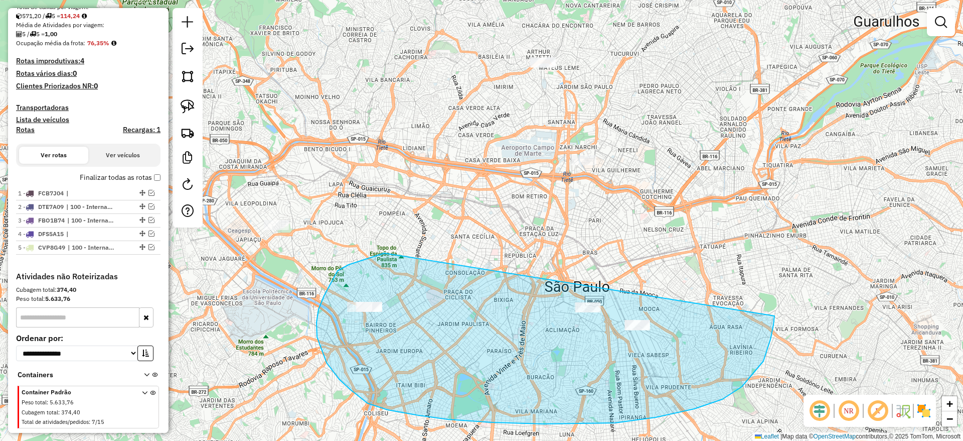
drag, startPoint x: 317, startPoint y: 322, endPoint x: 770, endPoint y: 305, distance: 453.4
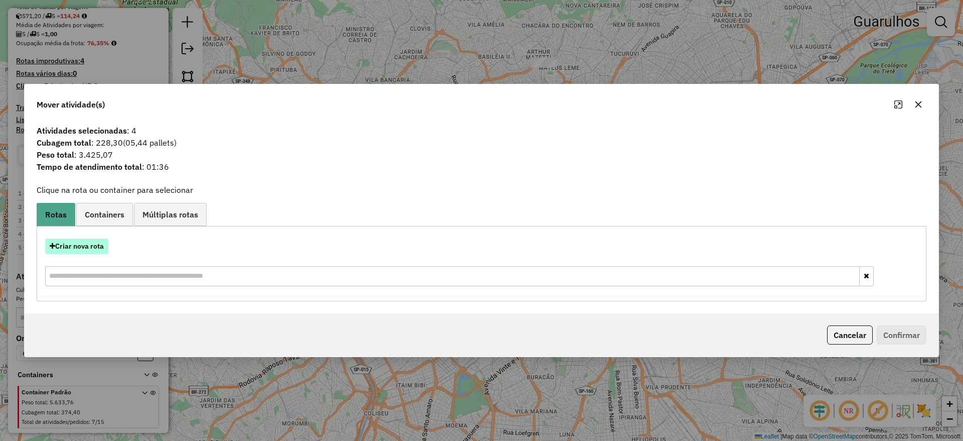
click at [72, 244] on button "Criar nova rota" at bounding box center [76, 246] width 63 height 16
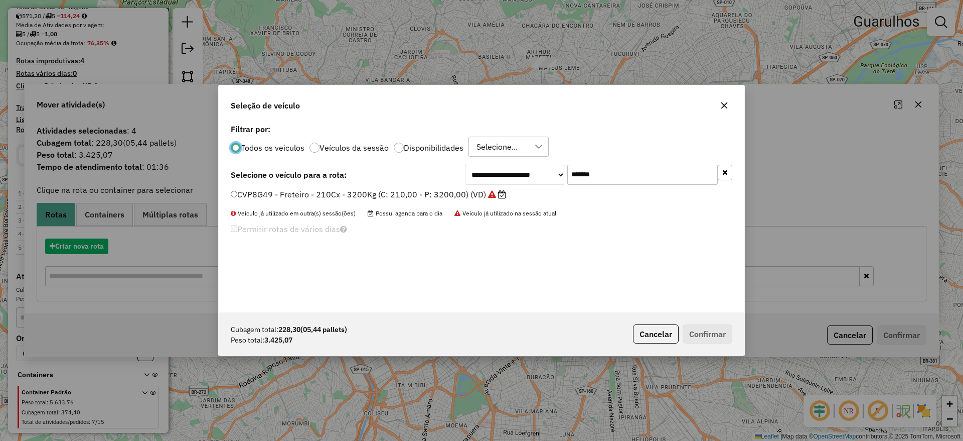
scroll to position [6, 3]
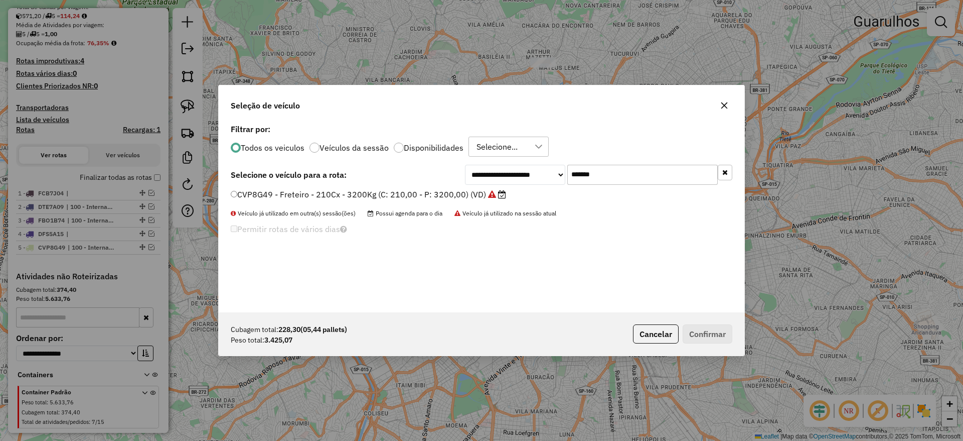
drag, startPoint x: 578, startPoint y: 174, endPoint x: 433, endPoint y: 184, distance: 145.8
click at [465, 182] on div "**********" at bounding box center [598, 175] width 267 height 20
paste input "text"
type input "*******"
click at [406, 196] on label "EIN0G49 - Freteiro - 210cxs 3580kgs (C: 210,00 - P: 3580,00) (VD)" at bounding box center [363, 194] width 264 height 12
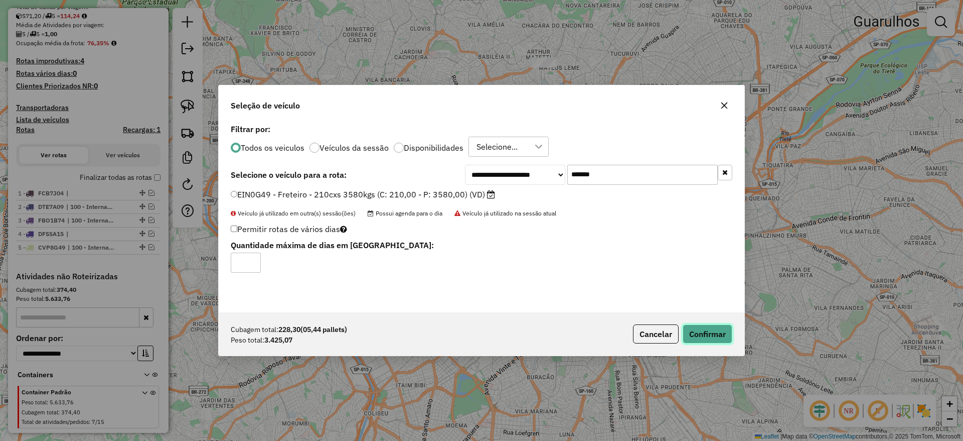
click at [710, 338] on button "Confirmar" at bounding box center [708, 333] width 50 height 19
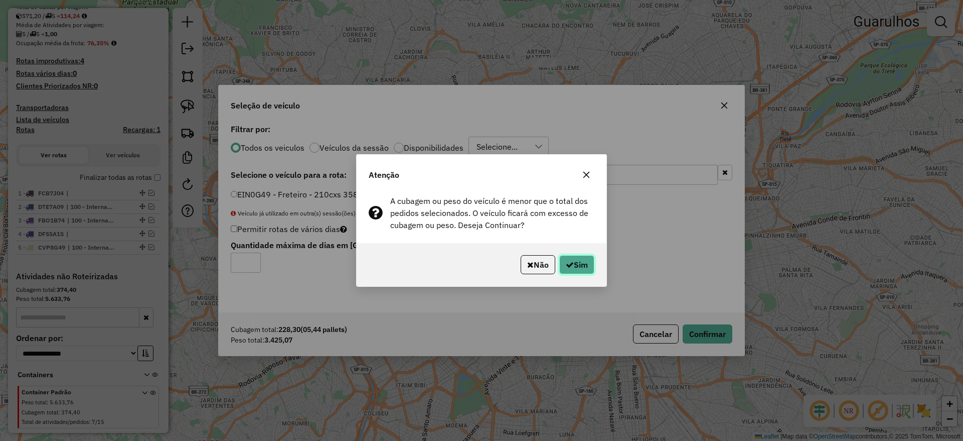
click at [577, 268] on button "Sim" at bounding box center [577, 264] width 35 height 19
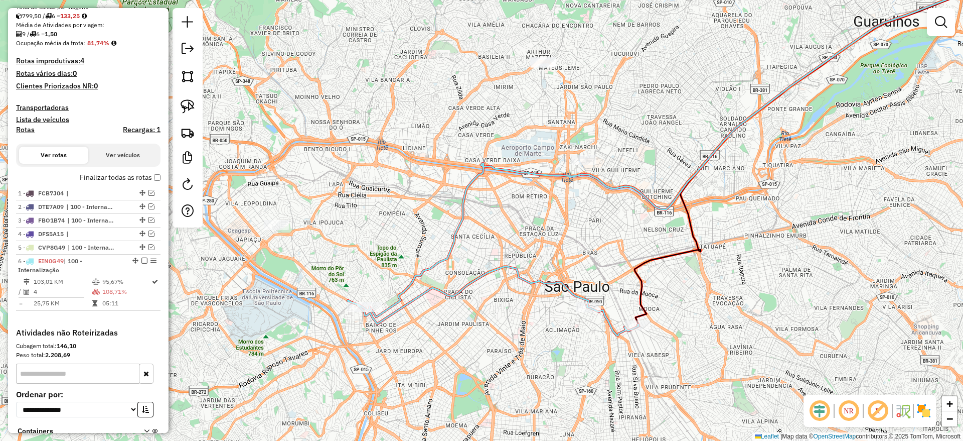
click at [588, 312] on div at bounding box center [588, 307] width 25 height 10
select select "**********"
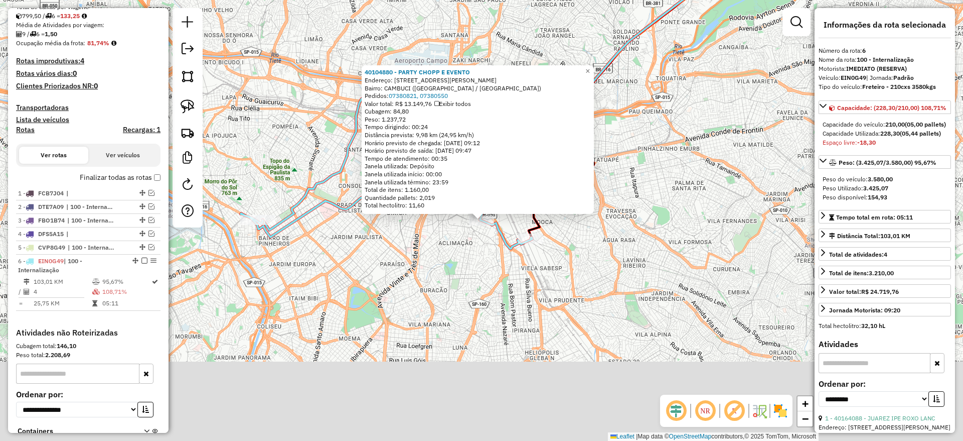
scroll to position [329, 0]
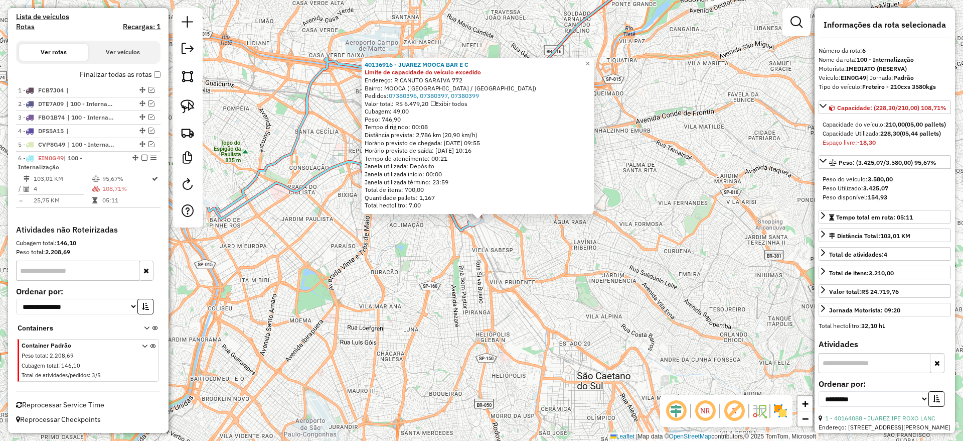
drag, startPoint x: 442, startPoint y: 275, endPoint x: 573, endPoint y: 388, distance: 172.2
click at [580, 385] on div "40136916 - JUAREZ MOOCA BAR E C Limite de capacidade do veículo excedido Endere…" at bounding box center [481, 220] width 963 height 441
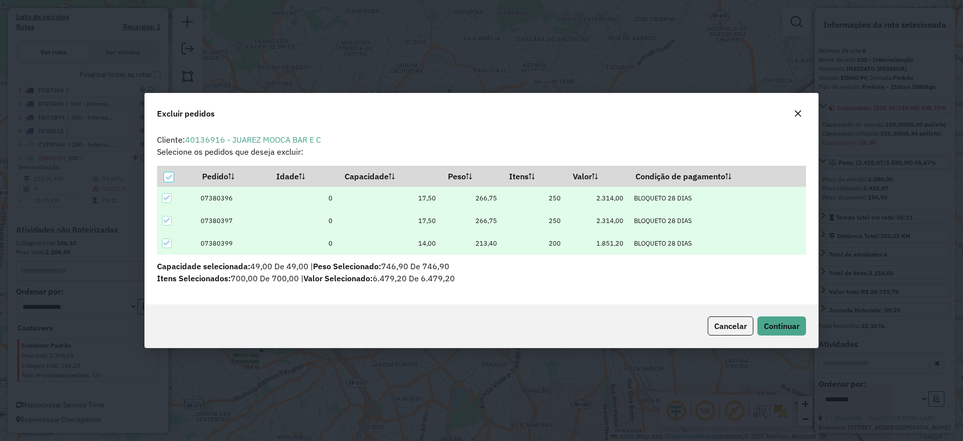
scroll to position [0, 0]
click at [794, 321] on span "Continuar" at bounding box center [782, 326] width 36 height 10
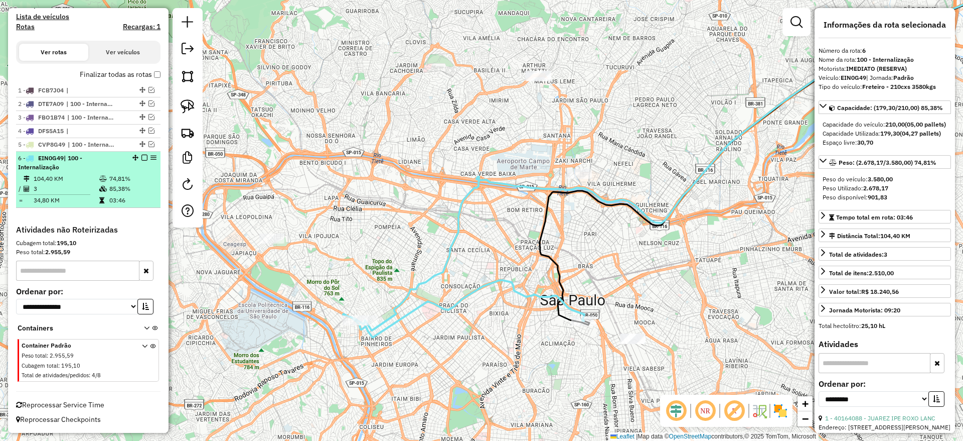
click at [142, 157] on em at bounding box center [145, 158] width 6 height 6
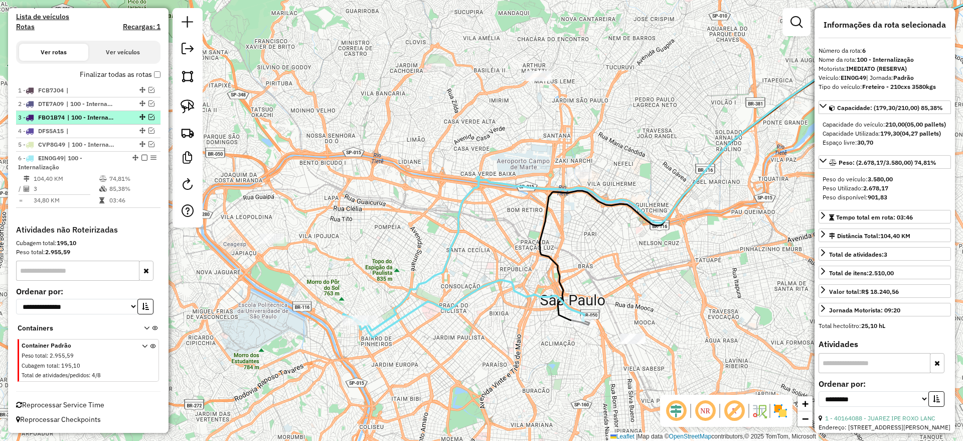
scroll to position [286, 0]
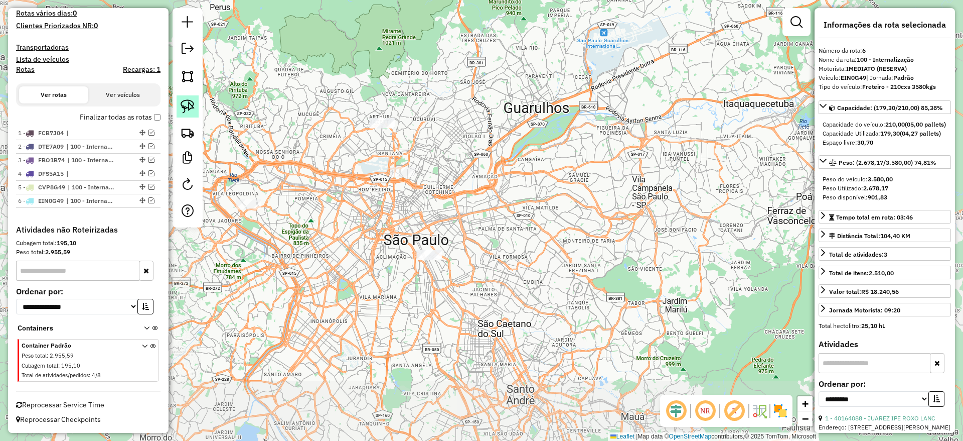
click at [191, 101] on img at bounding box center [188, 106] width 14 height 14
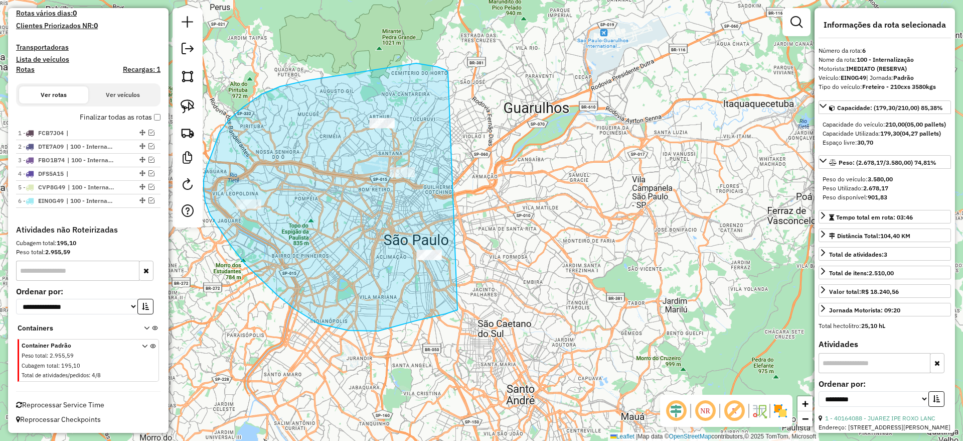
drag, startPoint x: 446, startPoint y: 70, endPoint x: 473, endPoint y: 300, distance: 231.5
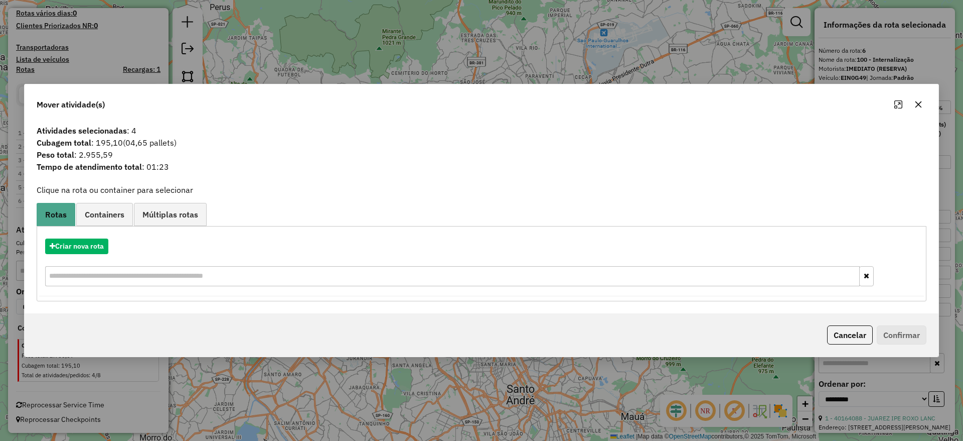
click at [71, 231] on div "Criar nova rota" at bounding box center [481, 263] width 885 height 65
click at [76, 236] on div "Criar nova rota" at bounding box center [481, 263] width 885 height 65
click at [89, 251] on button "Criar nova rota" at bounding box center [76, 246] width 63 height 16
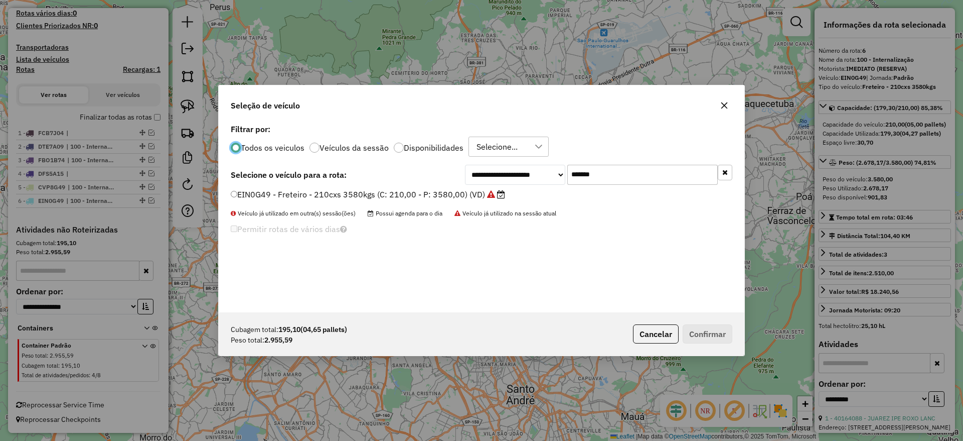
scroll to position [6, 3]
drag, startPoint x: 610, startPoint y: 182, endPoint x: 506, endPoint y: 171, distance: 104.4
click at [509, 170] on div "**********" at bounding box center [598, 175] width 267 height 20
paste input "text"
type input "*******"
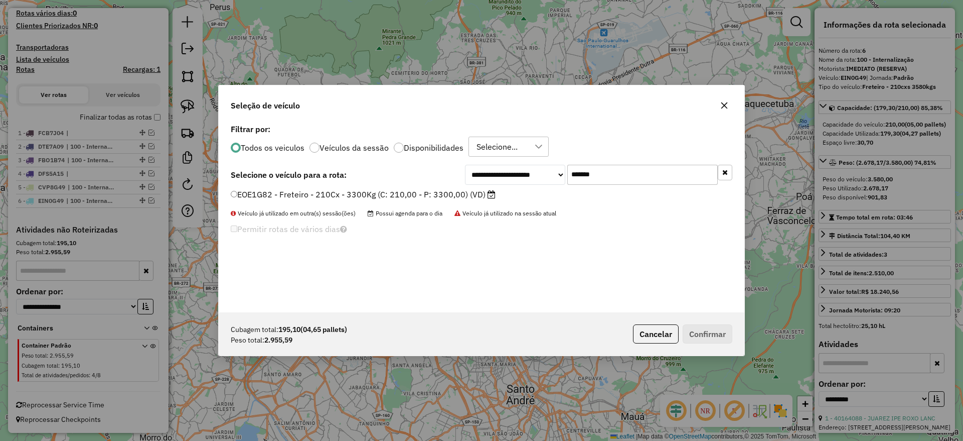
click at [419, 195] on label "EOE1G82 - Freteiro - 210Cx - 3300Kg (C: 210,00 - P: 3300,00) (VD)" at bounding box center [363, 194] width 265 height 12
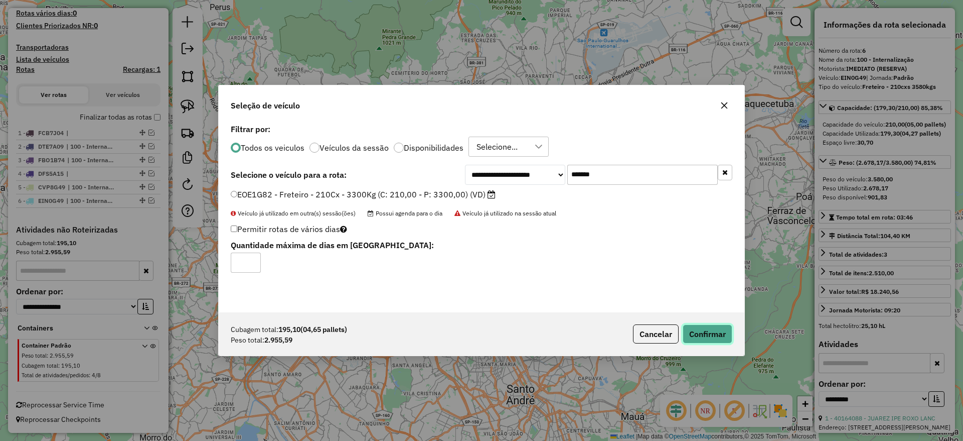
click at [722, 339] on button "Confirmar" at bounding box center [708, 333] width 50 height 19
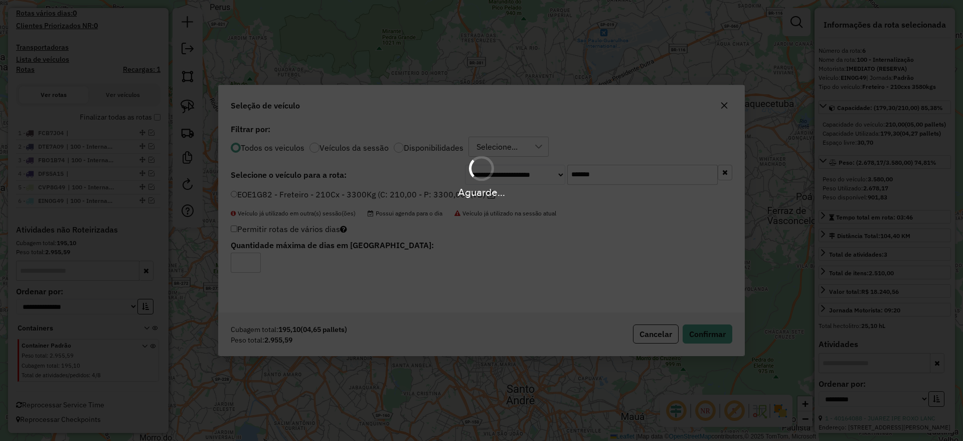
scroll to position [184, 0]
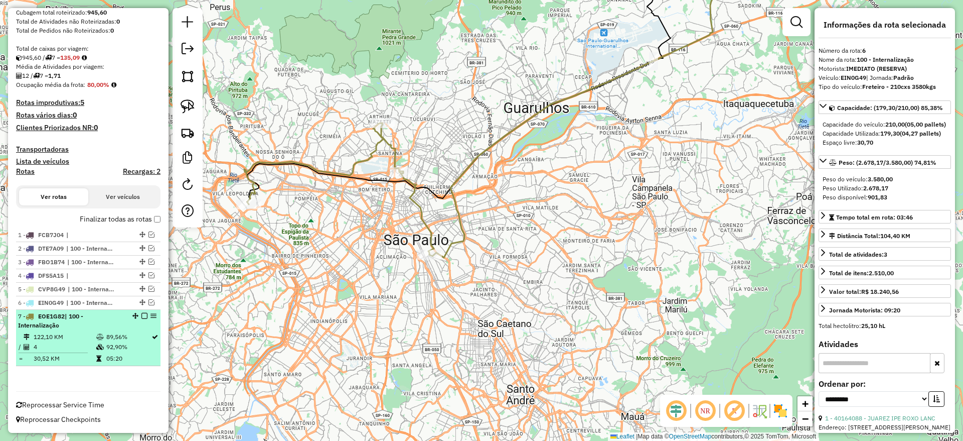
click at [142, 334] on td "89,56%" at bounding box center [128, 337] width 45 height 10
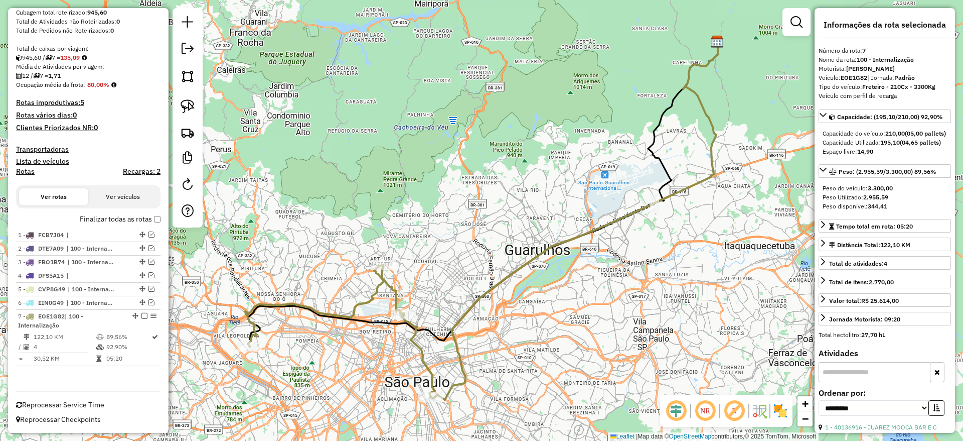
drag, startPoint x: 495, startPoint y: 355, endPoint x: 511, endPoint y: 277, distance: 79.0
click at [511, 277] on div "Janela de atendimento Grade de atendimento Capacidade Transportadoras Veículos …" at bounding box center [481, 220] width 963 height 441
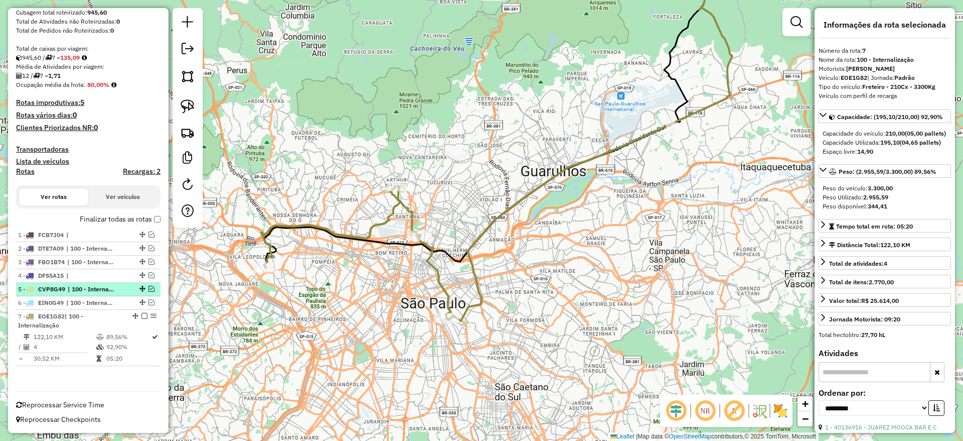
click at [149, 286] on em at bounding box center [152, 289] width 6 height 6
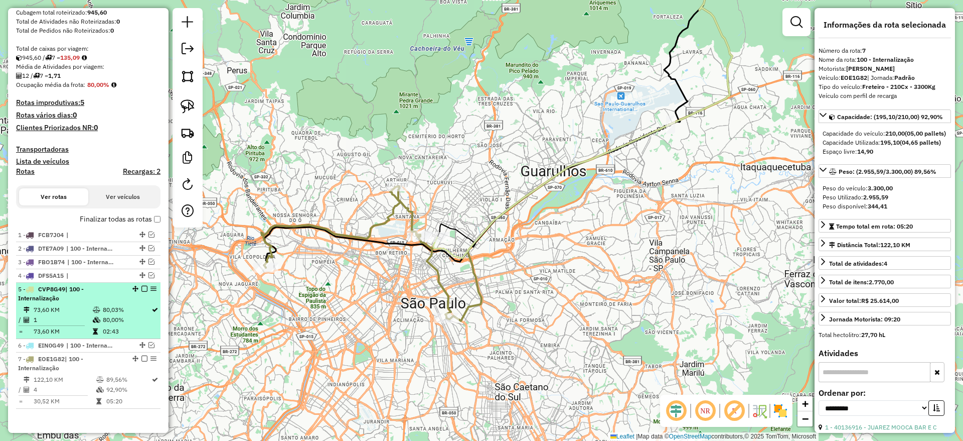
scroll to position [227, 0]
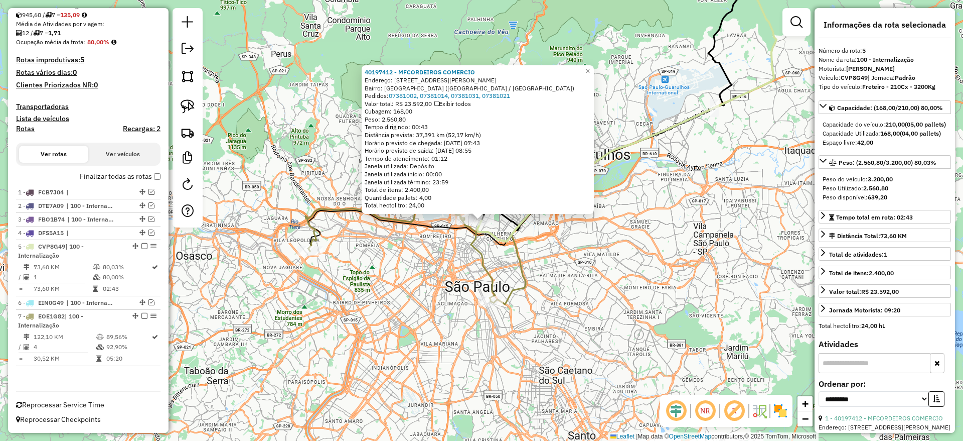
drag, startPoint x: 433, startPoint y: 249, endPoint x: 330, endPoint y: 252, distance: 102.9
click at [432, 249] on div "40197412 - MFCORDEIROS COMERCIO Endereço: [STREET_ADDRESS][PERSON_NAME][PERSON_…" at bounding box center [481, 220] width 963 height 441
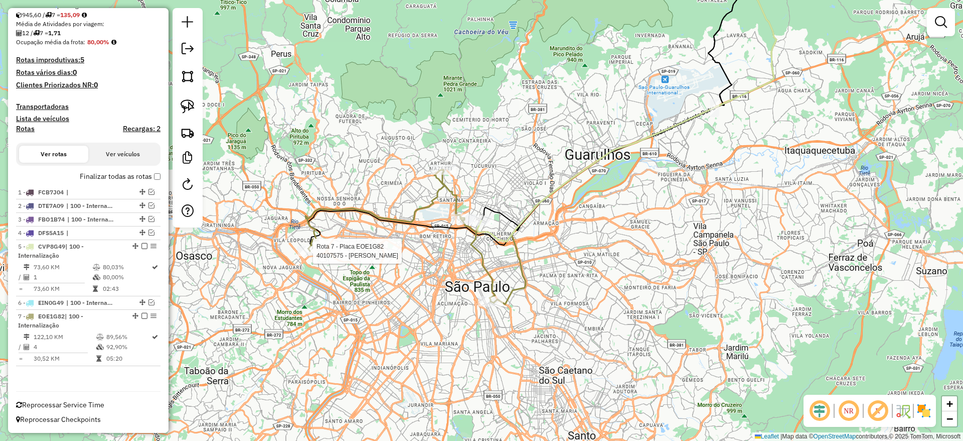
select select "**********"
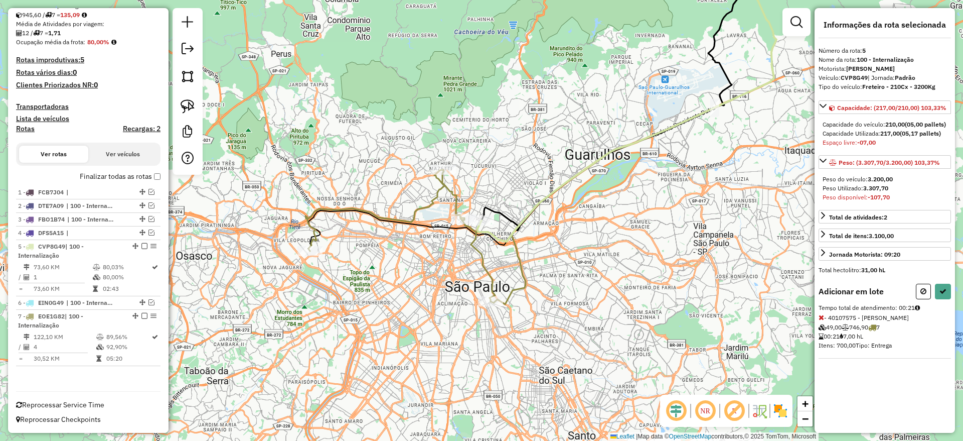
drag, startPoint x: 924, startPoint y: 303, endPoint x: 717, endPoint y: 327, distance: 208.2
click at [922, 299] on button at bounding box center [923, 292] width 15 height 16
select select "**********"
drag, startPoint x: 924, startPoint y: 306, endPoint x: 549, endPoint y: 290, distance: 375.2
click at [921, 295] on icon at bounding box center [924, 291] width 6 height 7
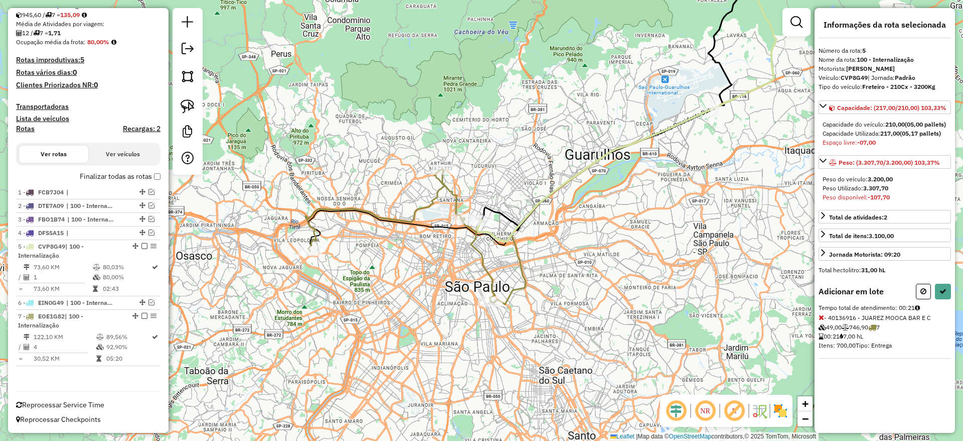
select select "**********"
click at [920, 299] on button at bounding box center [923, 292] width 15 height 16
select select "**********"
drag, startPoint x: 925, startPoint y: 305, endPoint x: 912, endPoint y: 308, distance: 13.4
click at [922, 299] on button at bounding box center [923, 292] width 15 height 16
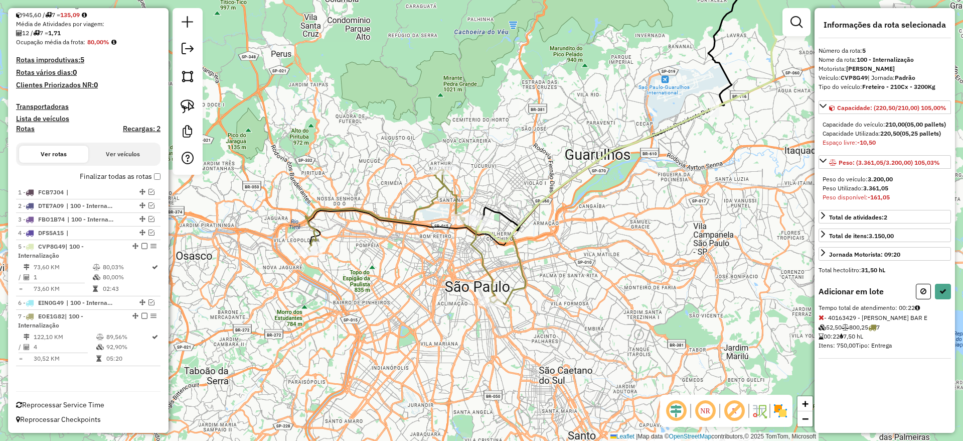
select select "**********"
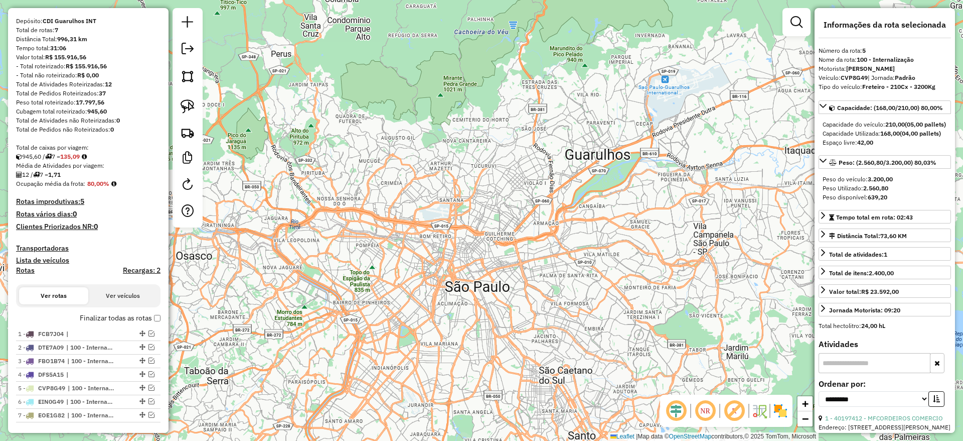
scroll to position [66, 0]
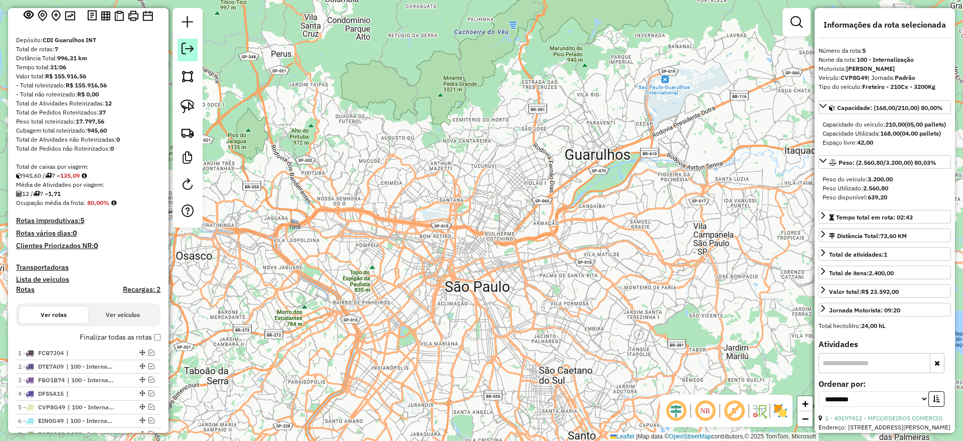
click at [187, 49] on em at bounding box center [188, 49] width 12 height 12
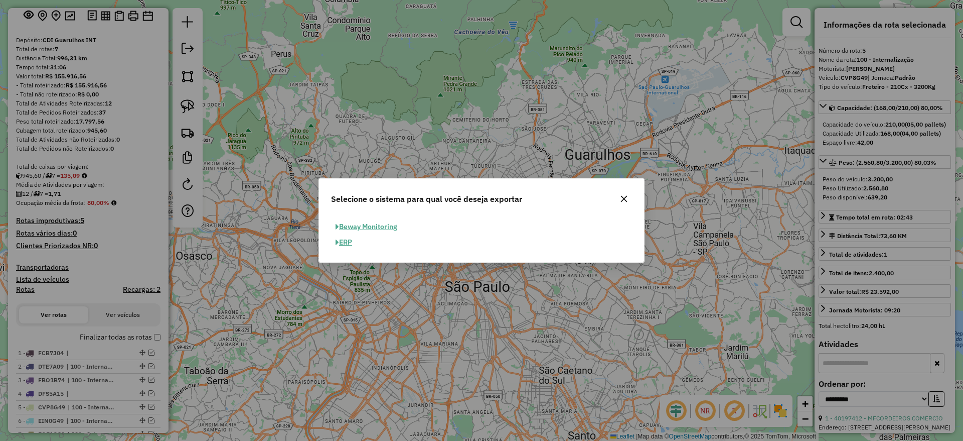
click at [345, 243] on button "ERP" at bounding box center [344, 242] width 26 height 16
select select "**"
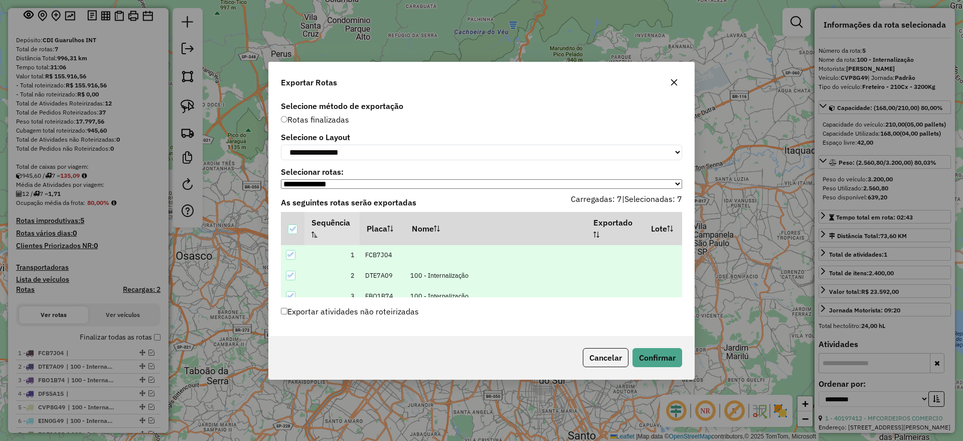
click at [656, 369] on div "Cancelar Confirmar" at bounding box center [482, 357] width 426 height 43
click at [654, 354] on button "Confirmar" at bounding box center [658, 357] width 50 height 19
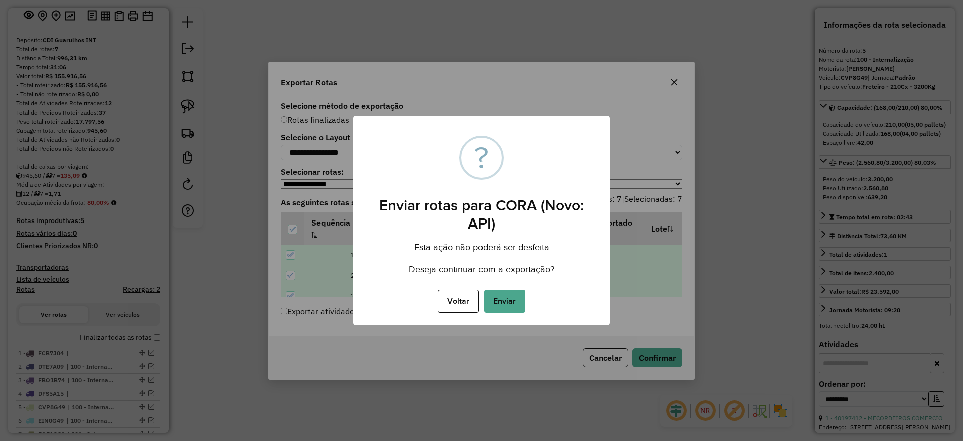
click at [512, 298] on button "Enviar" at bounding box center [504, 301] width 41 height 23
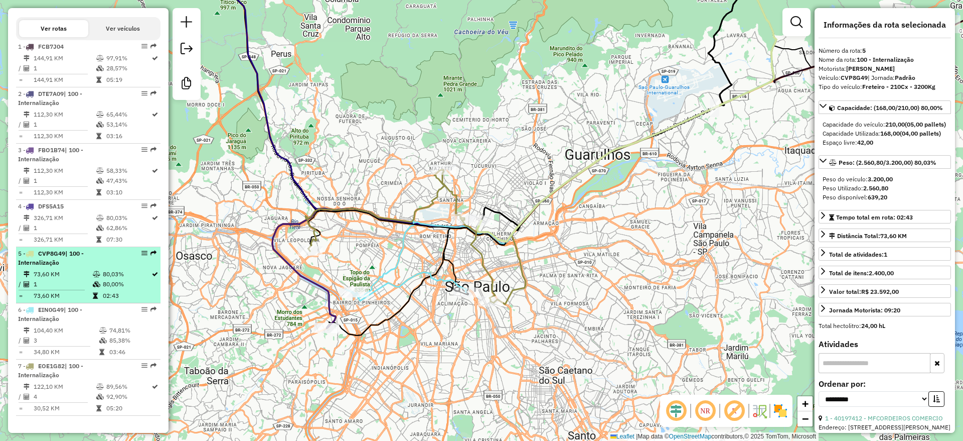
scroll to position [0, 0]
